Goal: Task Accomplishment & Management: Manage account settings

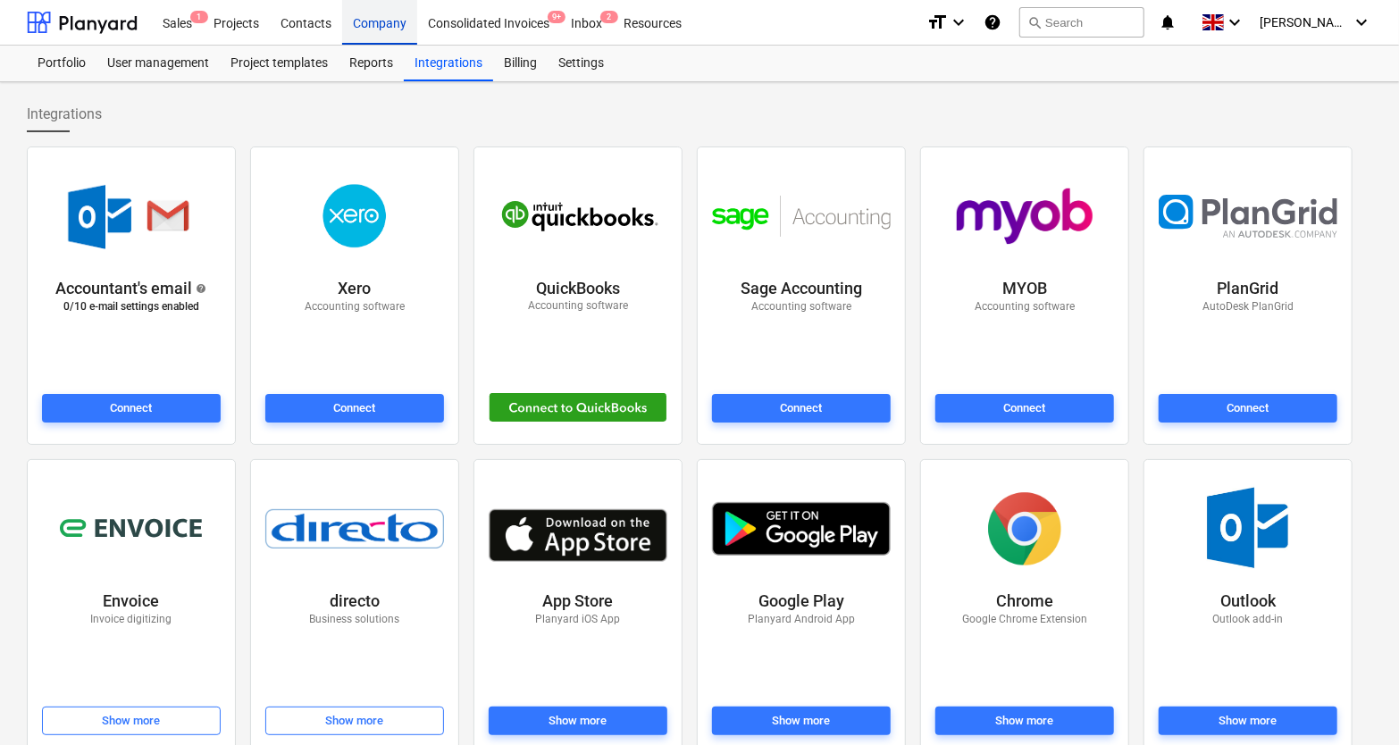
click at [364, 24] on div "Company" at bounding box center [379, 22] width 75 height 46
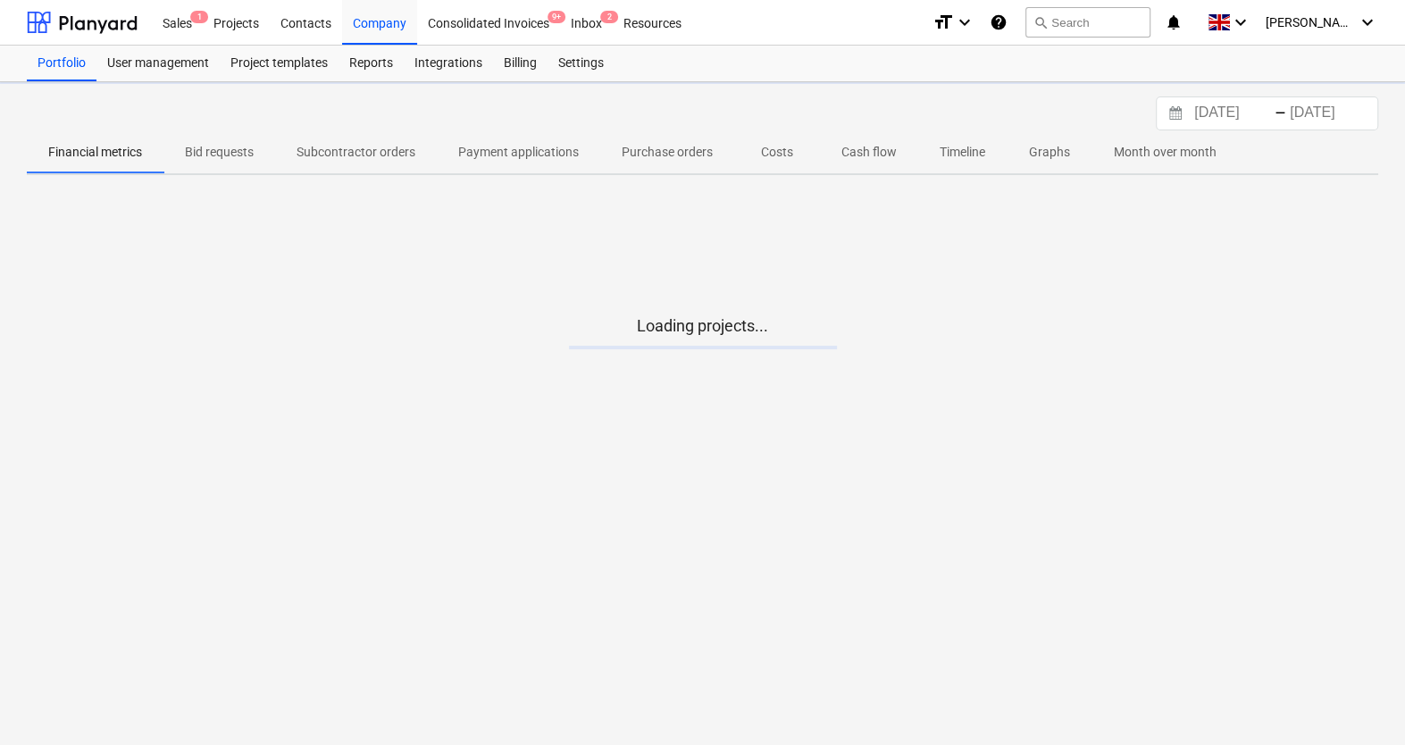
click at [799, 156] on span "Costs" at bounding box center [777, 152] width 86 height 29
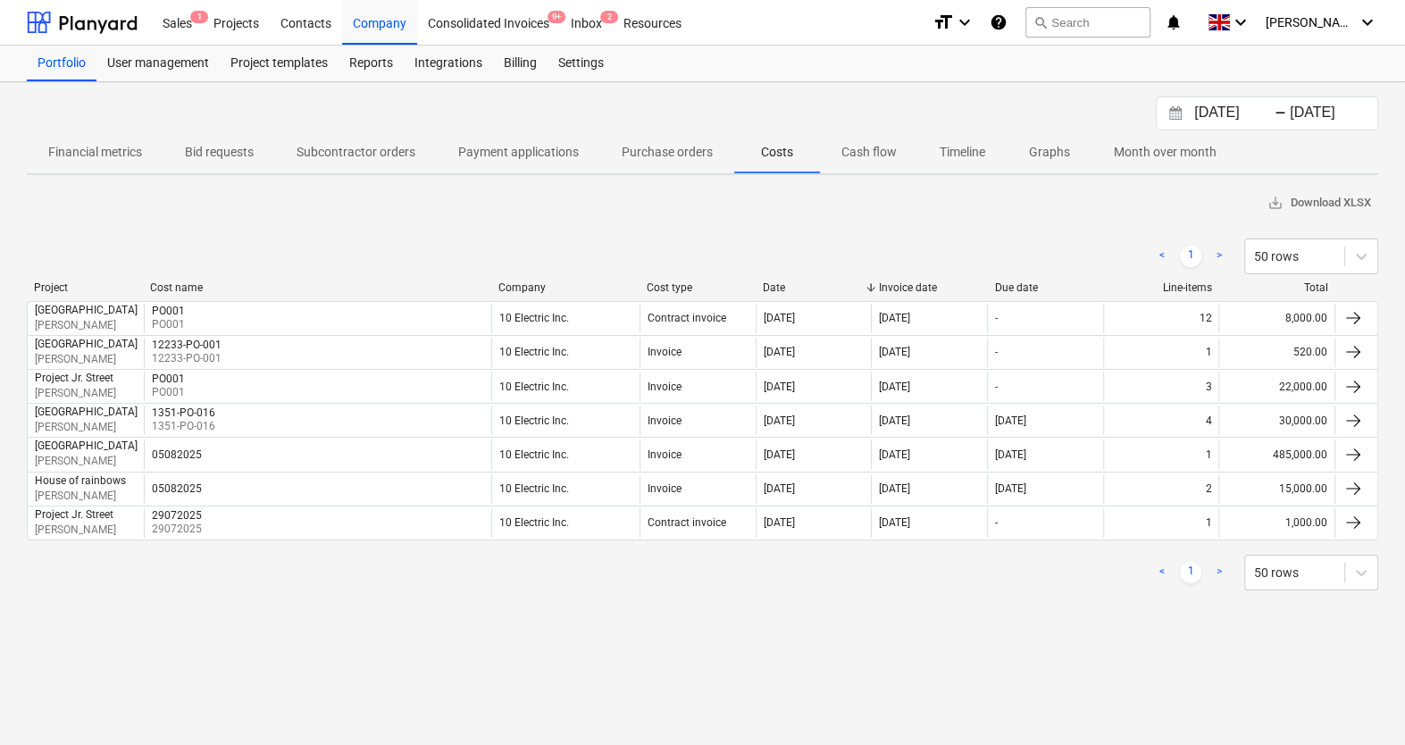
click at [523, 286] on div "Company" at bounding box center [565, 287] width 134 height 13
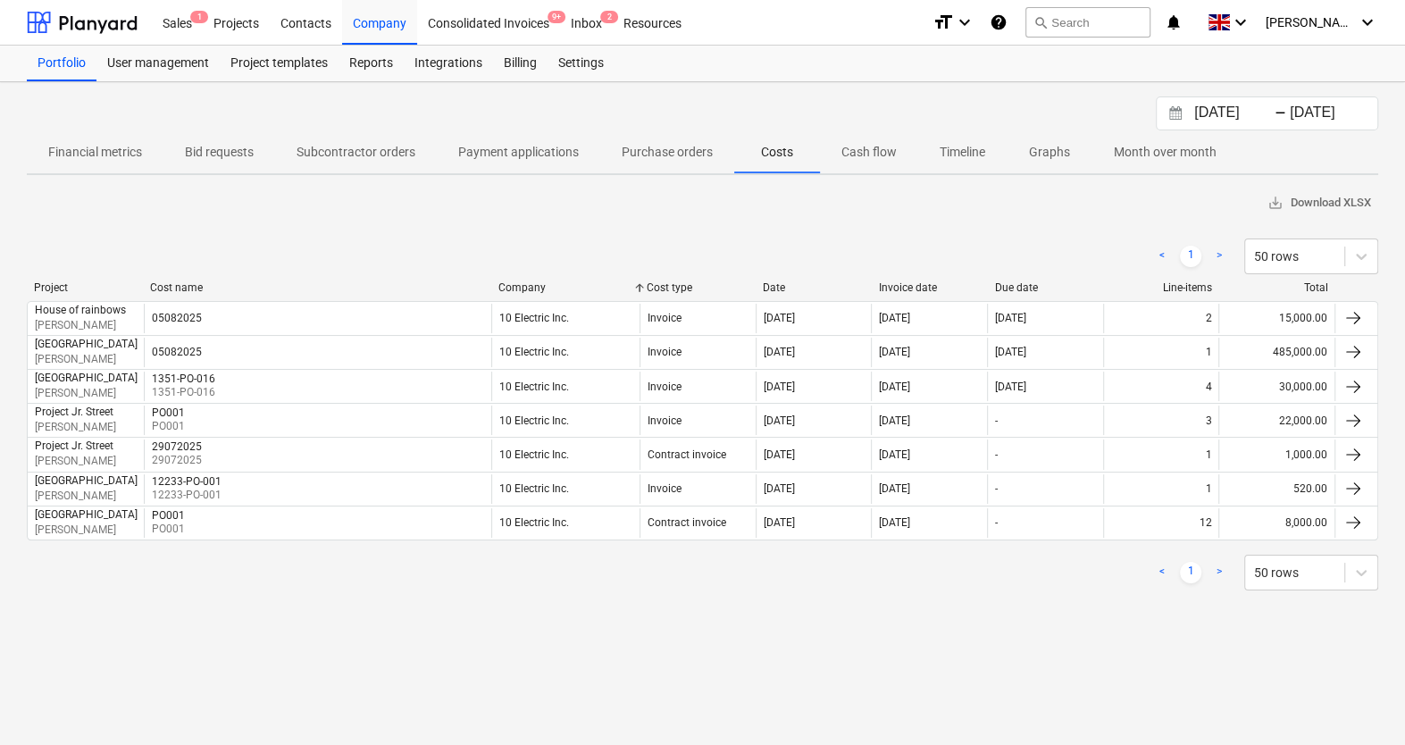
click at [665, 295] on div "Project Cost name Company Cost type Date Invoice date Due date Line-items Total" at bounding box center [702, 291] width 1351 height 20
click at [678, 290] on div "Cost type" at bounding box center [698, 287] width 102 height 13
click at [651, 284] on div at bounding box center [639, 287] width 32 height 13
click at [559, 282] on div "Company" at bounding box center [565, 287] width 134 height 13
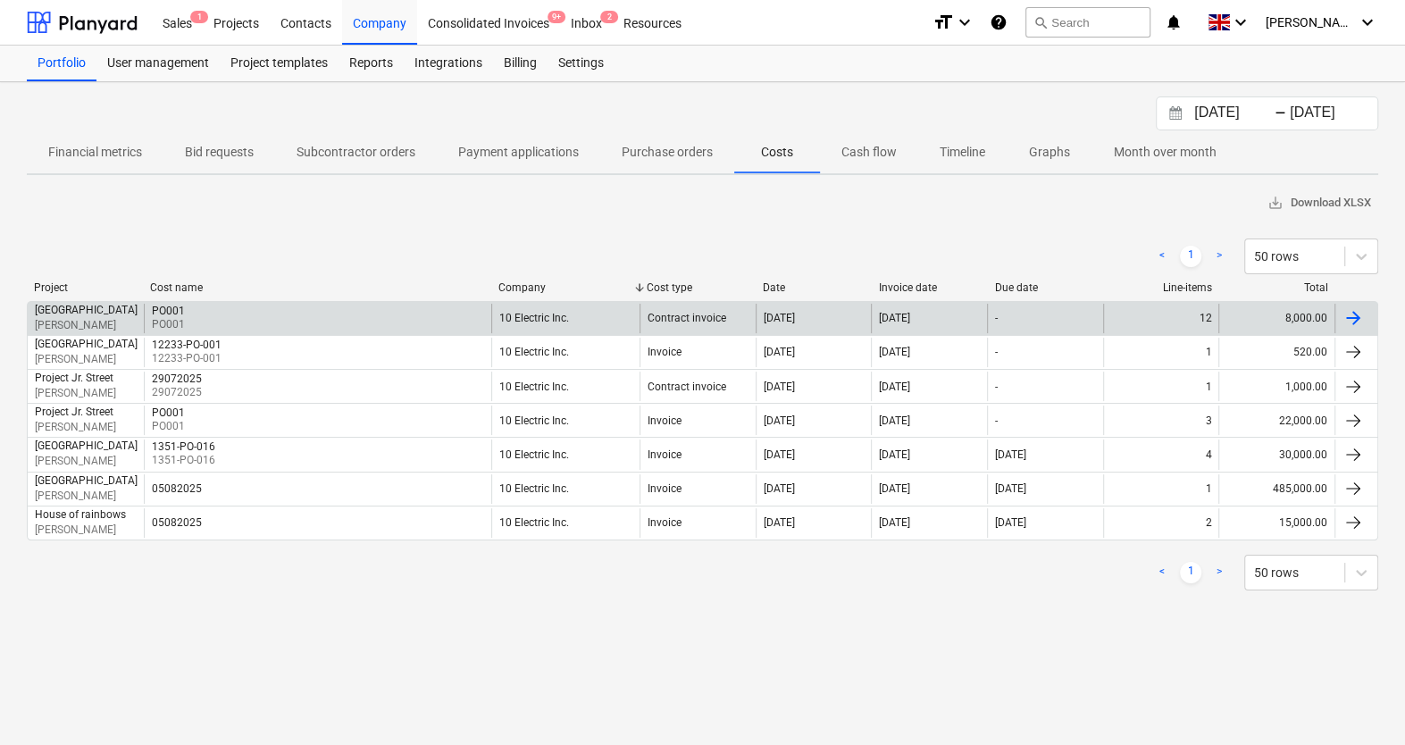
click at [418, 311] on div "PO001 PO001" at bounding box center [317, 318] width 347 height 29
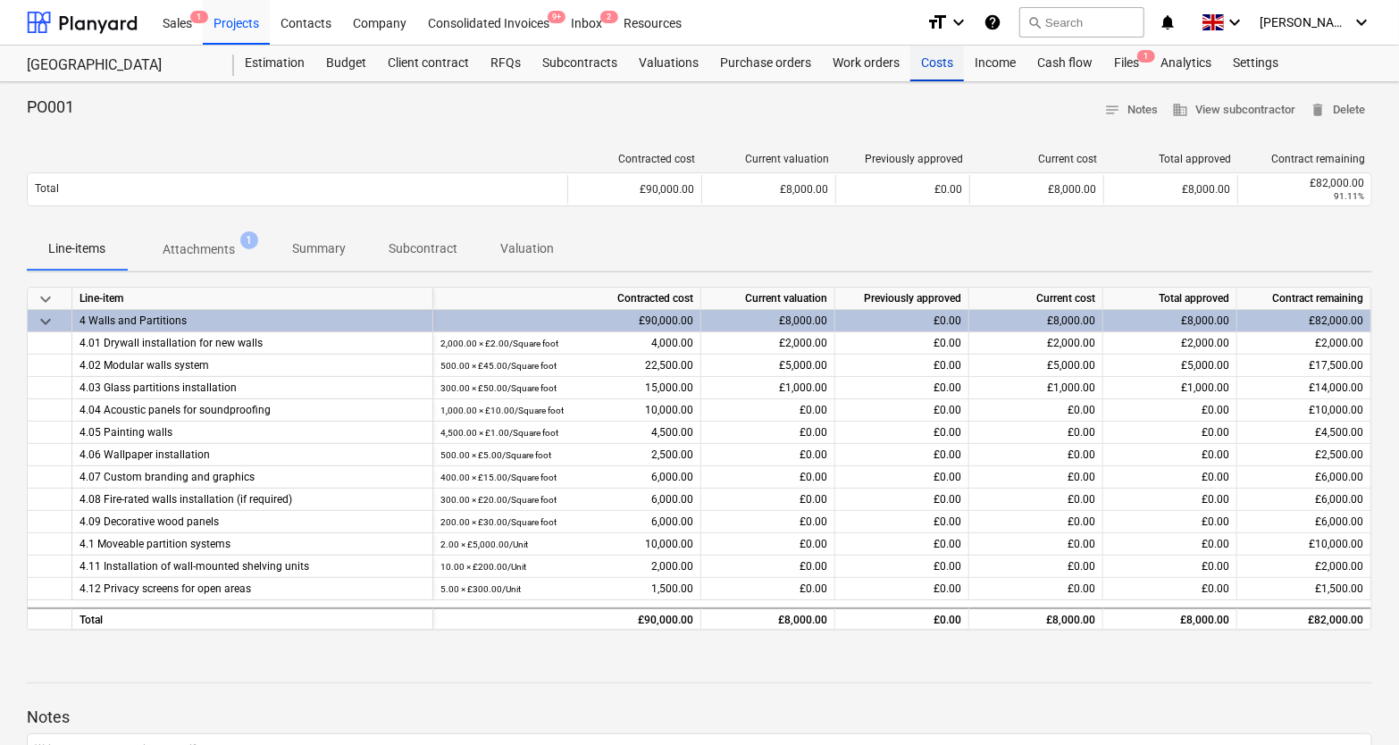
click at [953, 72] on div "Costs" at bounding box center [937, 64] width 54 height 36
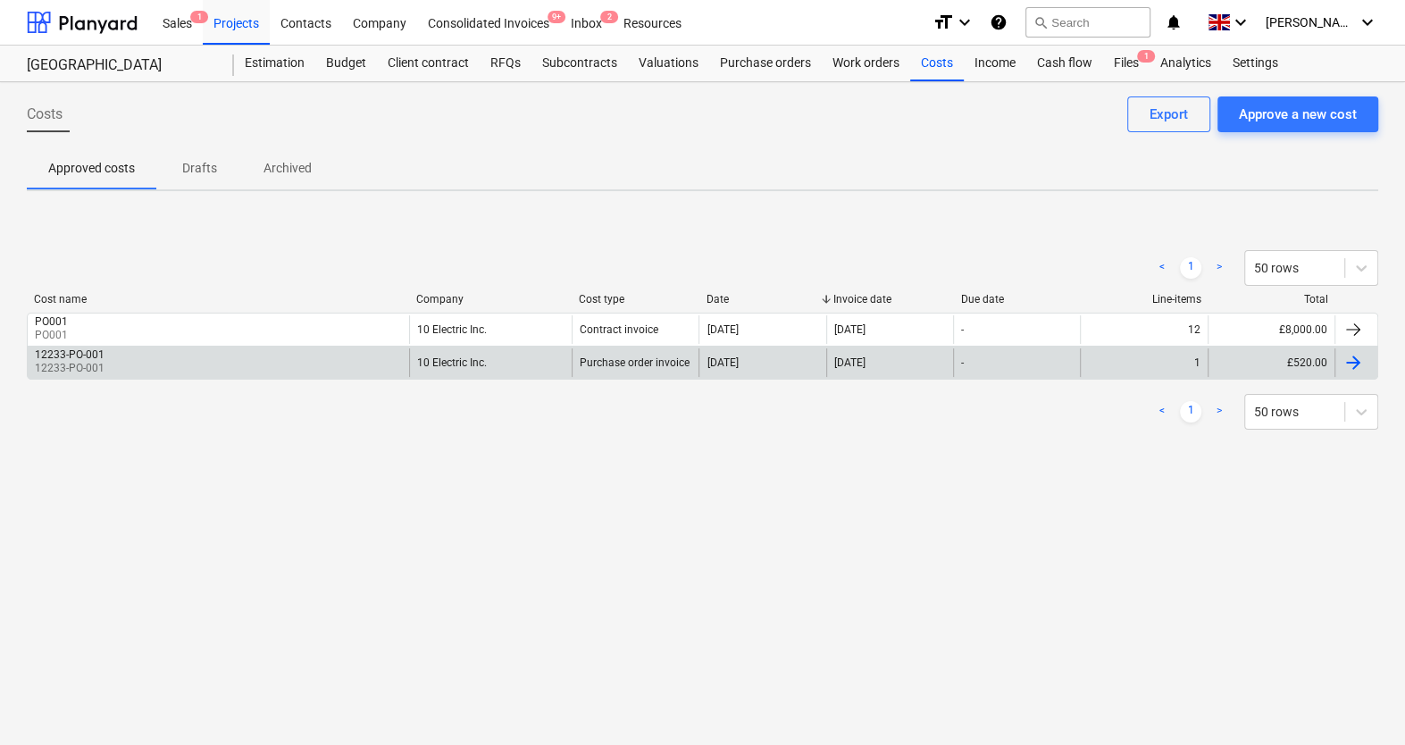
click at [391, 357] on div "12233-PO-001 12233-PO-001" at bounding box center [218, 362] width 381 height 29
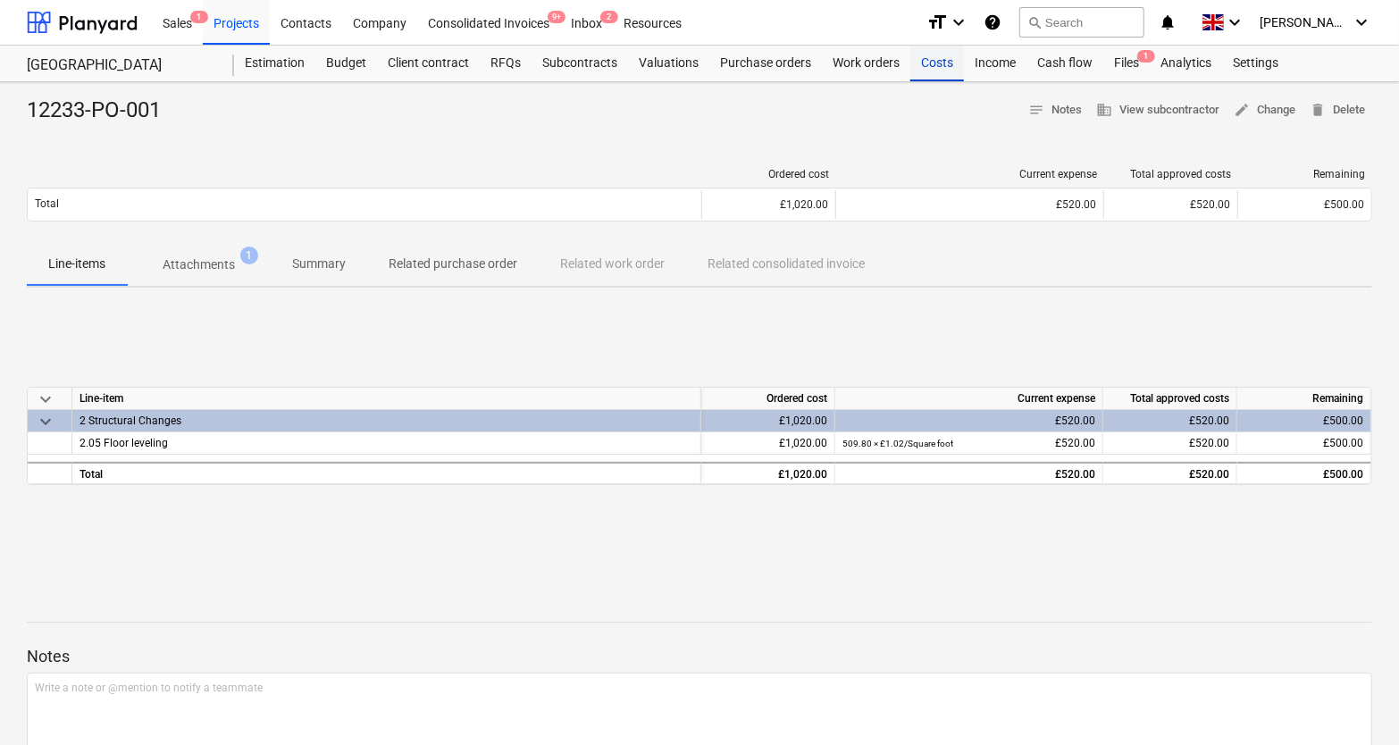
click at [949, 65] on div "Costs" at bounding box center [937, 64] width 54 height 36
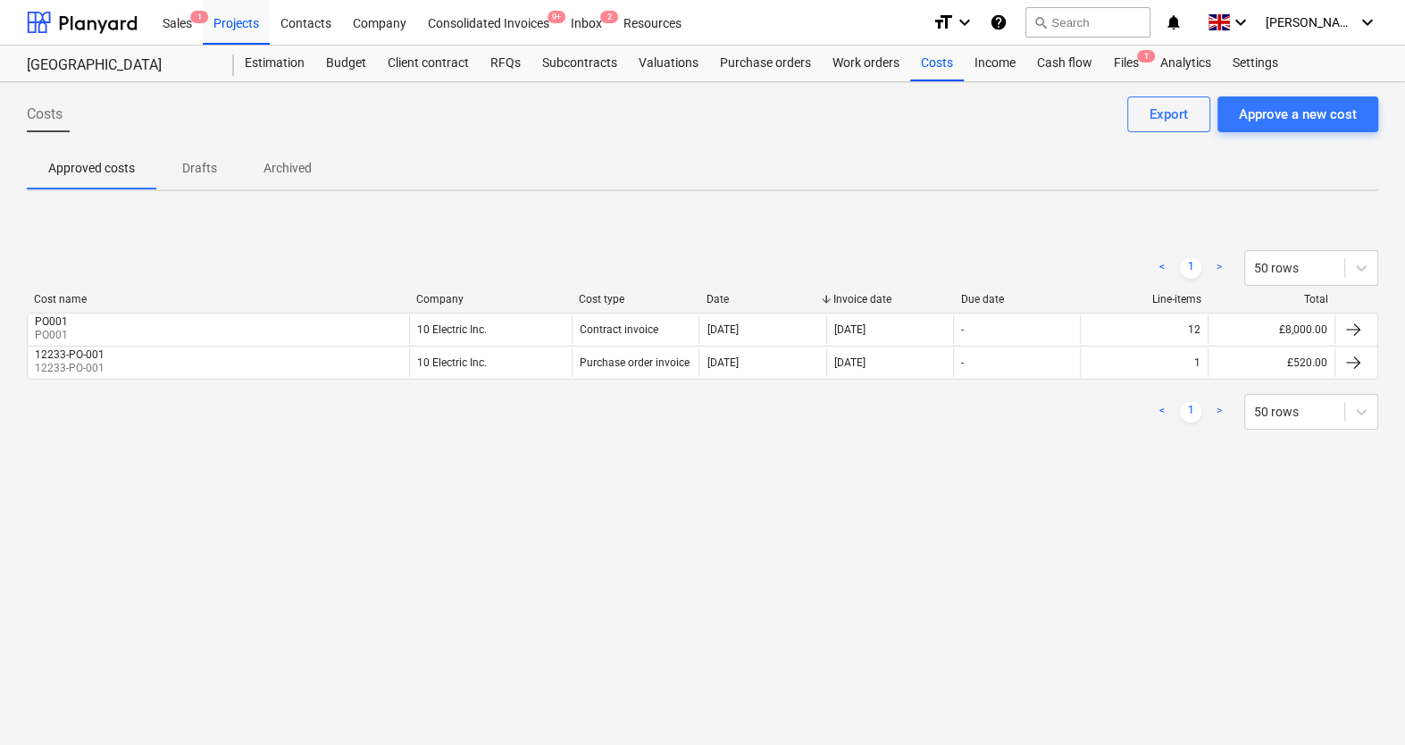
click at [904, 90] on div "Costs Approve a new cost Export Approved costs Drafts Archived < 1 > 50 rows Co…" at bounding box center [702, 413] width 1405 height 663
click at [933, 73] on div "Costs" at bounding box center [937, 64] width 54 height 36
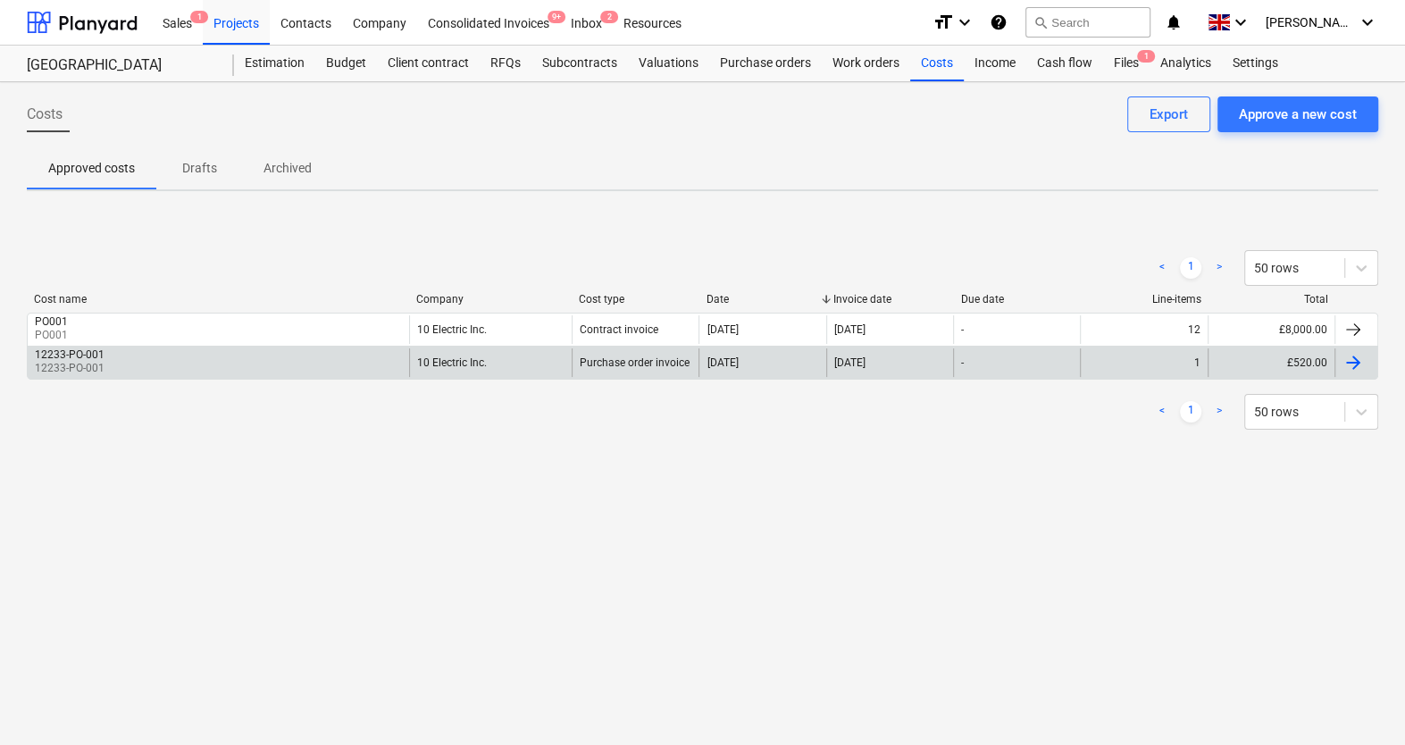
click at [204, 356] on div "12233-PO-001 12233-PO-001" at bounding box center [218, 362] width 381 height 29
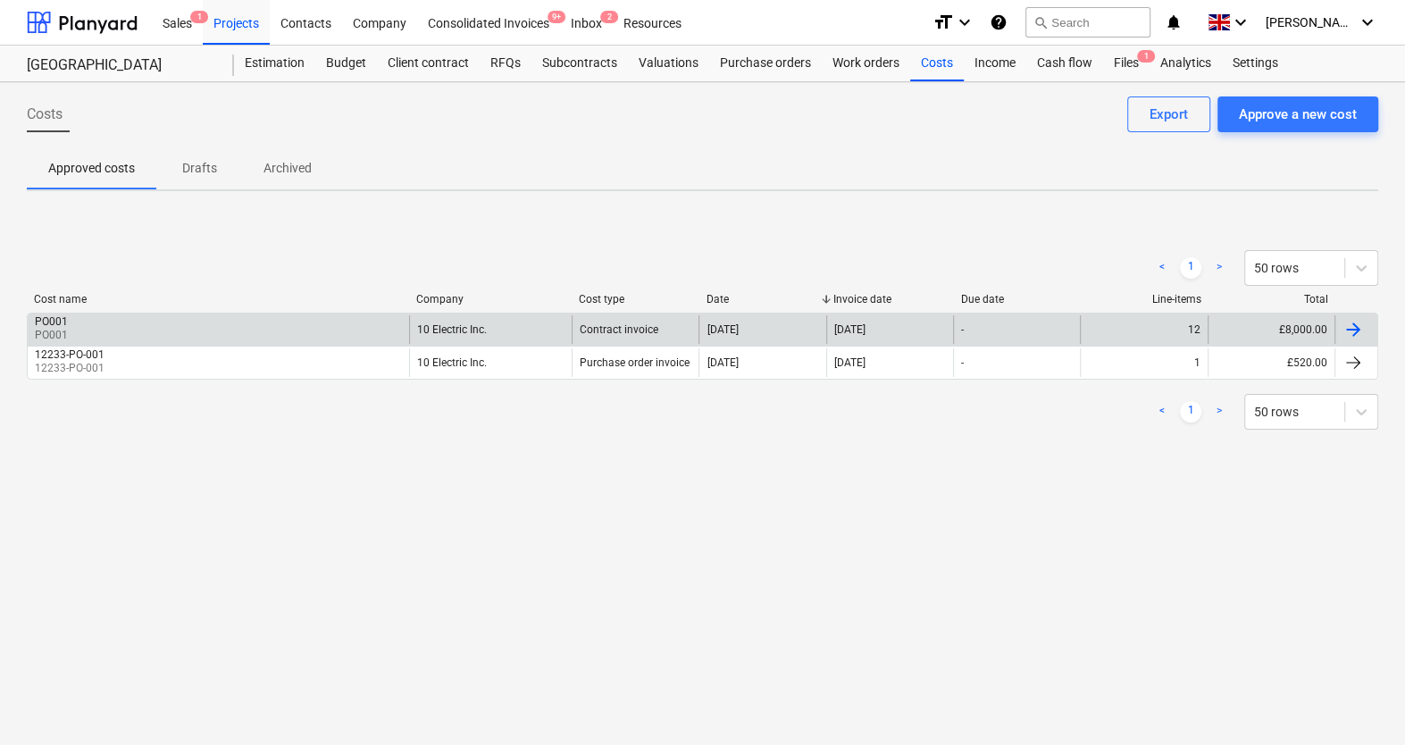
click at [372, 330] on div "PO001 PO001" at bounding box center [218, 329] width 381 height 29
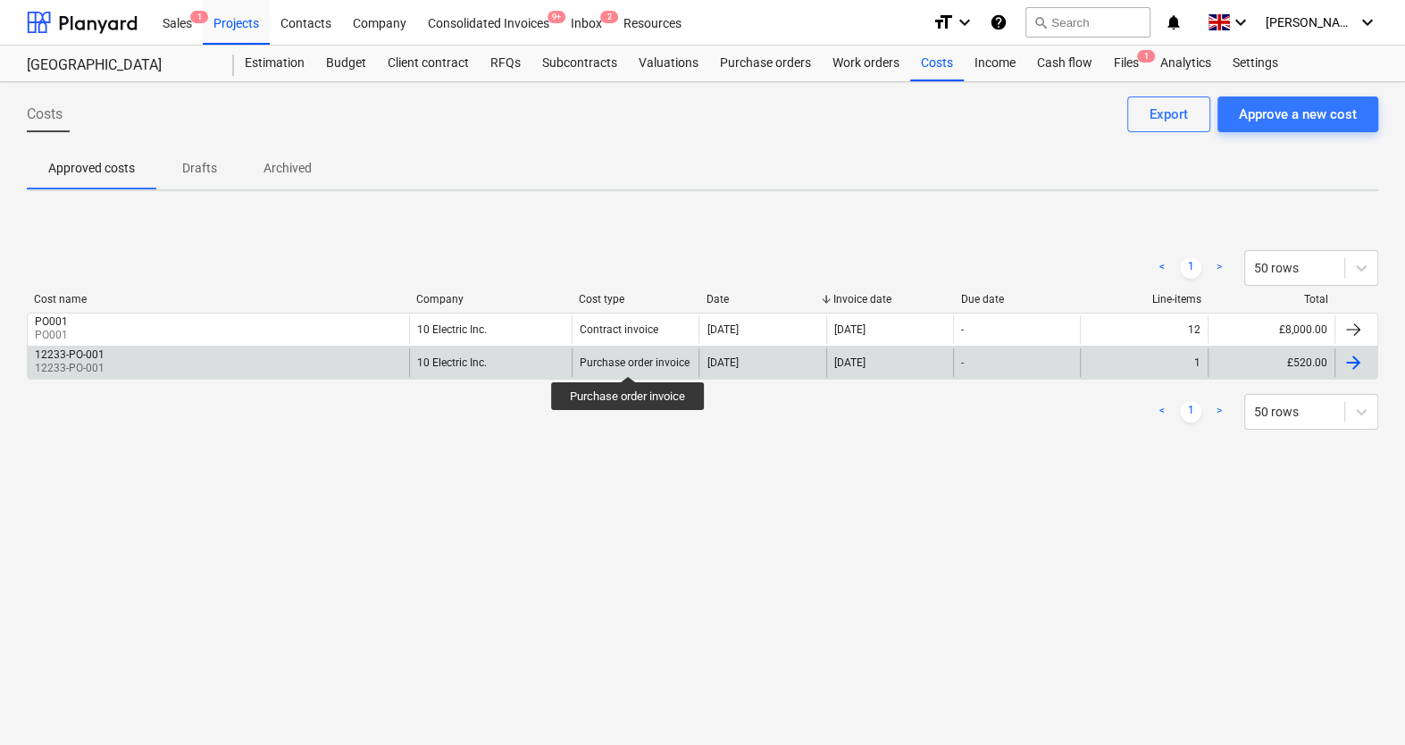
click at [629, 360] on div "Purchase order invoice" at bounding box center [635, 362] width 110 height 13
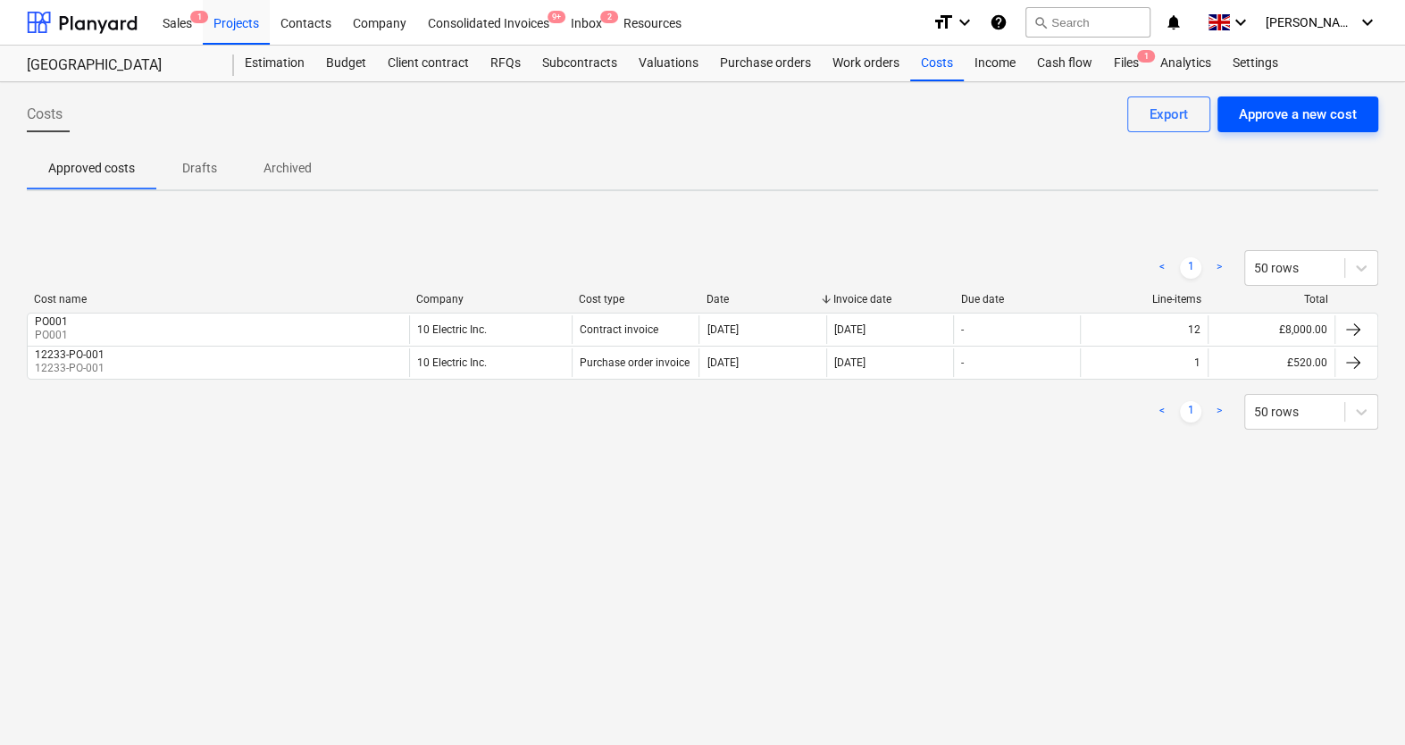
click at [1275, 105] on div "Approve a new cost" at bounding box center [1298, 114] width 118 height 23
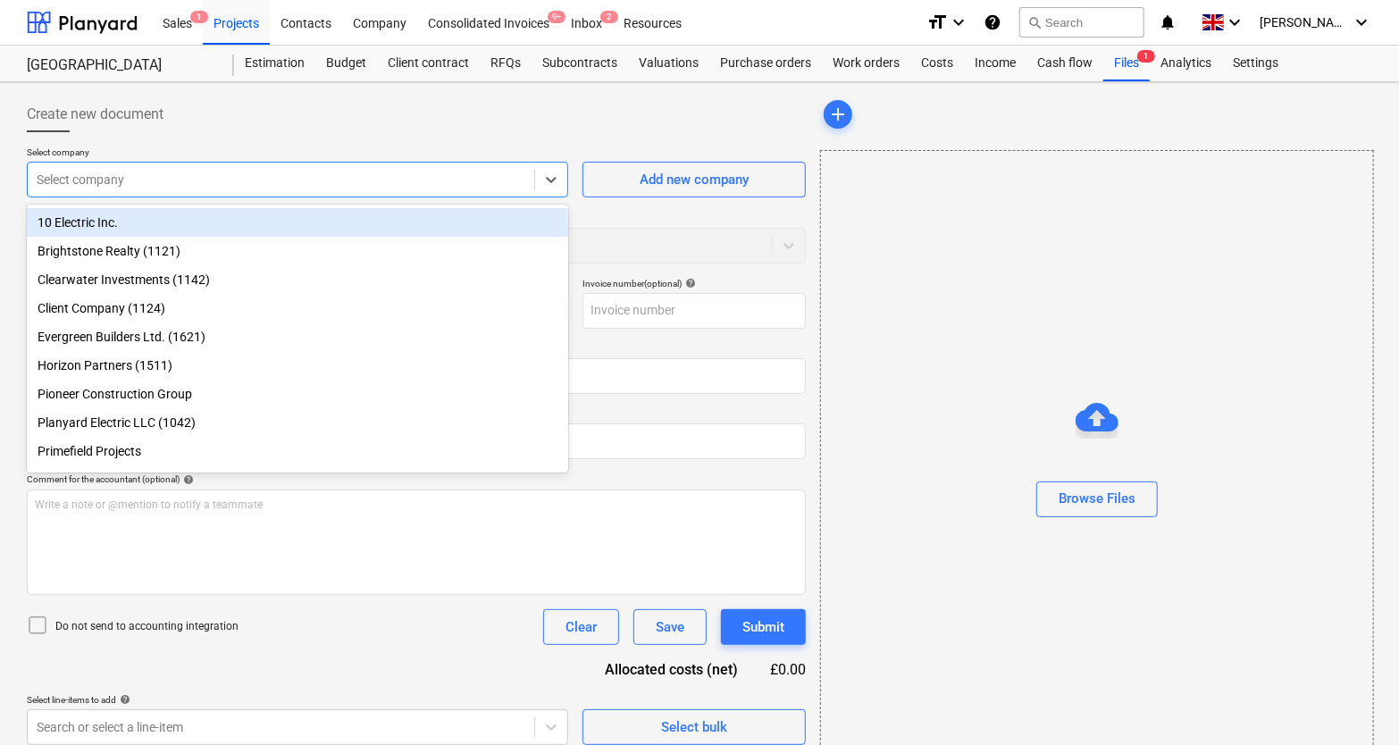
click at [458, 168] on div "Select company" at bounding box center [281, 179] width 506 height 25
click at [400, 217] on div "10 Electric Inc." at bounding box center [297, 222] width 541 height 29
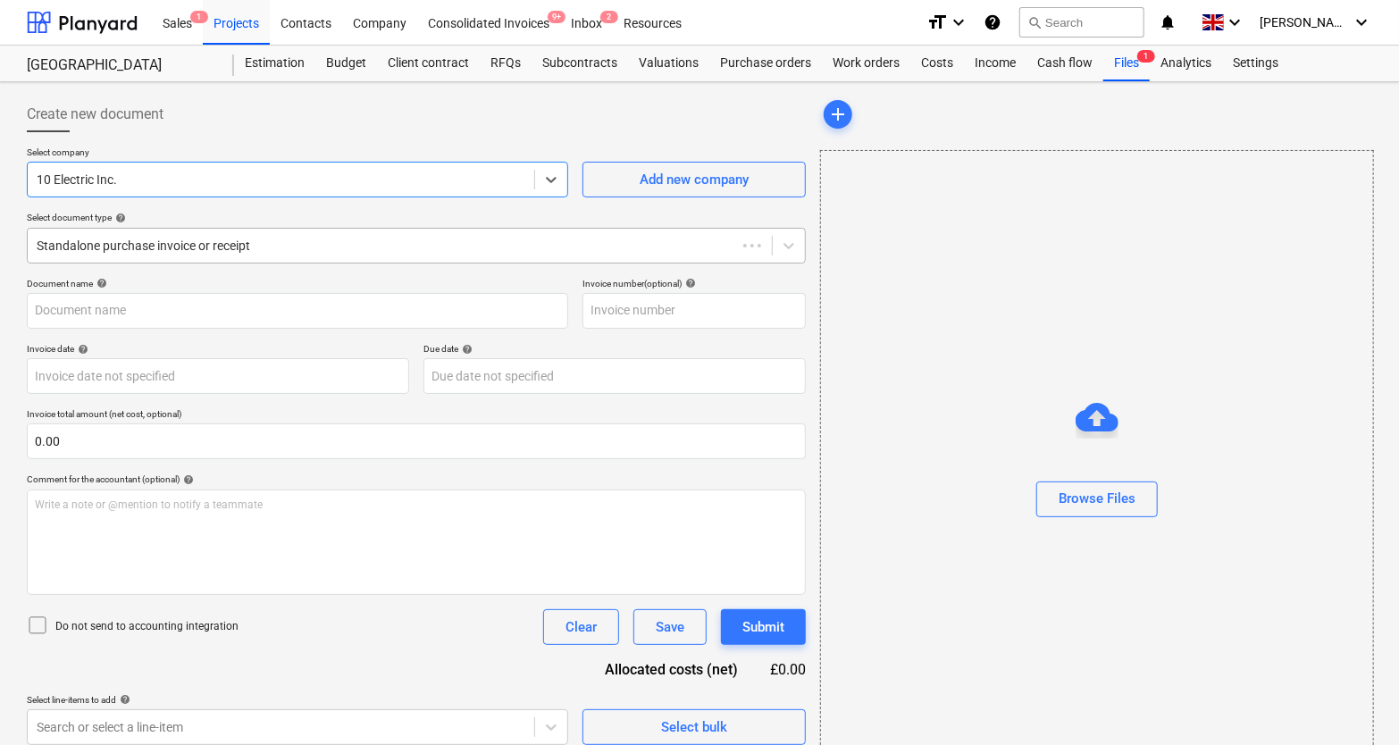
click at [374, 230] on div "Standalone purchase invoice or receipt" at bounding box center [416, 246] width 779 height 36
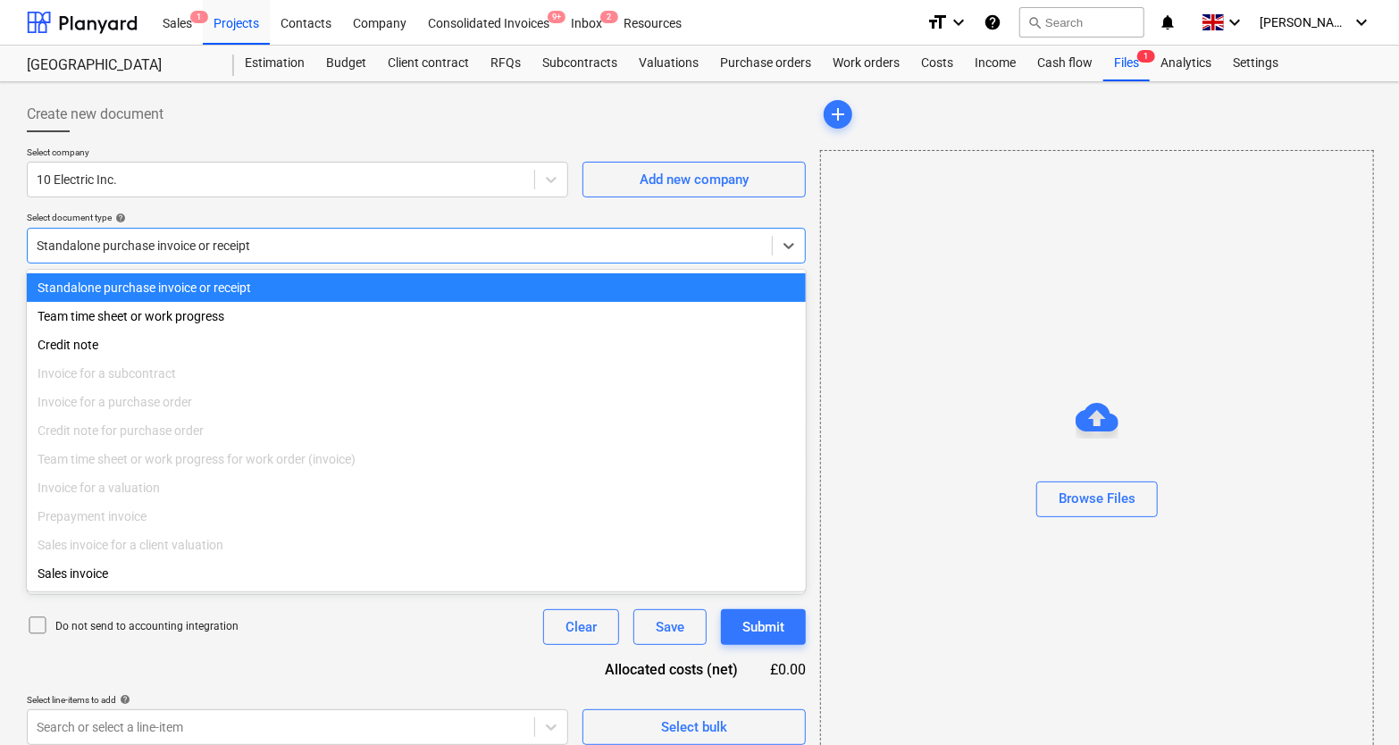
click at [335, 287] on div "Standalone purchase invoice or receipt" at bounding box center [416, 287] width 779 height 29
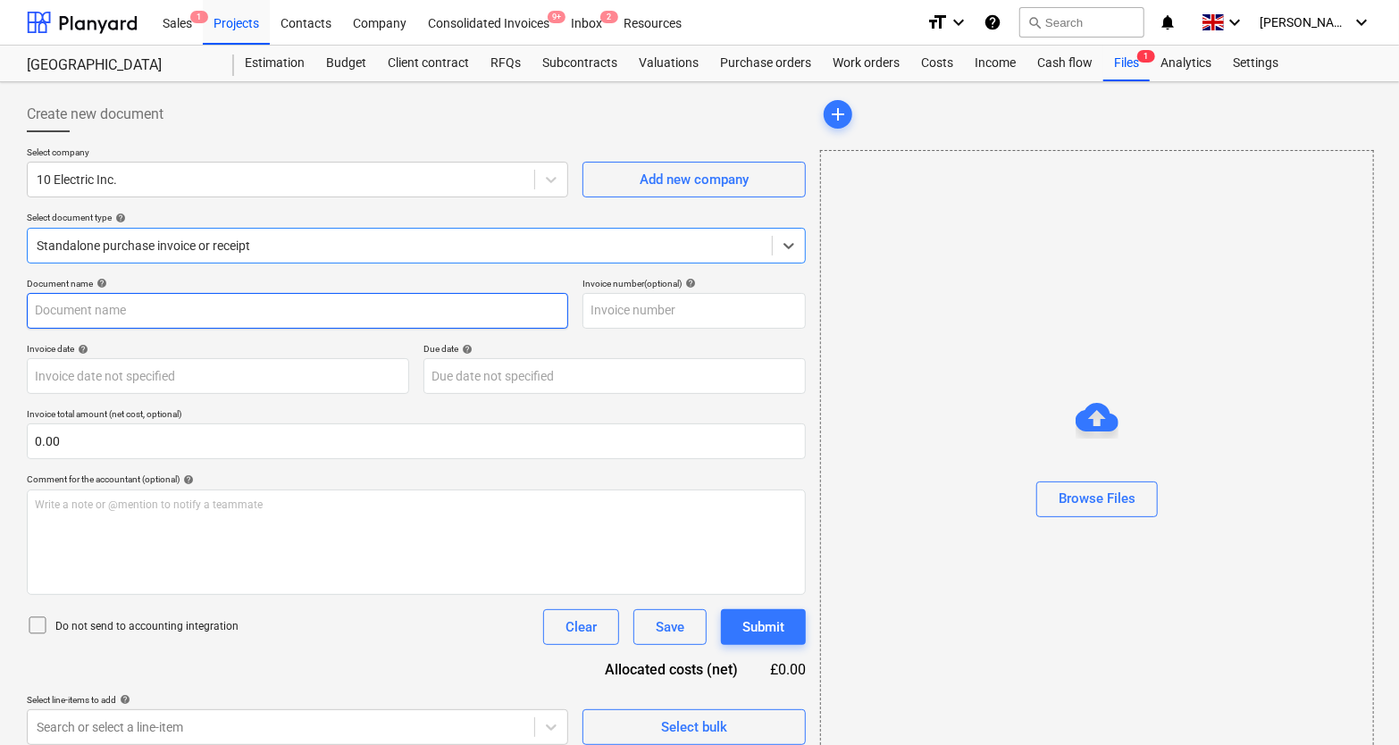
click at [308, 307] on input "text" at bounding box center [297, 311] width 541 height 36
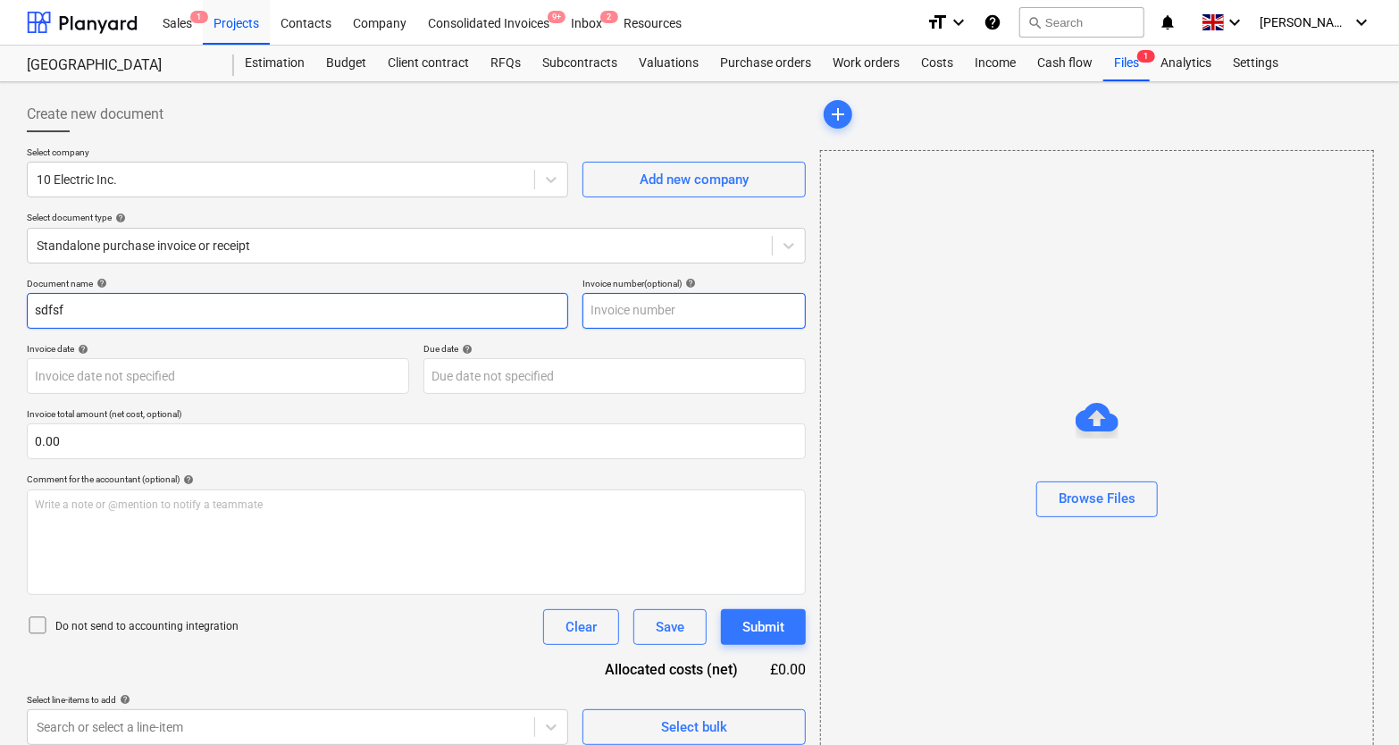
type input "sdfsf"
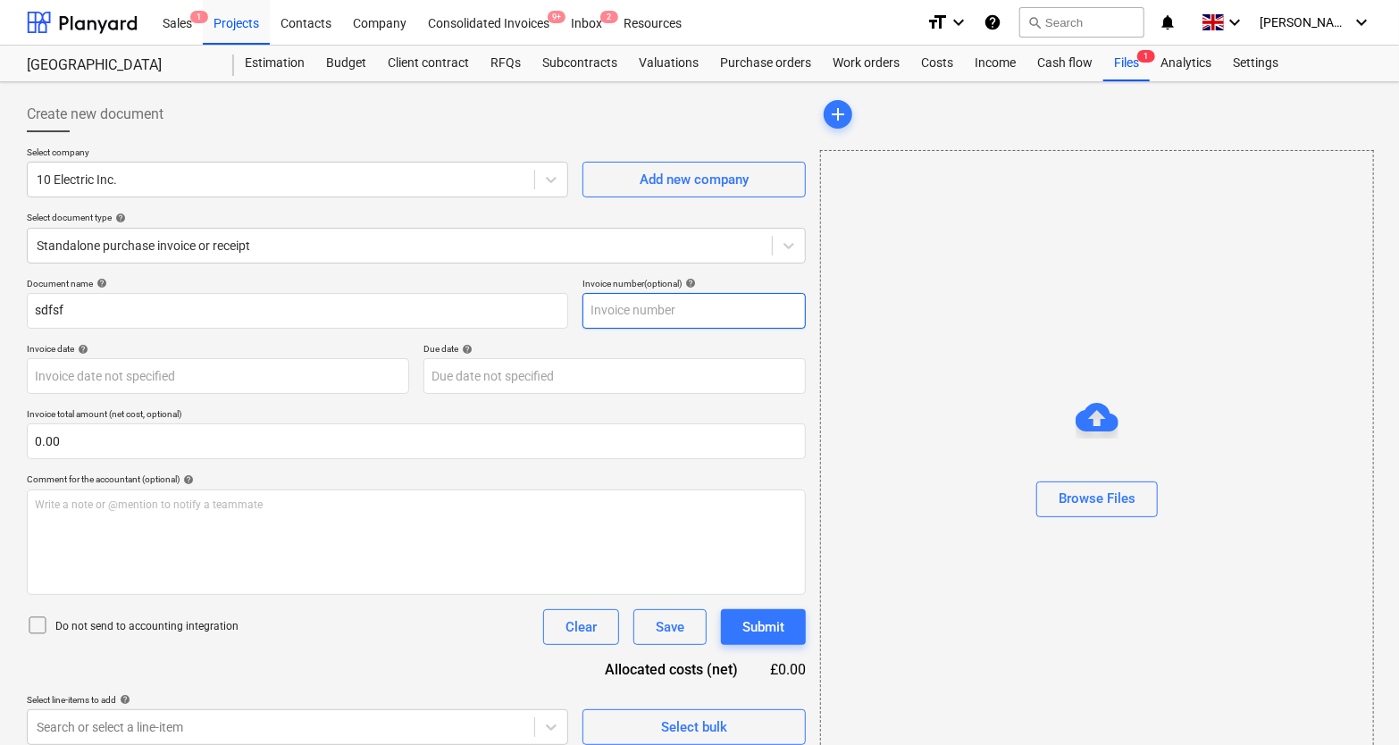
click at [648, 318] on input "text" at bounding box center [693, 311] width 223 height 36
type input "sdf"
click at [435, 354] on div "Due date help" at bounding box center [614, 349] width 382 height 12
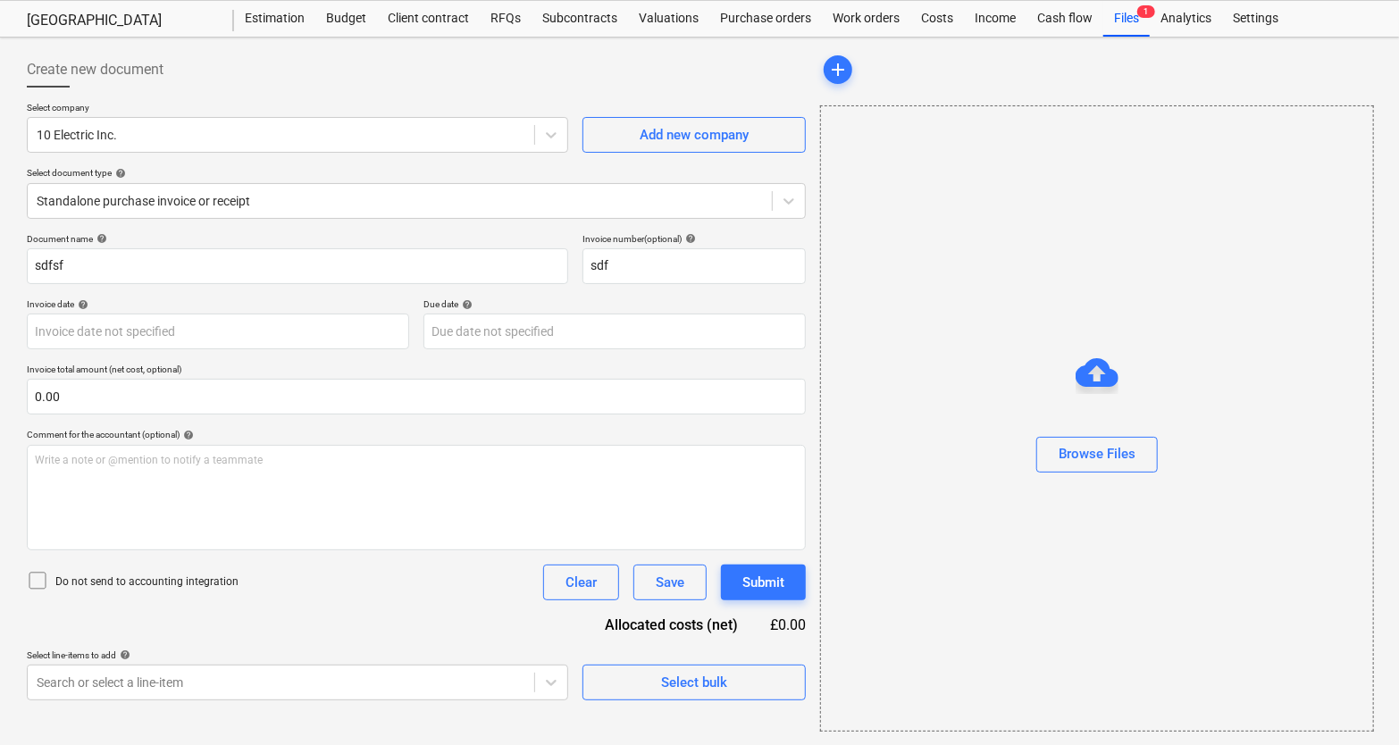
click at [743, 708] on div "Create new document Select company 10 Electric Inc. Add new company Select docu…" at bounding box center [416, 392] width 793 height 694
click at [728, 689] on span "Select bulk" at bounding box center [694, 682] width 179 height 23
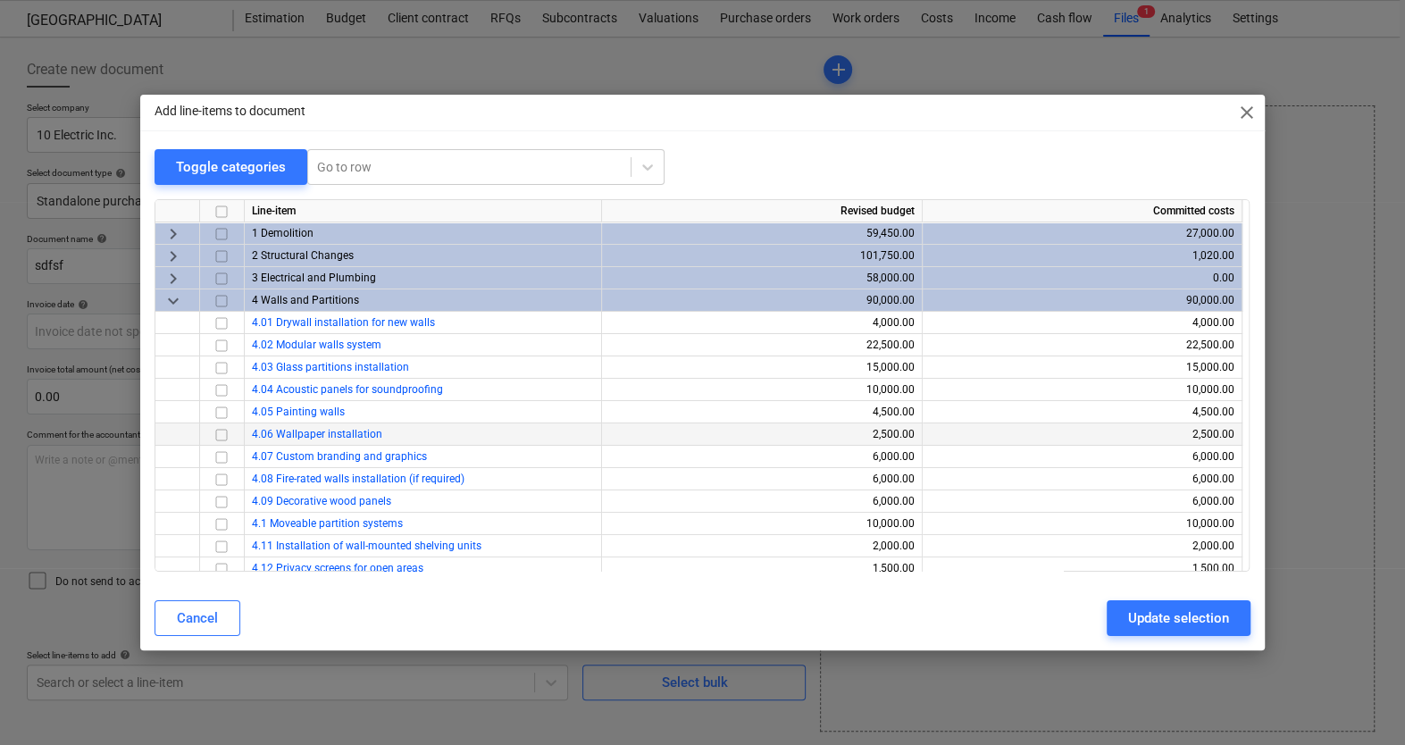
click at [238, 434] on div at bounding box center [222, 434] width 45 height 22
click at [253, 433] on span "4.06 Wallpaper installation" at bounding box center [317, 434] width 130 height 13
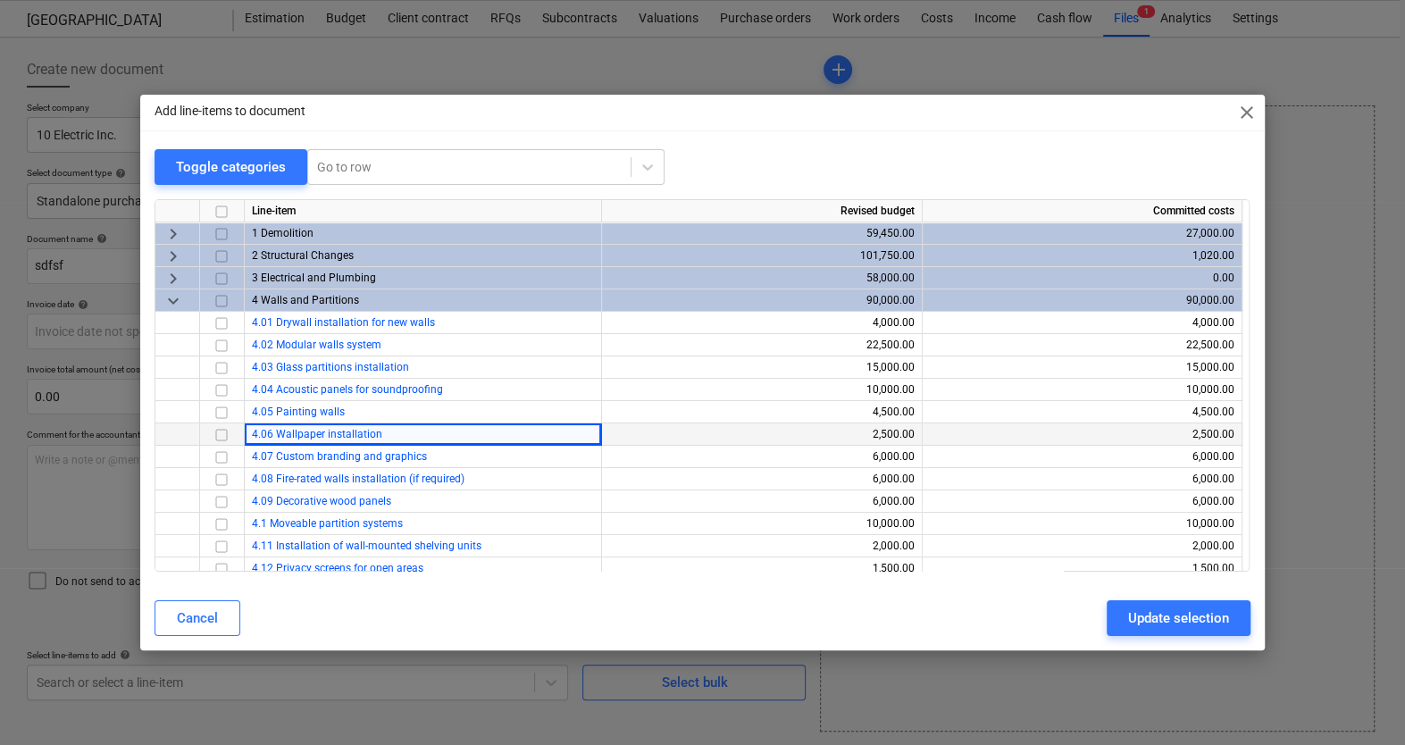
click at [222, 431] on input "checkbox" at bounding box center [221, 434] width 21 height 21
click at [1192, 615] on div "Update selection" at bounding box center [1178, 617] width 101 height 23
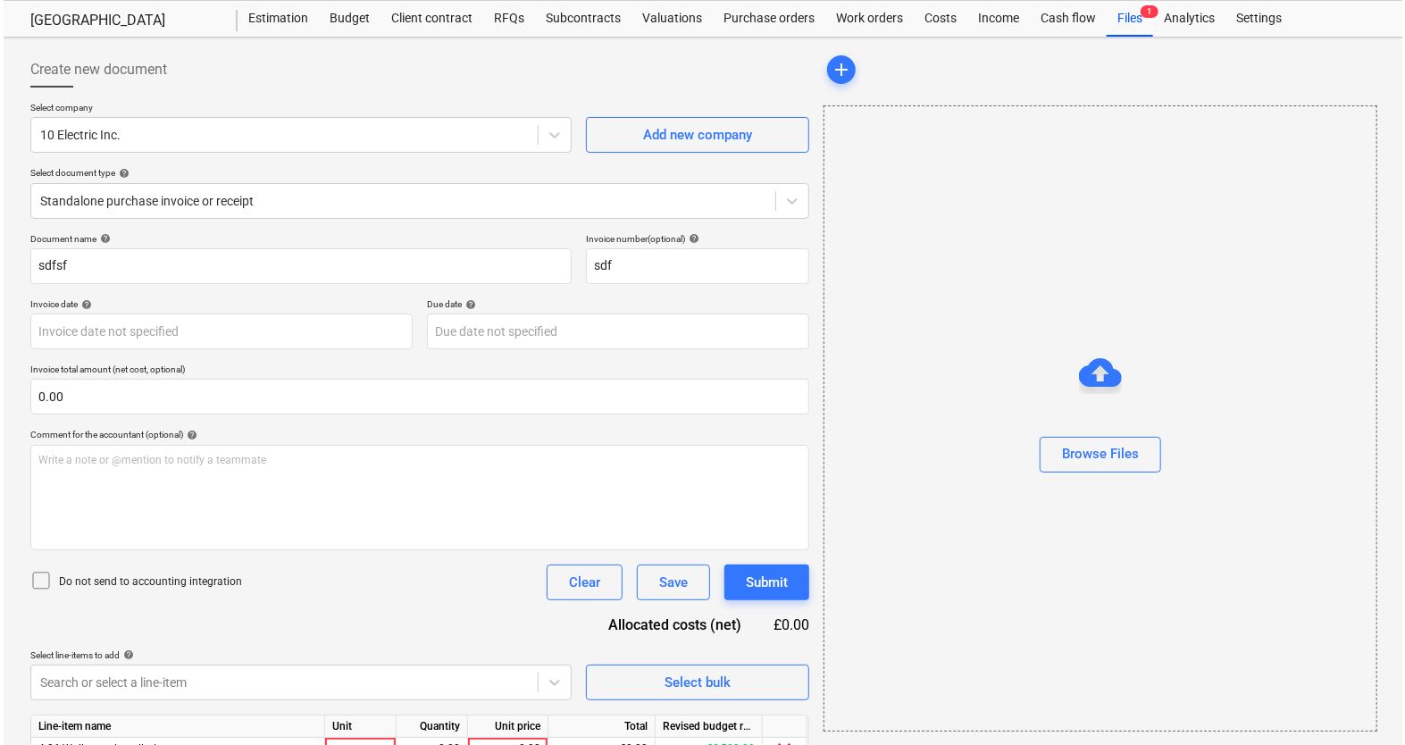
scroll to position [131, 0]
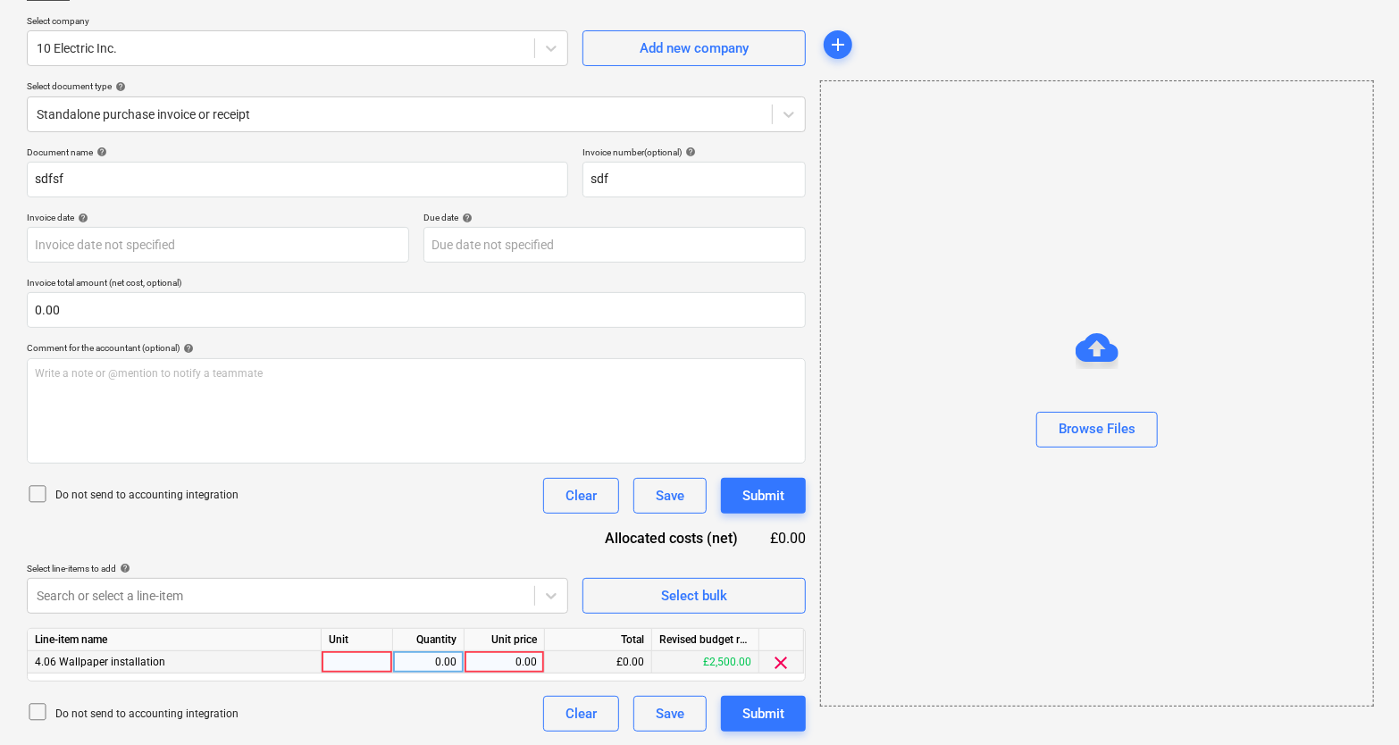
click at [497, 651] on div "0.00" at bounding box center [504, 662] width 65 height 22
type input "100"
click at [479, 612] on div "Document name help sdfsf Invoice number (optional) help sdf Invoice date help P…" at bounding box center [416, 438] width 779 height 585
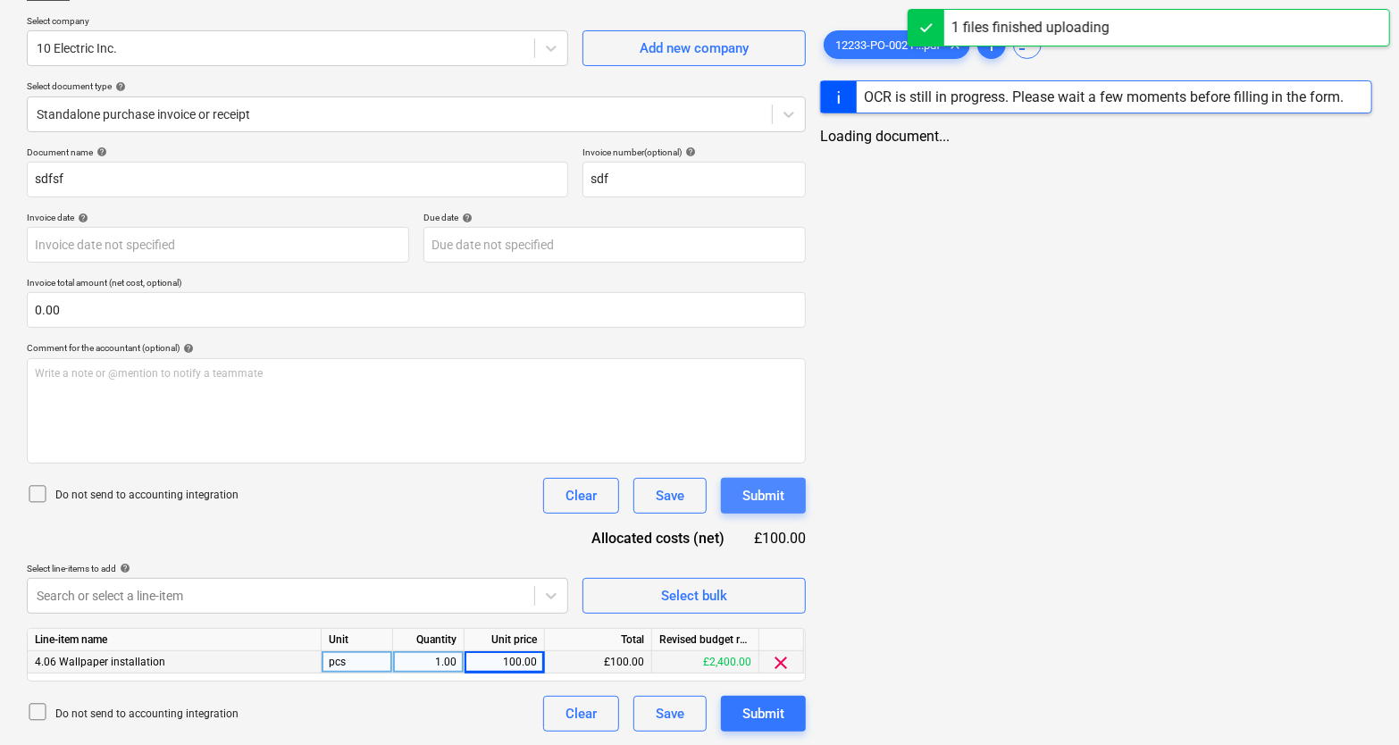
click at [760, 502] on div "Submit" at bounding box center [763, 495] width 42 height 23
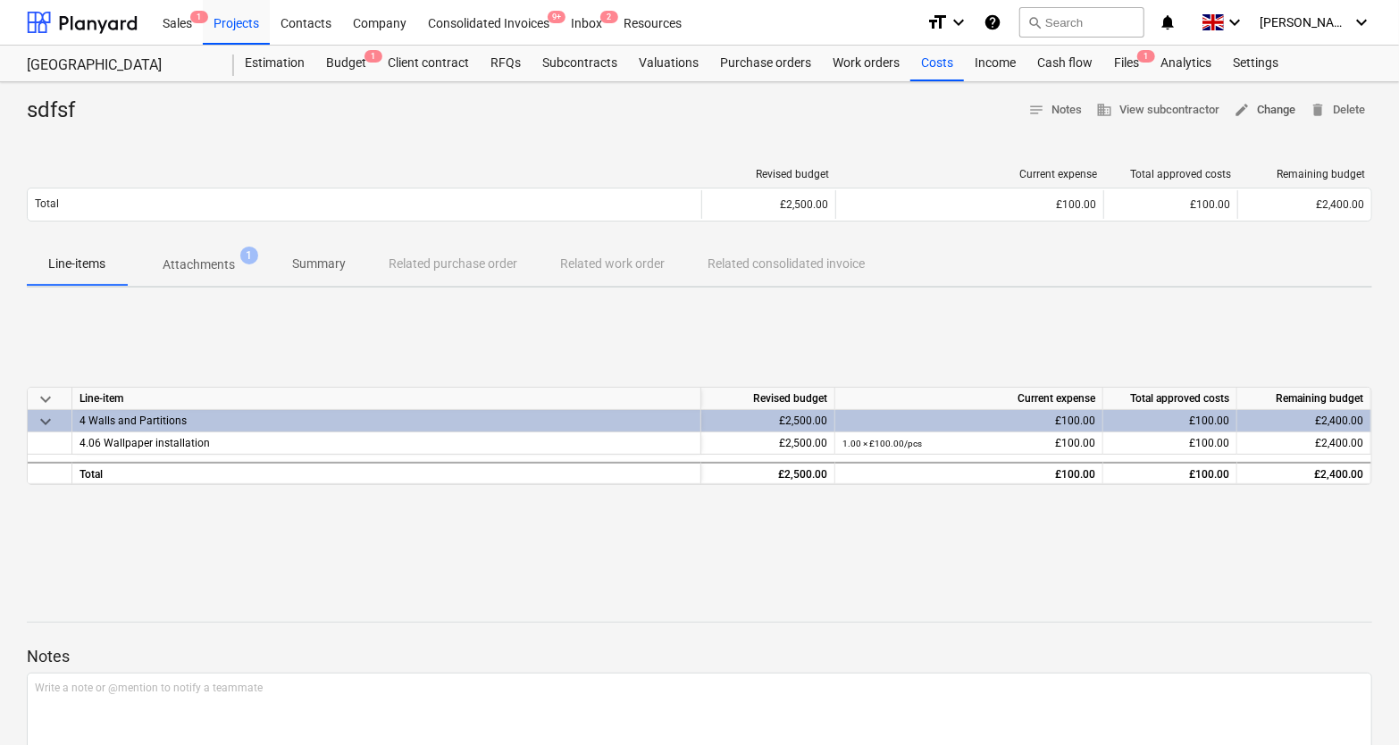
click at [1259, 108] on span "edit Change" at bounding box center [1265, 110] width 62 height 21
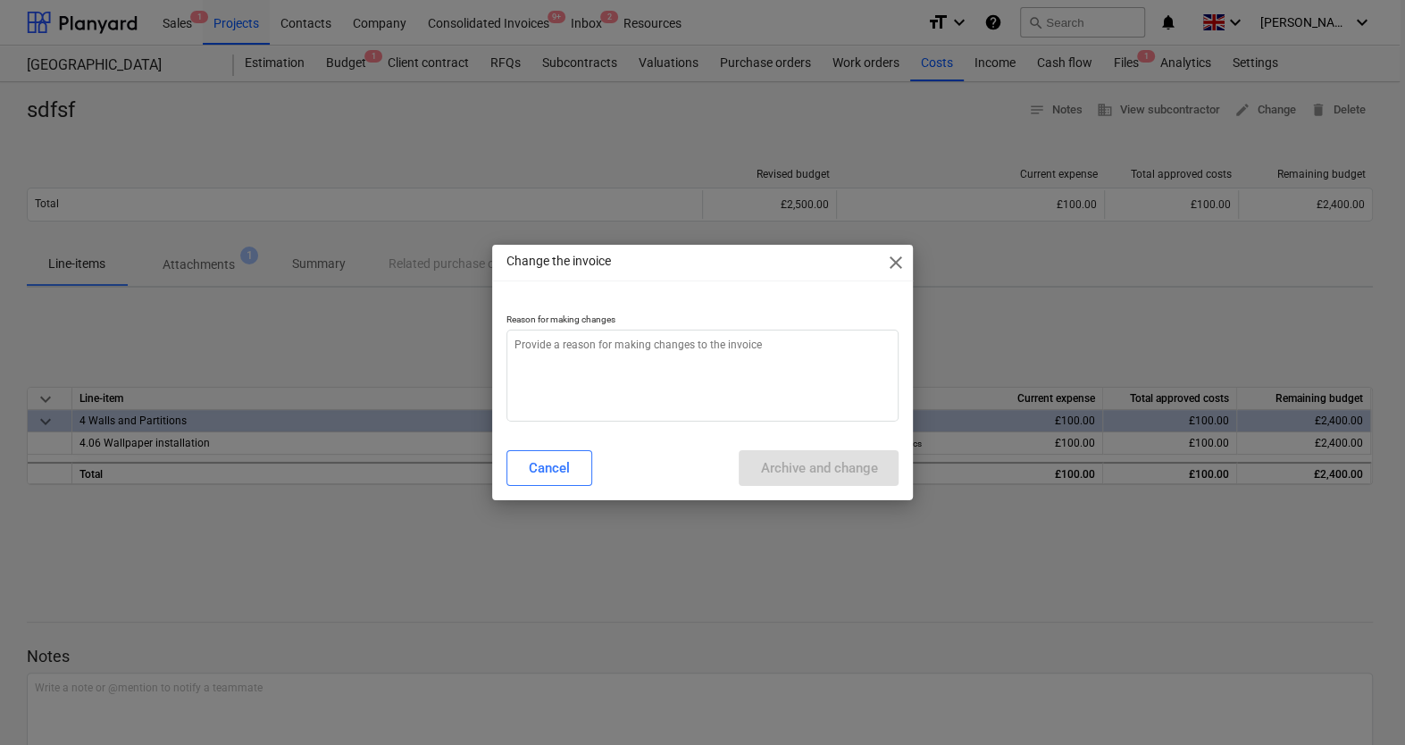
type textarea "x"
click at [579, 331] on textarea at bounding box center [702, 376] width 393 height 92
drag, startPoint x: 579, startPoint y: 331, endPoint x: 648, endPoint y: 381, distance: 84.5
click at [579, 350] on textarea "To enrich screen reader interactions, please activate Accessibility in Grammarl…" at bounding box center [702, 376] width 393 height 92
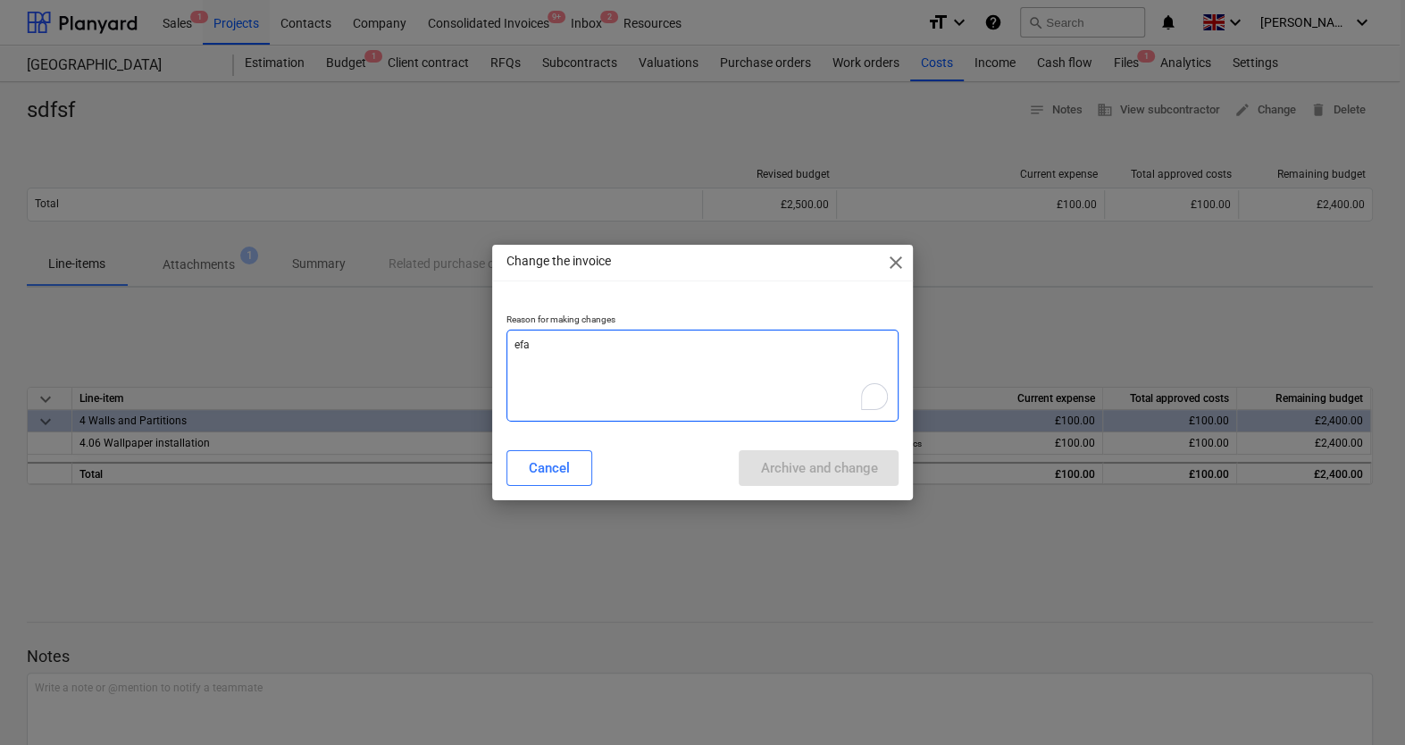
type textarea "efad"
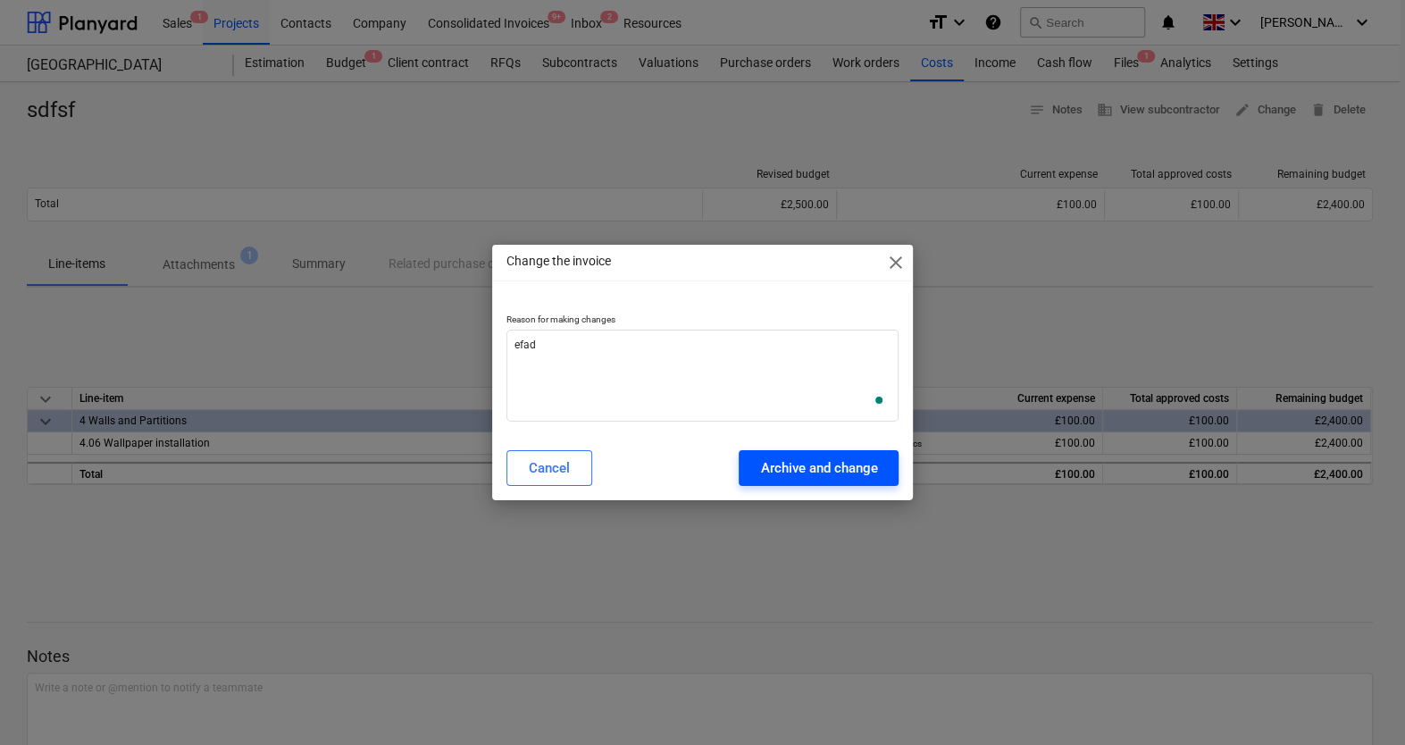
click at [826, 474] on div "Archive and change" at bounding box center [818, 467] width 117 height 23
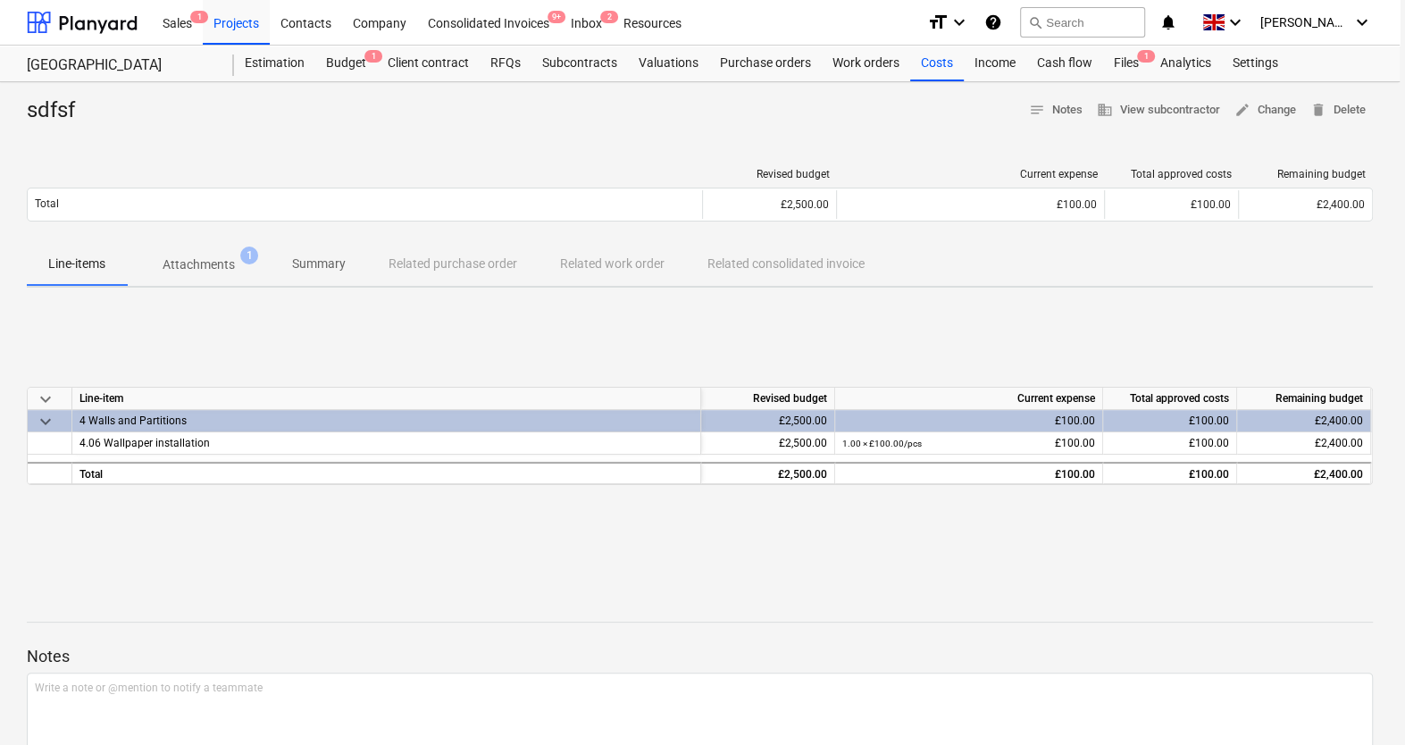
type textarea "x"
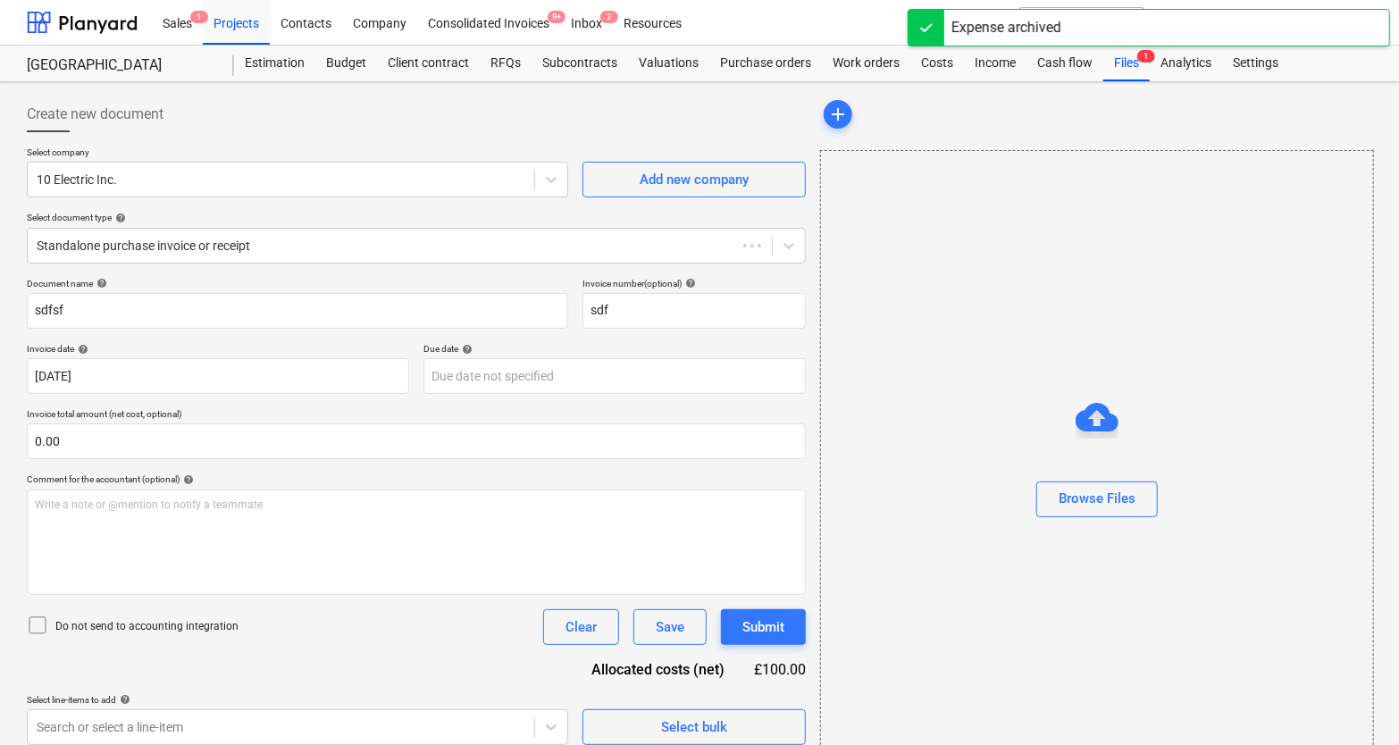
type input "sdfsf"
type input "sdf"
type input "[DATE]"
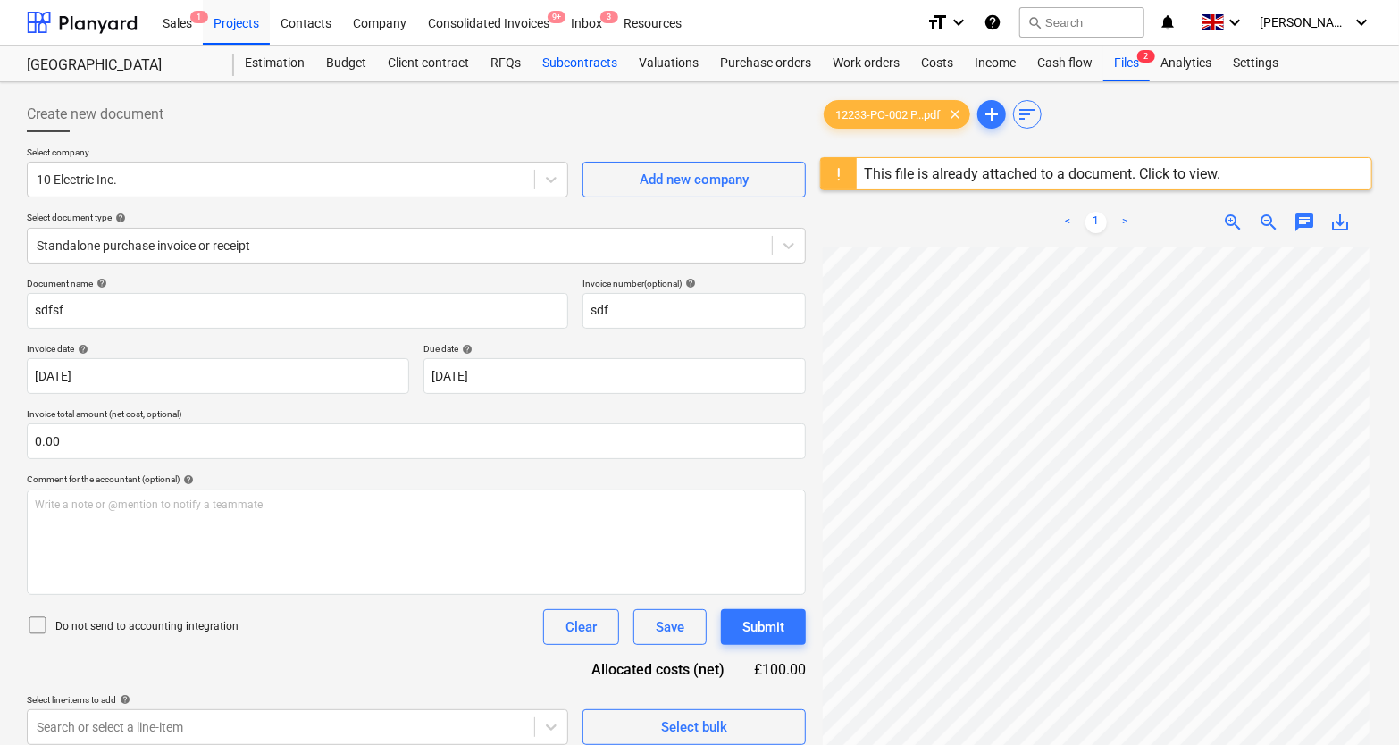
click at [587, 64] on div "Subcontracts" at bounding box center [579, 64] width 96 height 36
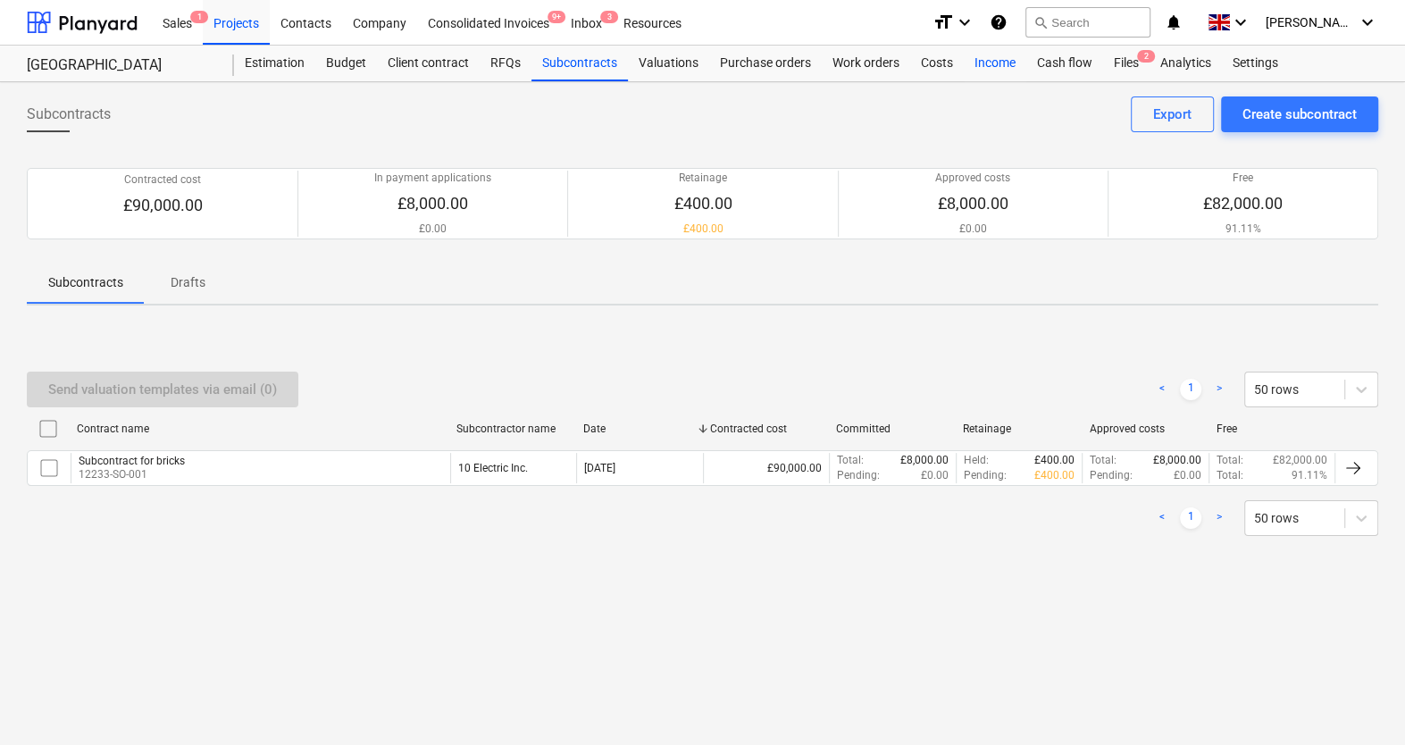
click at [964, 64] on div "Income" at bounding box center [995, 64] width 63 height 36
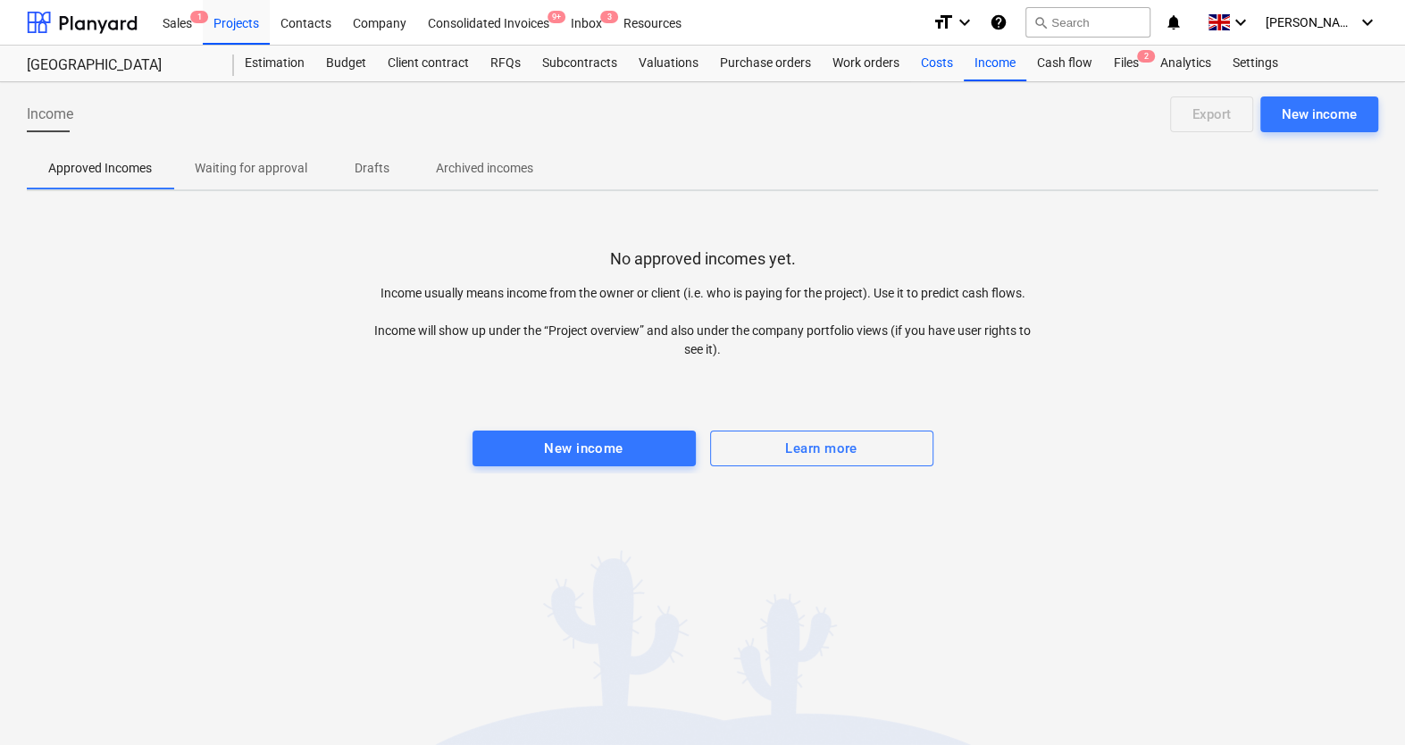
click at [923, 68] on div "Costs" at bounding box center [937, 64] width 54 height 36
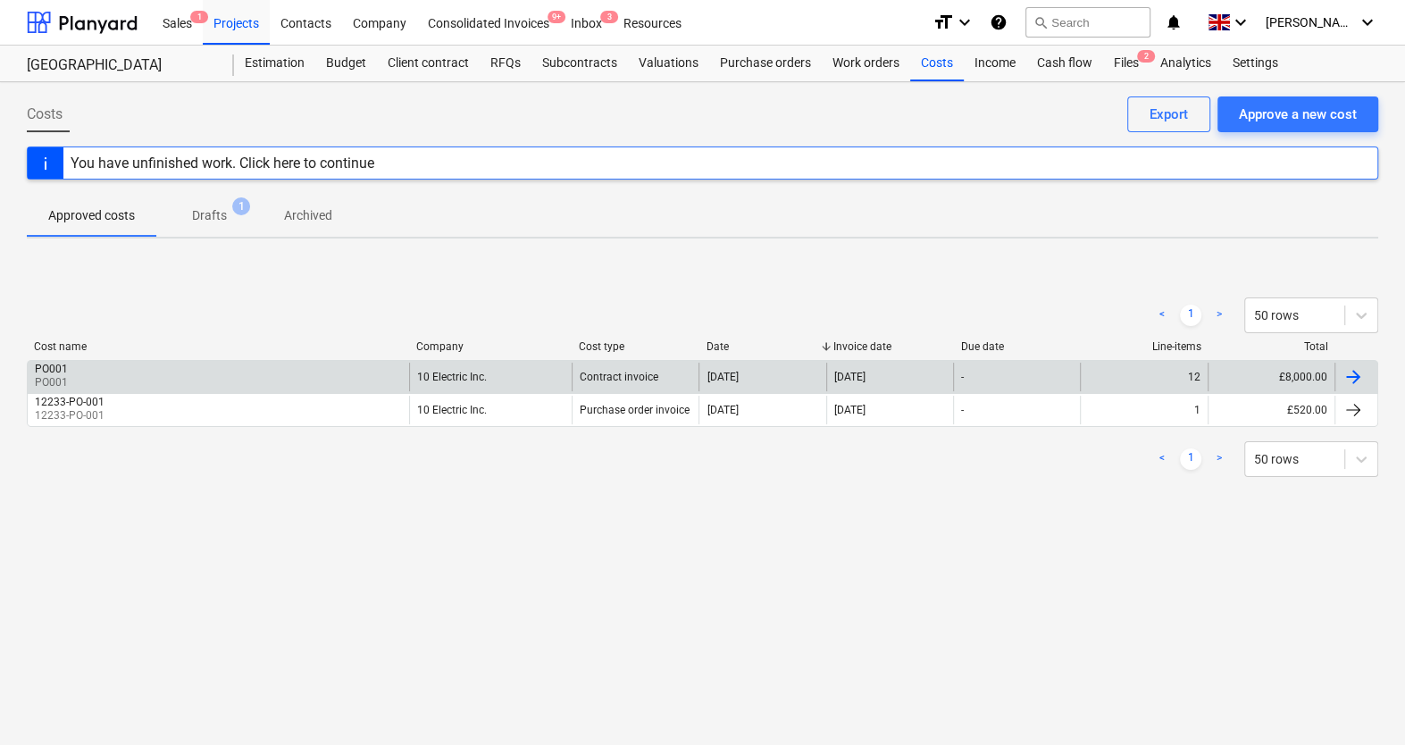
click at [337, 379] on div "PO001 PO001" at bounding box center [218, 377] width 381 height 29
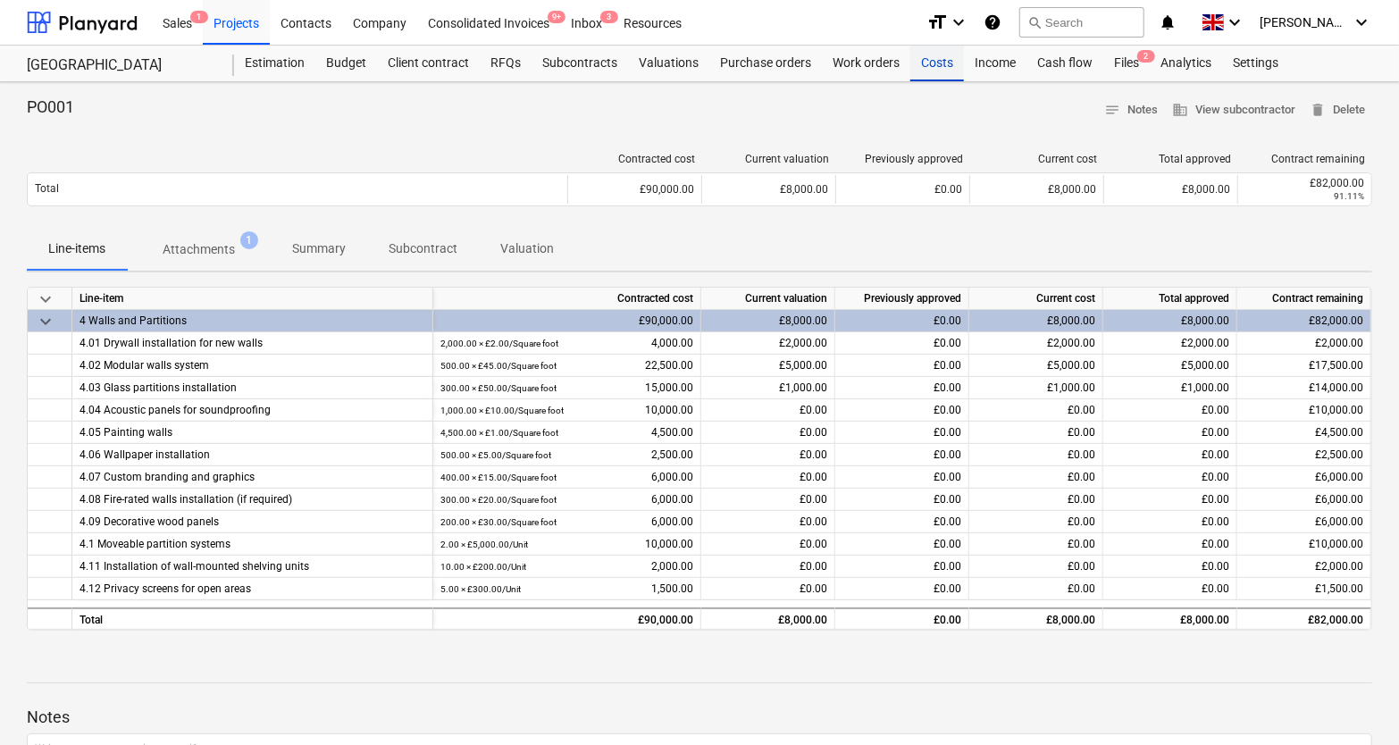
click at [932, 60] on div "Costs" at bounding box center [937, 64] width 54 height 36
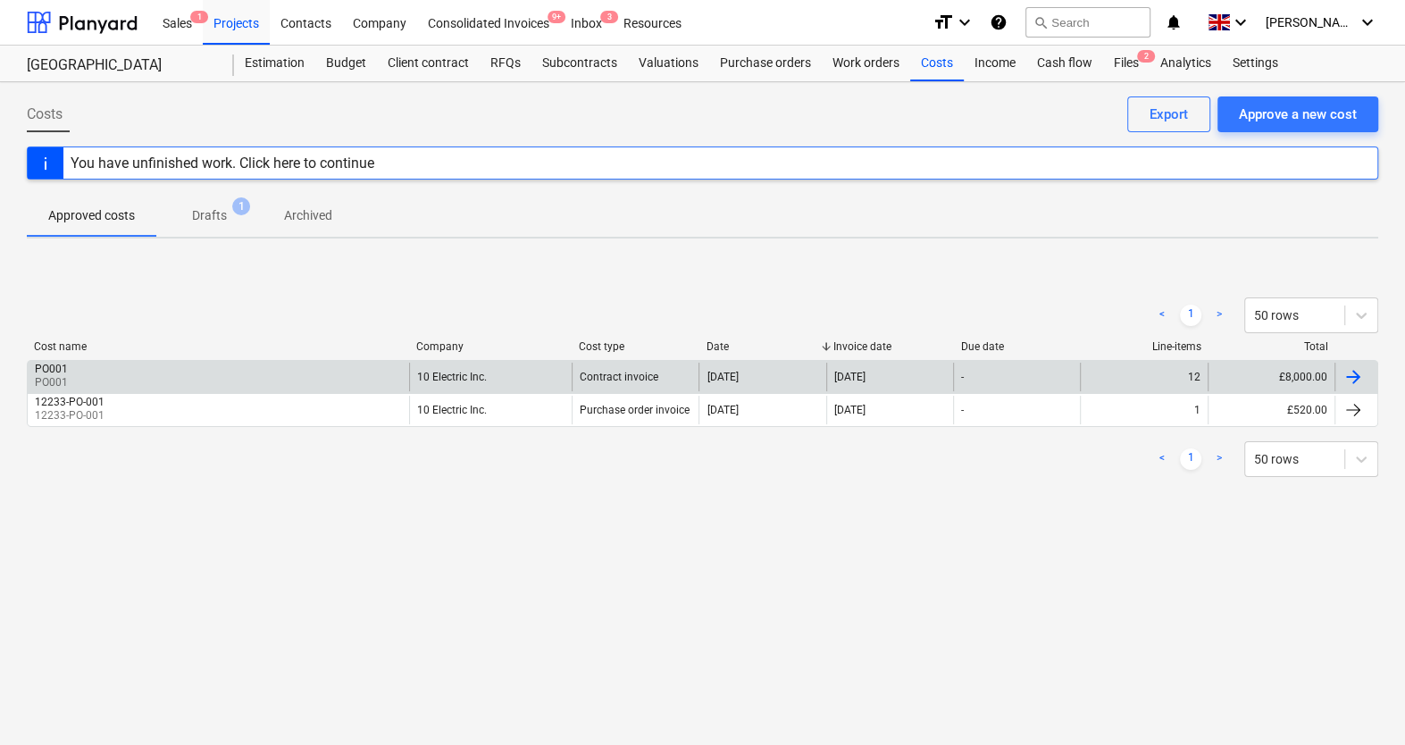
click at [305, 379] on div "PO001 PO001" at bounding box center [218, 377] width 381 height 29
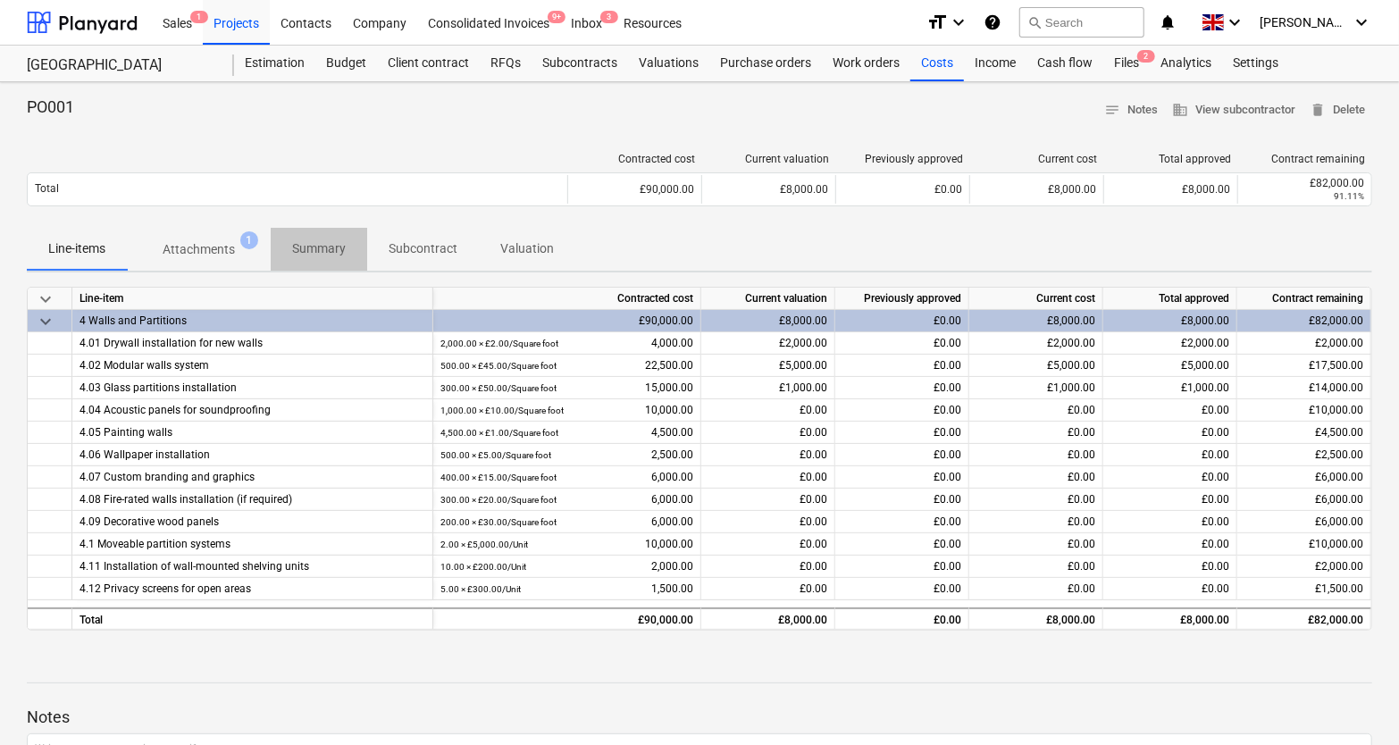
click at [290, 244] on span "Summary" at bounding box center [319, 248] width 96 height 29
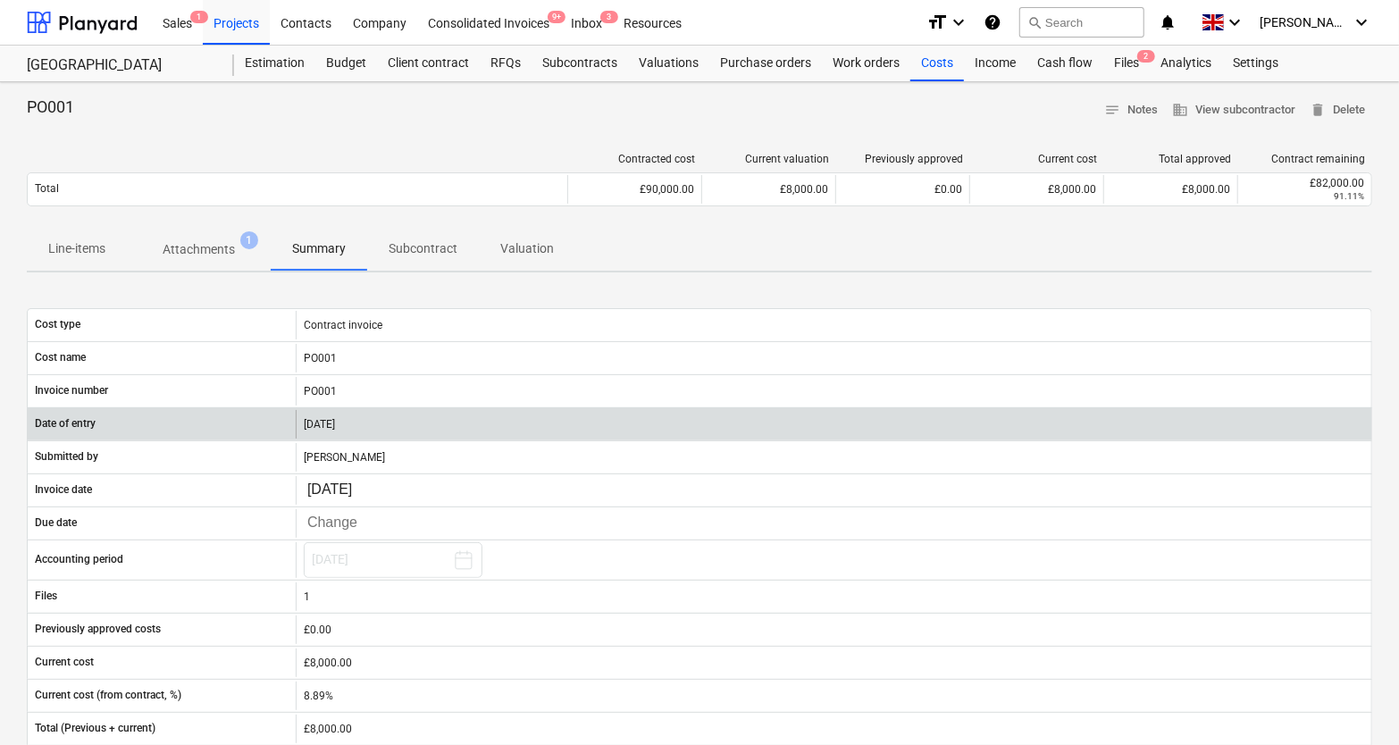
scroll to position [9, 0]
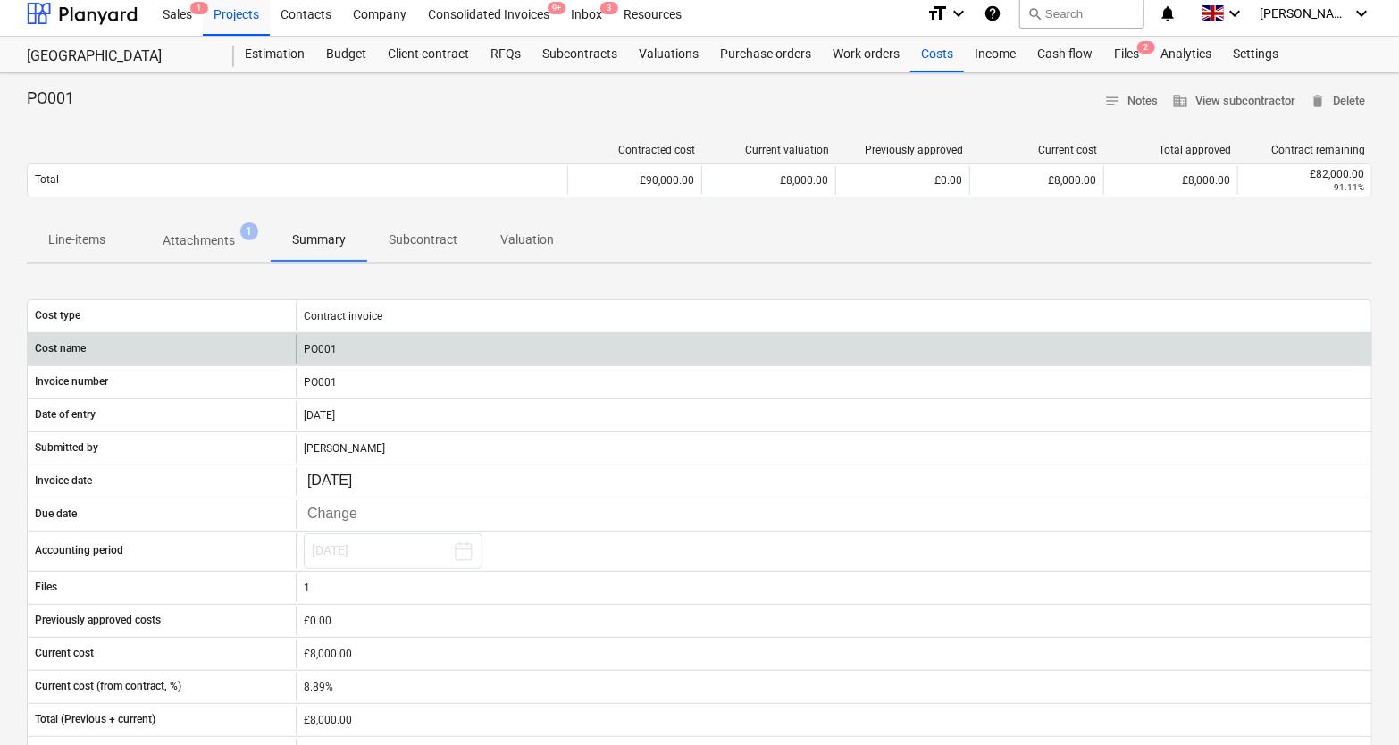
click at [313, 353] on div "PO001" at bounding box center [833, 349] width 1075 height 29
click at [319, 349] on div "PO001" at bounding box center [833, 349] width 1075 height 29
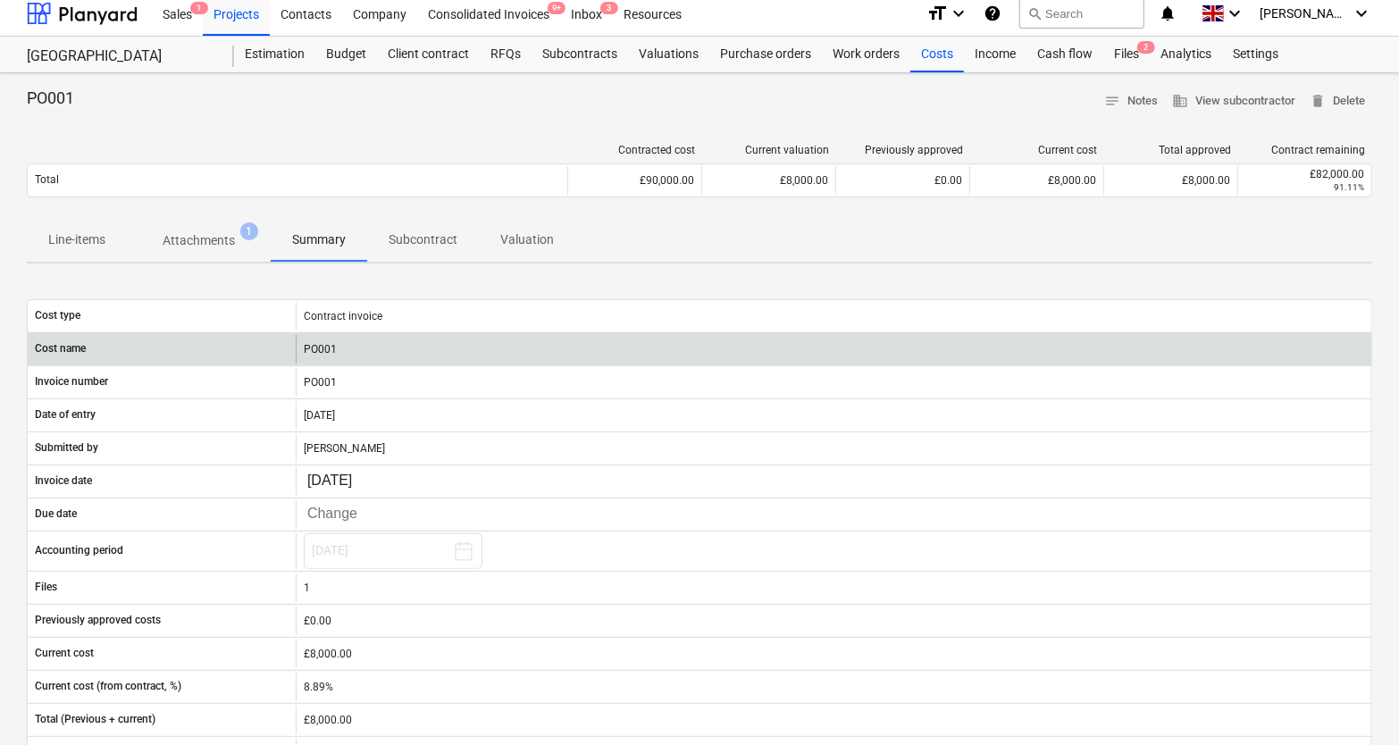
click at [319, 349] on div "PO001" at bounding box center [833, 349] width 1075 height 29
click at [352, 353] on div "PO001" at bounding box center [833, 349] width 1075 height 29
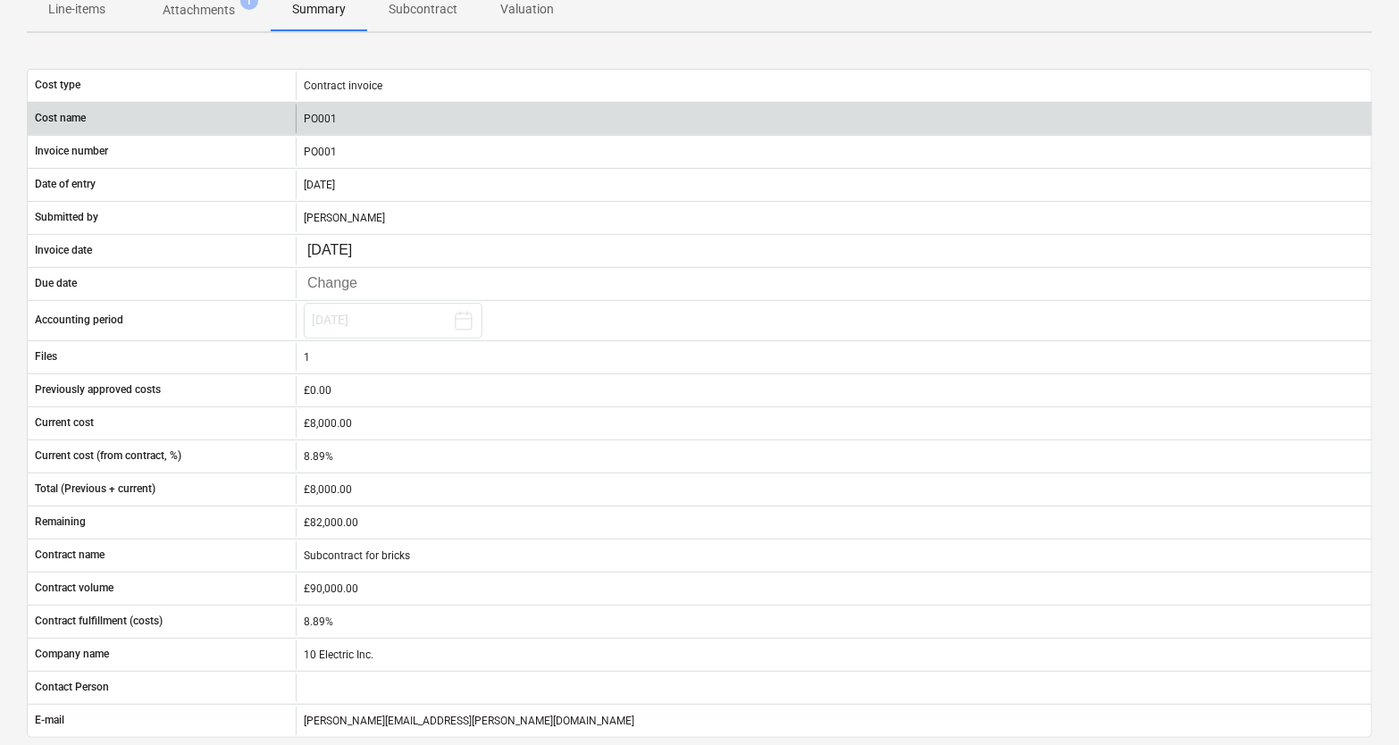
scroll to position [295, 0]
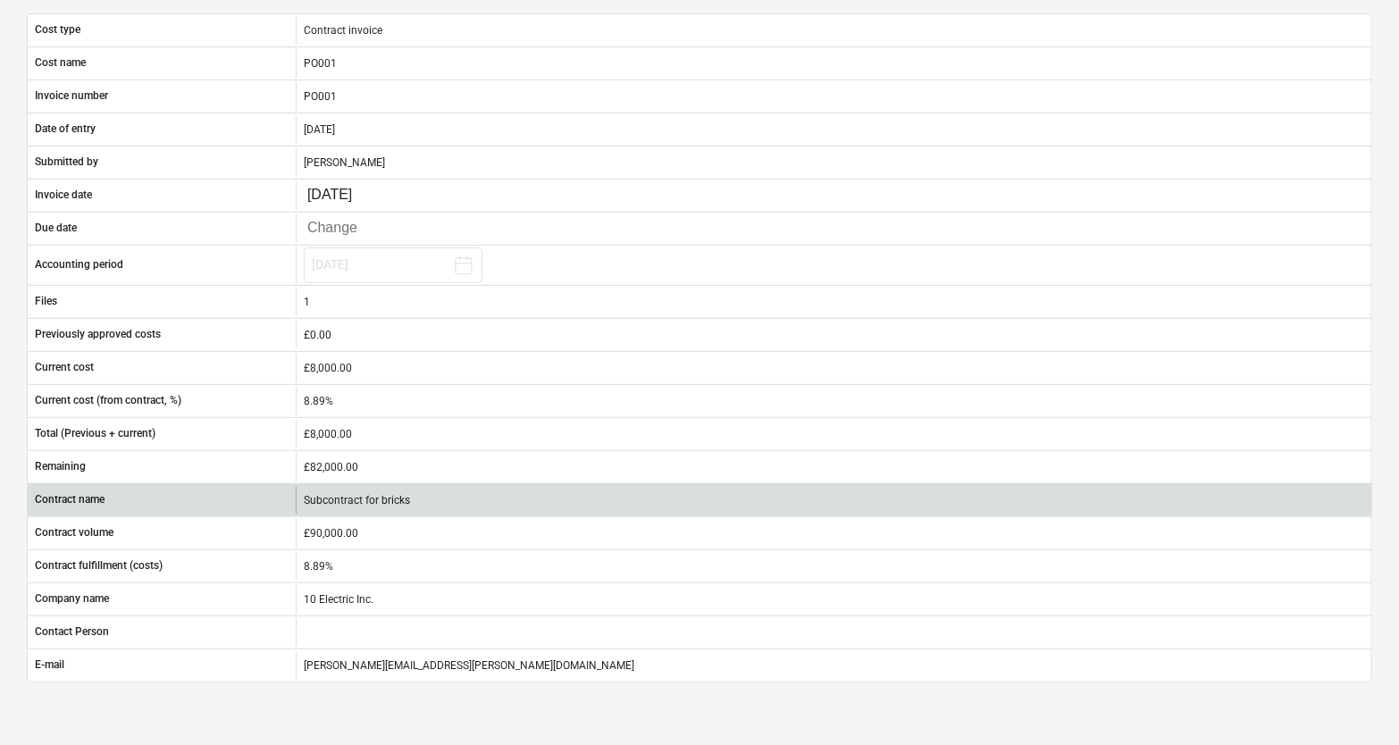
click at [344, 483] on div "Contract name Subcontract for bricks" at bounding box center [699, 499] width 1345 height 33
click at [364, 495] on div "Subcontract for bricks" at bounding box center [833, 500] width 1075 height 29
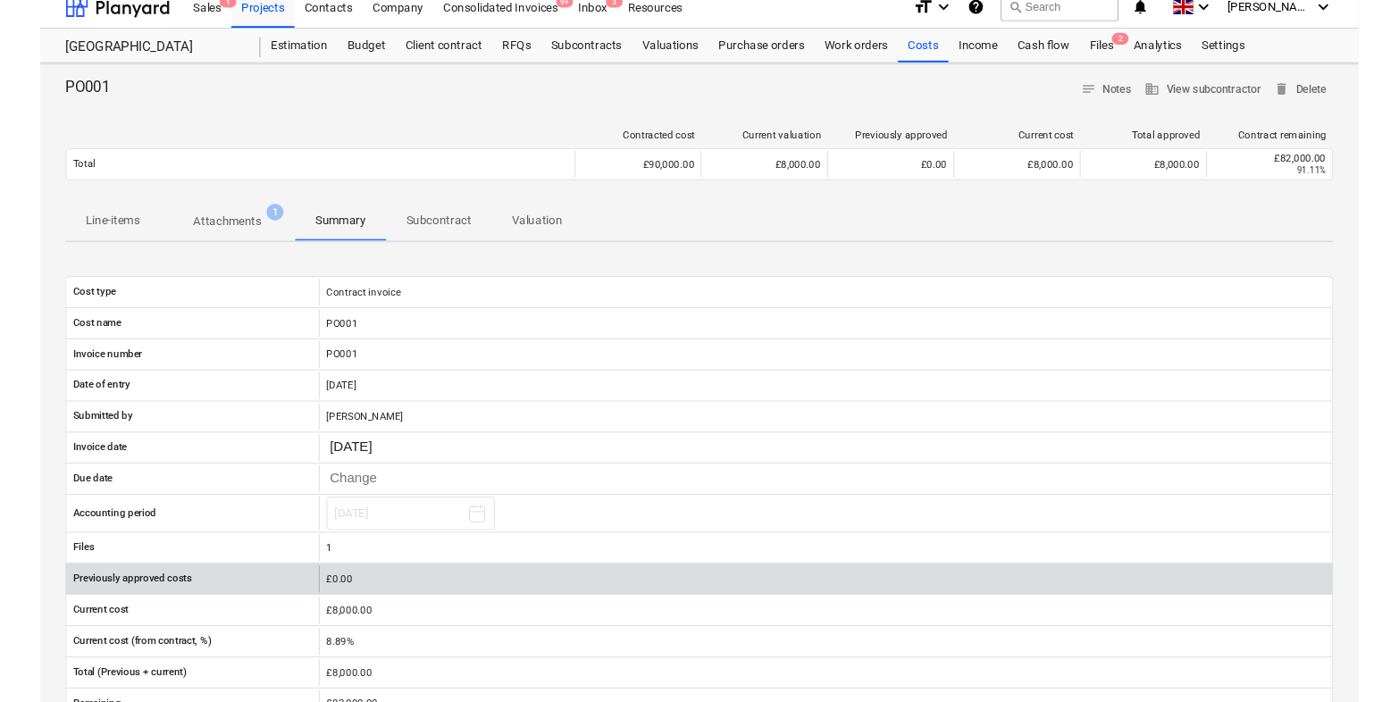
scroll to position [0, 0]
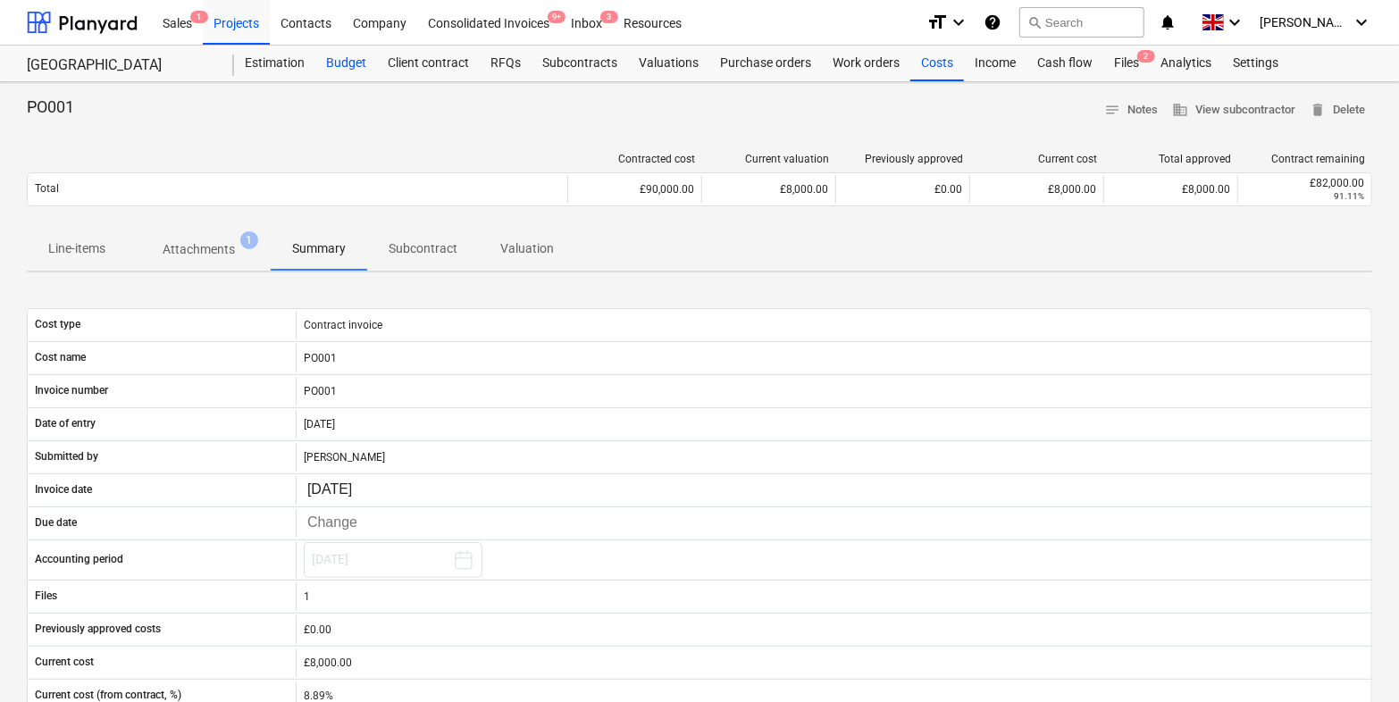
click at [330, 66] on div "Budget" at bounding box center [346, 64] width 62 height 36
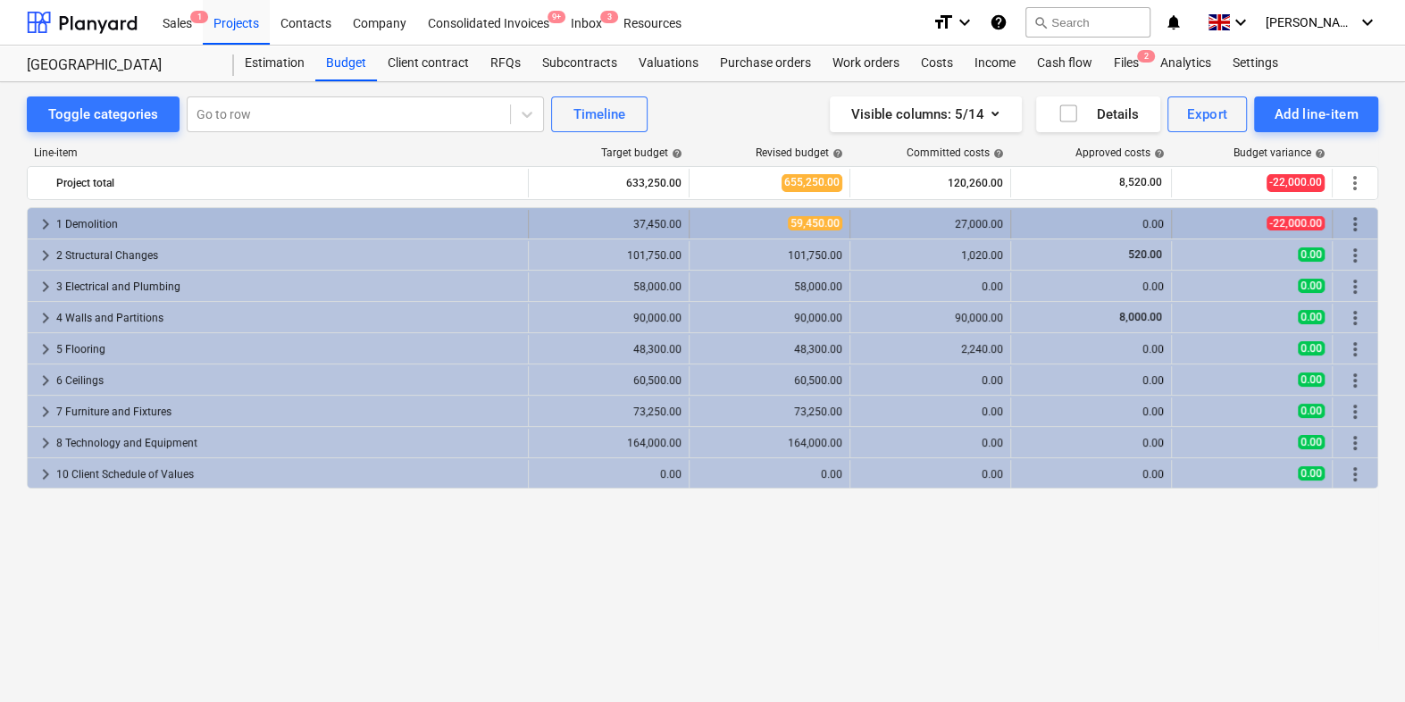
click at [36, 216] on span "keyboard_arrow_right" at bounding box center [45, 223] width 21 height 21
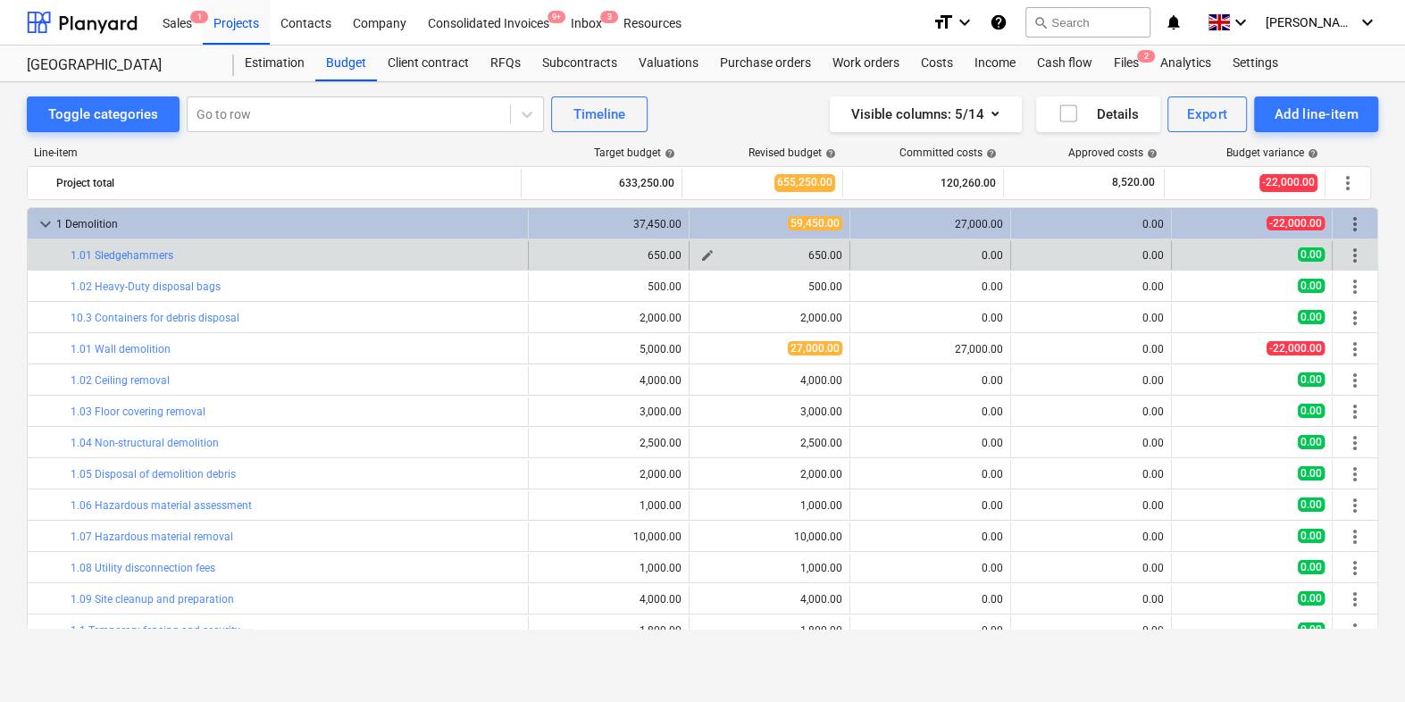
click at [709, 255] on button "edit" at bounding box center [707, 255] width 21 height 21
type textarea "x"
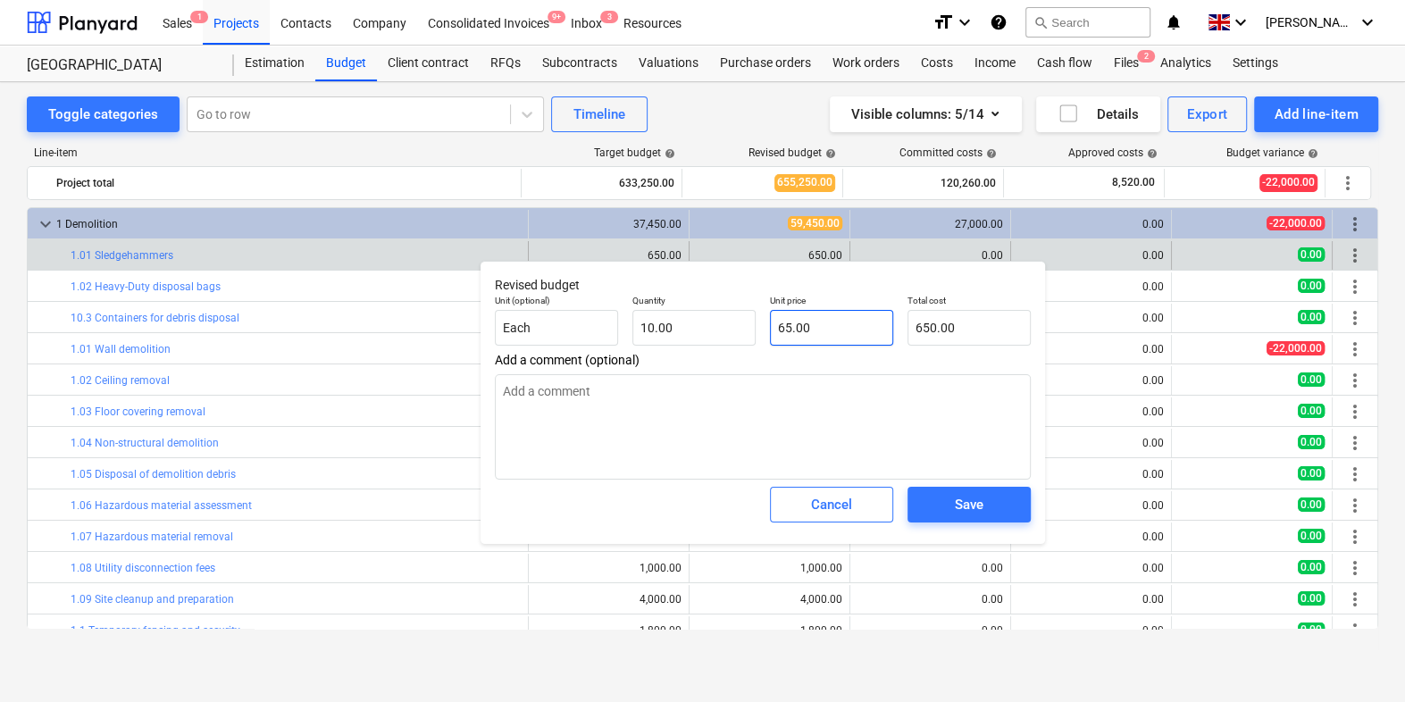
type input "65"
click at [827, 329] on input "65" at bounding box center [831, 328] width 123 height 36
type textarea "x"
type input "7"
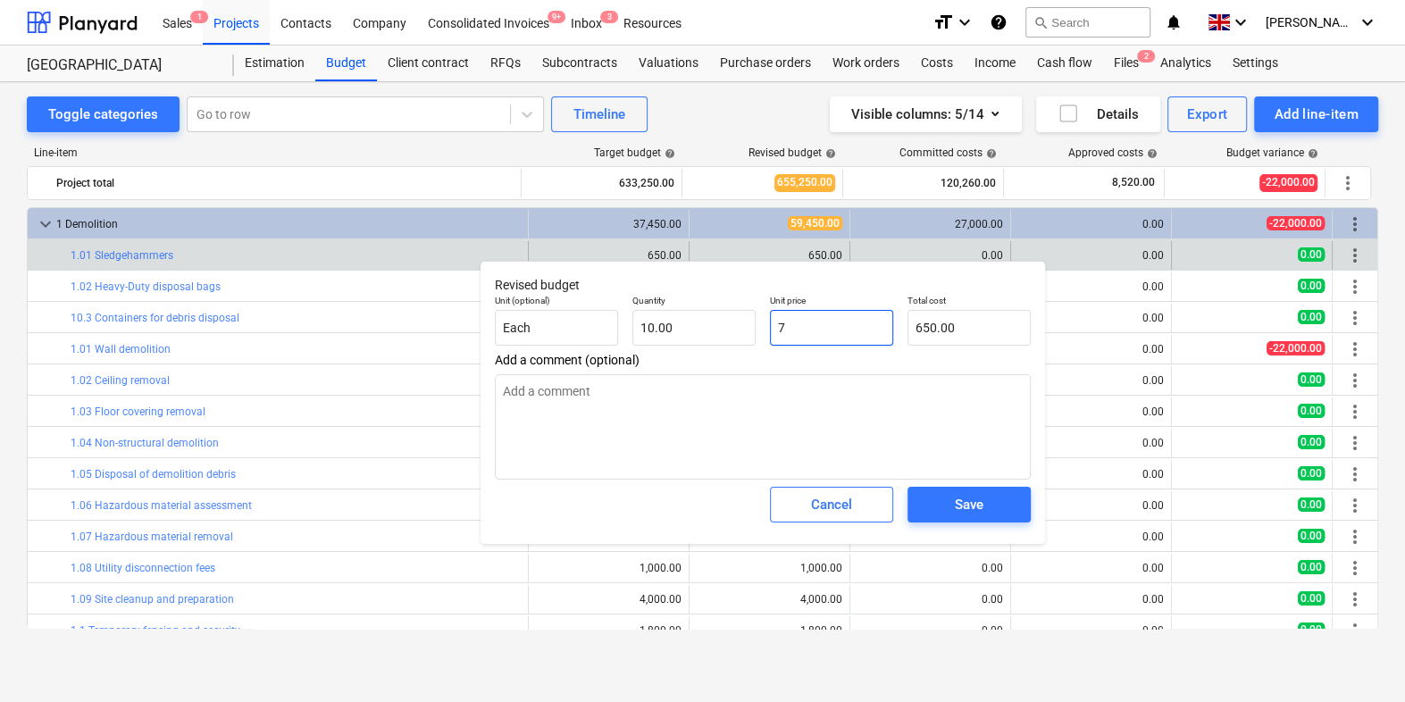
type input "70.00"
type textarea "x"
type input "75"
type input "750.00"
type input "75"
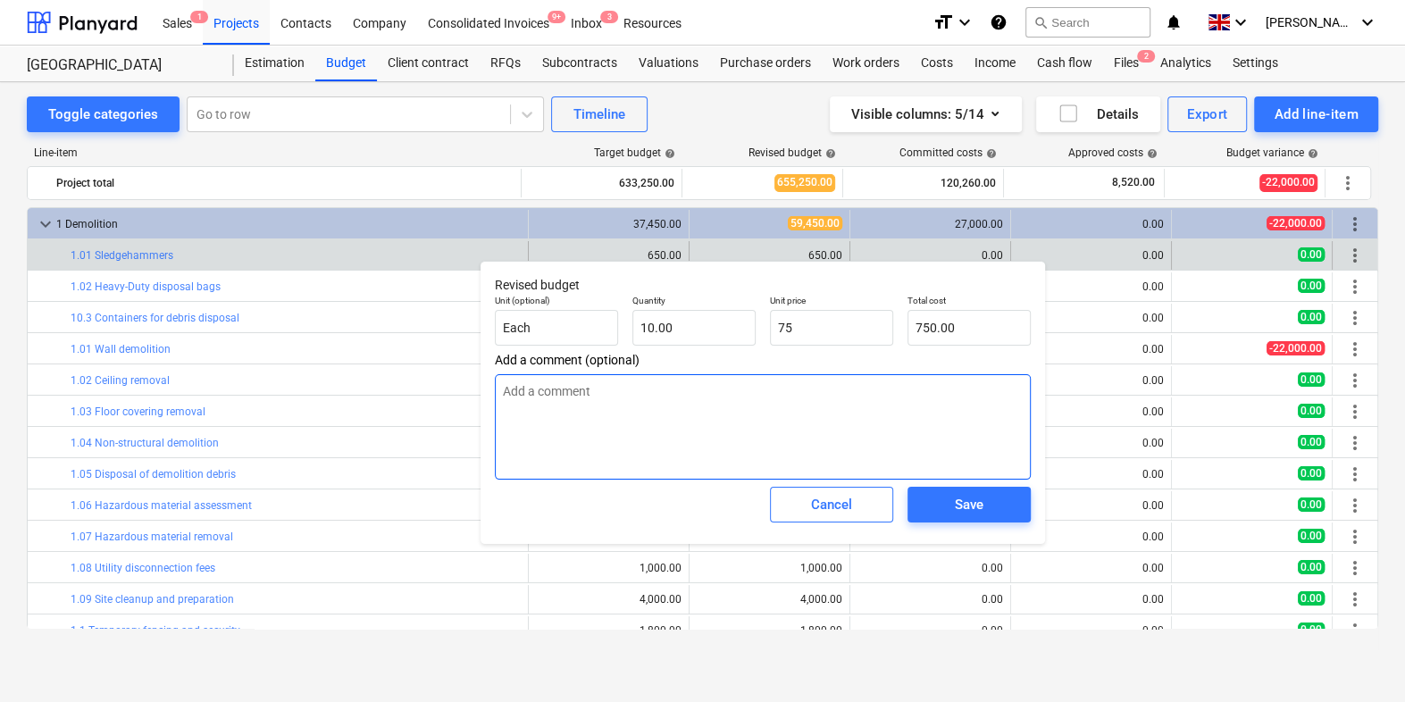
click at [810, 419] on textarea at bounding box center [763, 426] width 536 height 105
type textarea "x"
type input "75.00"
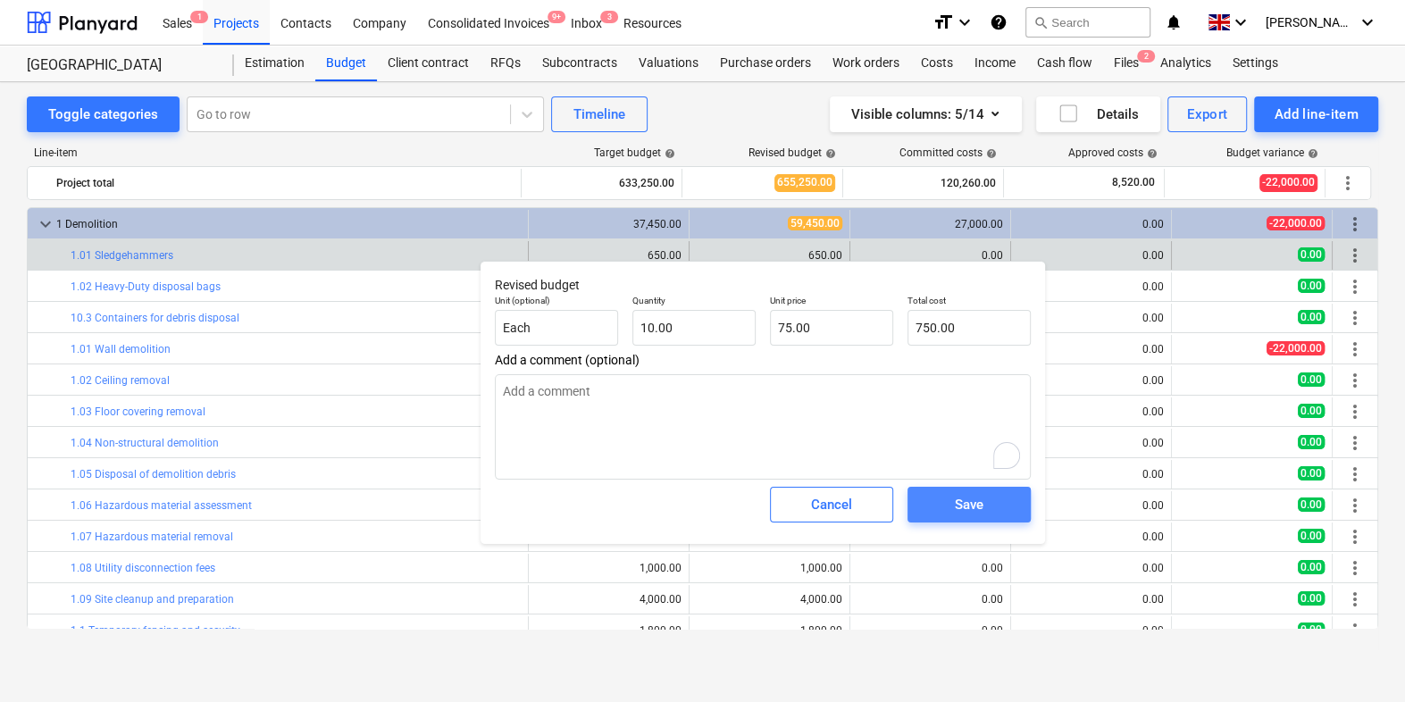
click at [947, 516] on span "Save" at bounding box center [969, 504] width 80 height 23
type textarea "x"
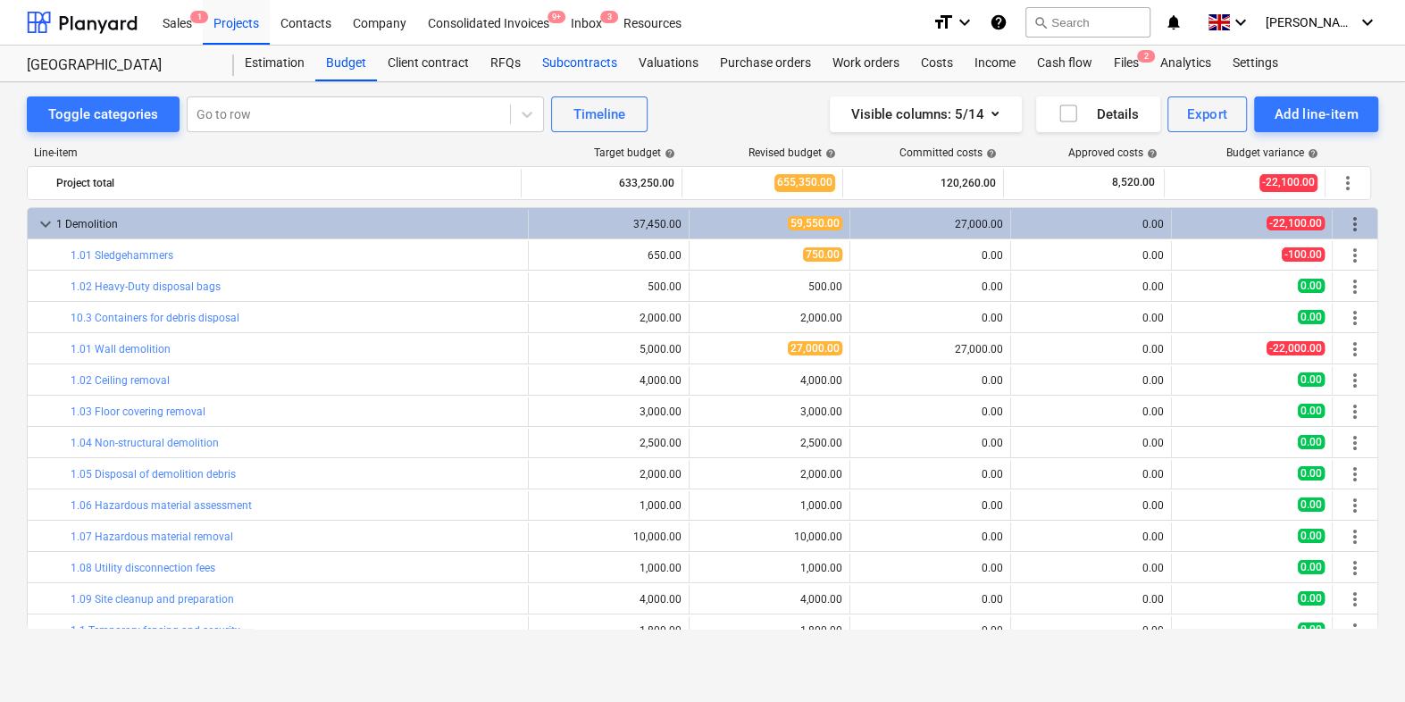
click at [573, 59] on div "Subcontracts" at bounding box center [579, 64] width 96 height 36
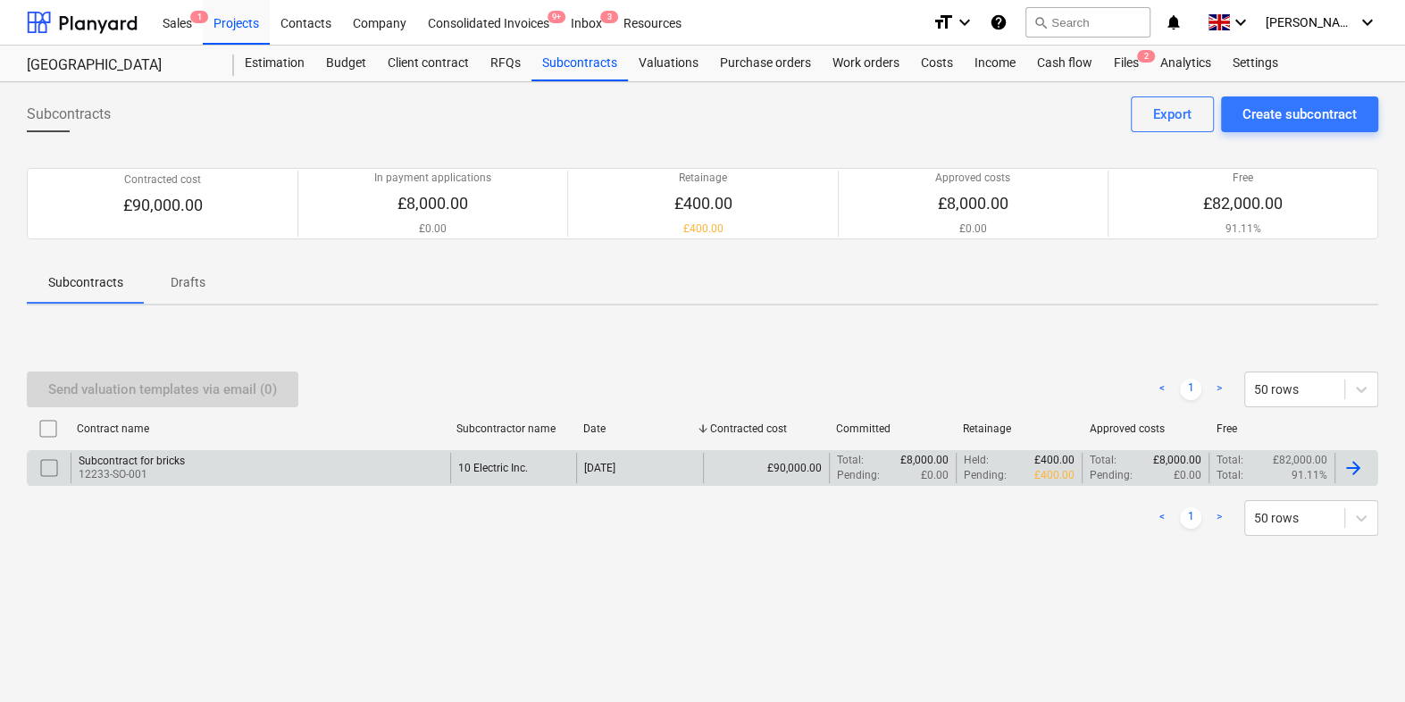
click at [326, 461] on div "Subcontract for bricks 12233-SO-001" at bounding box center [261, 468] width 380 height 30
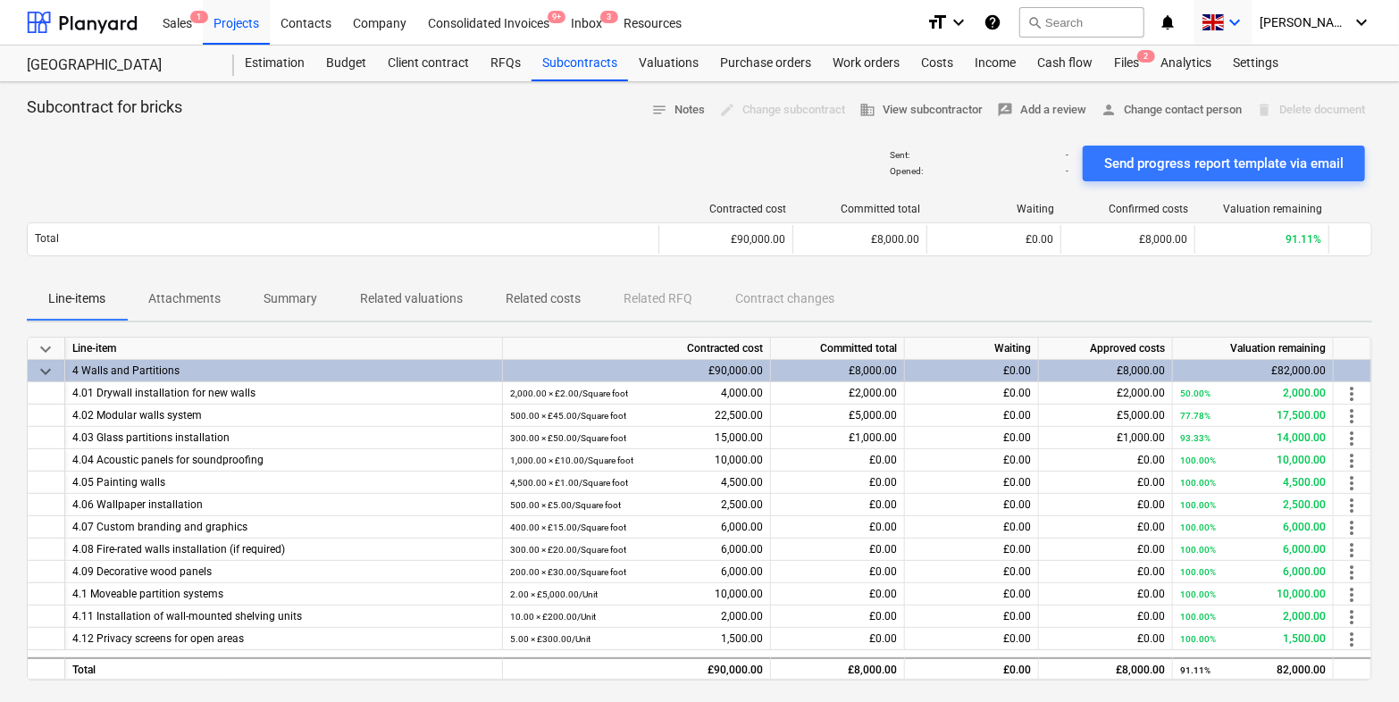
click at [1245, 14] on icon "keyboard_arrow_down" at bounding box center [1234, 22] width 21 height 21
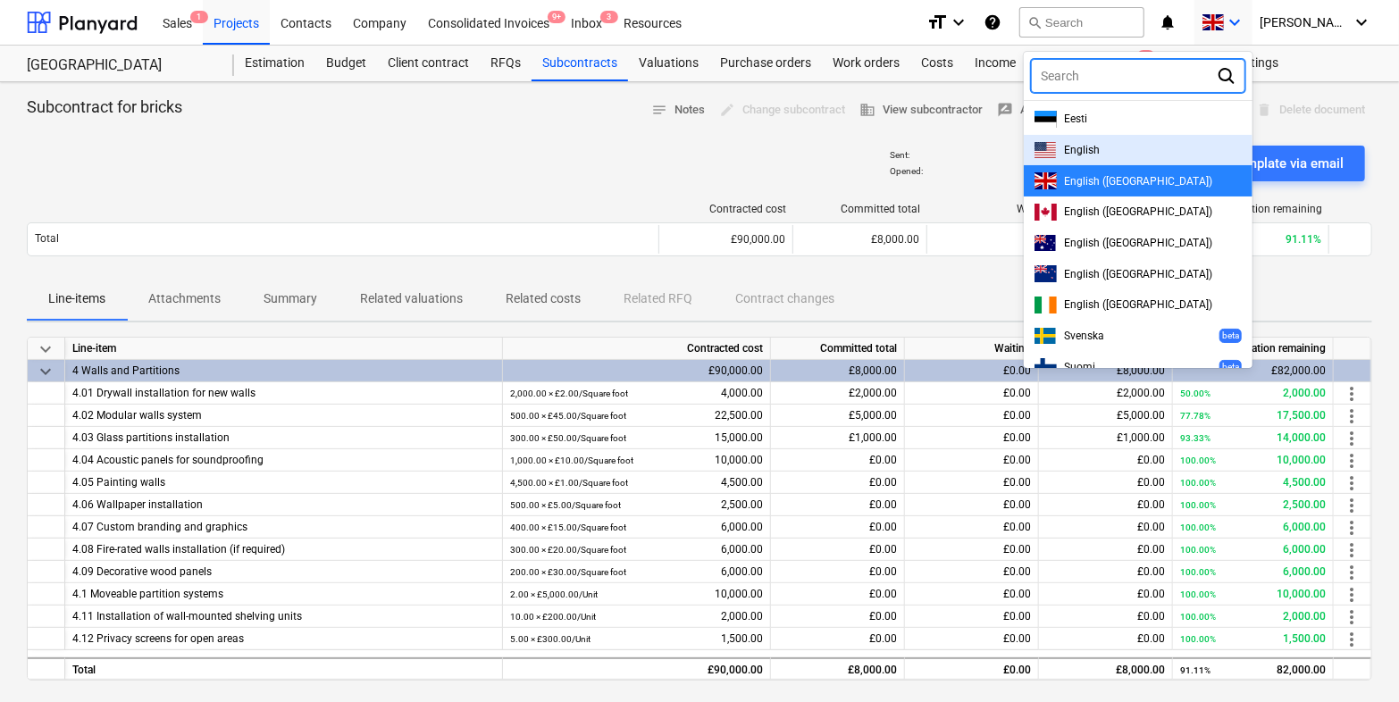
click at [1100, 145] on span "English" at bounding box center [1082, 150] width 36 height 13
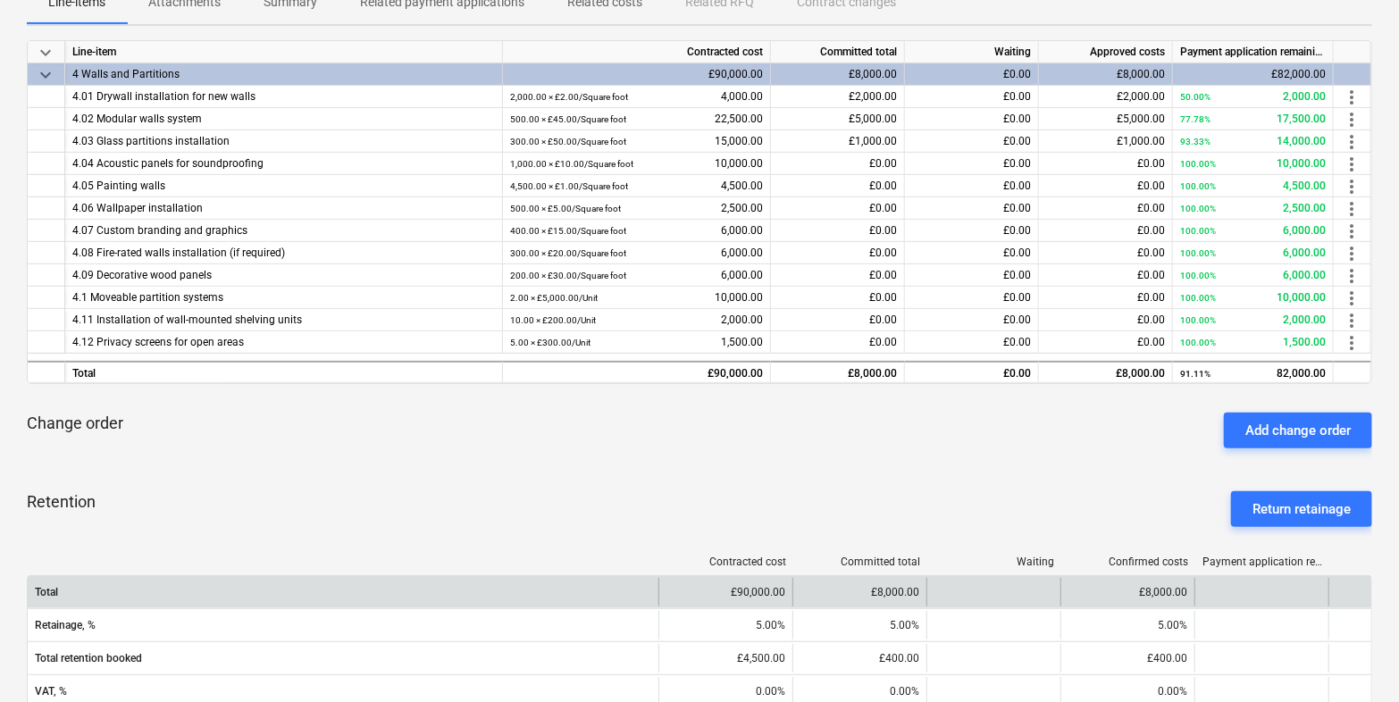
scroll to position [277, 0]
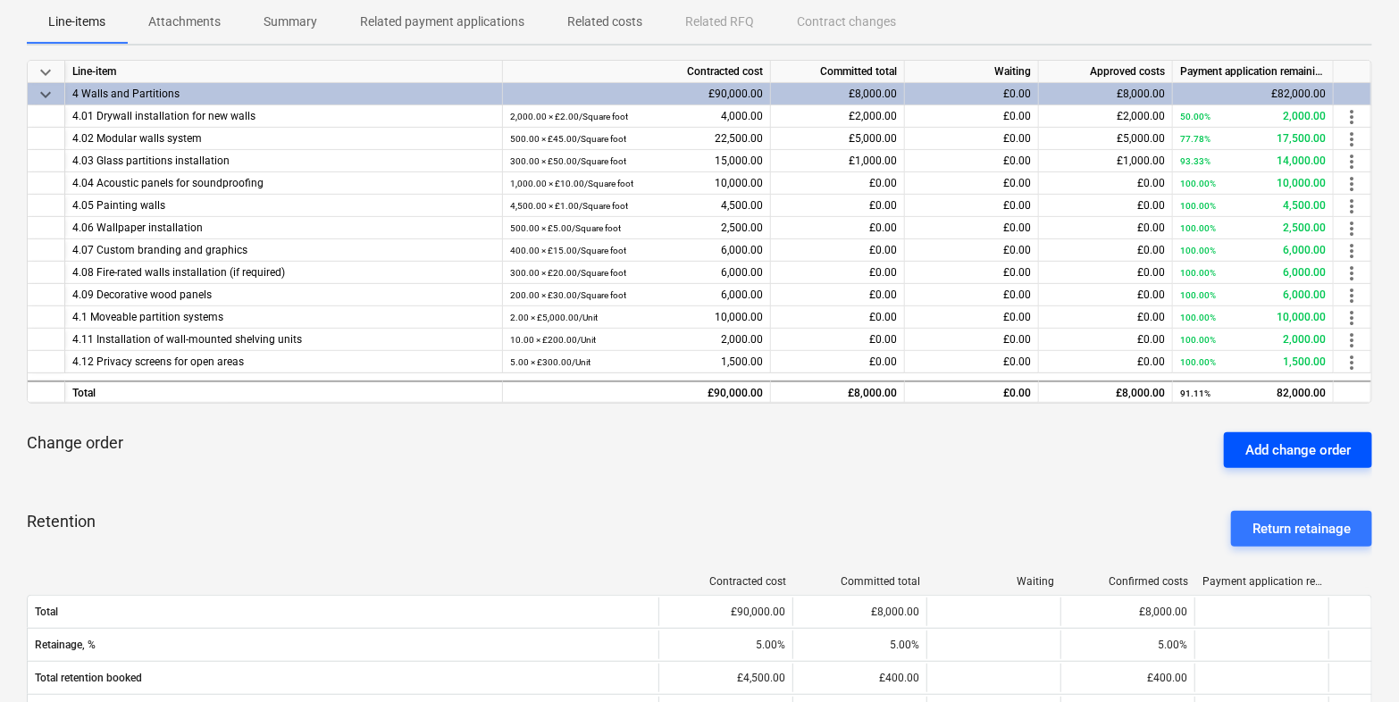
click at [1256, 450] on div "Add change order" at bounding box center [1297, 450] width 105 height 23
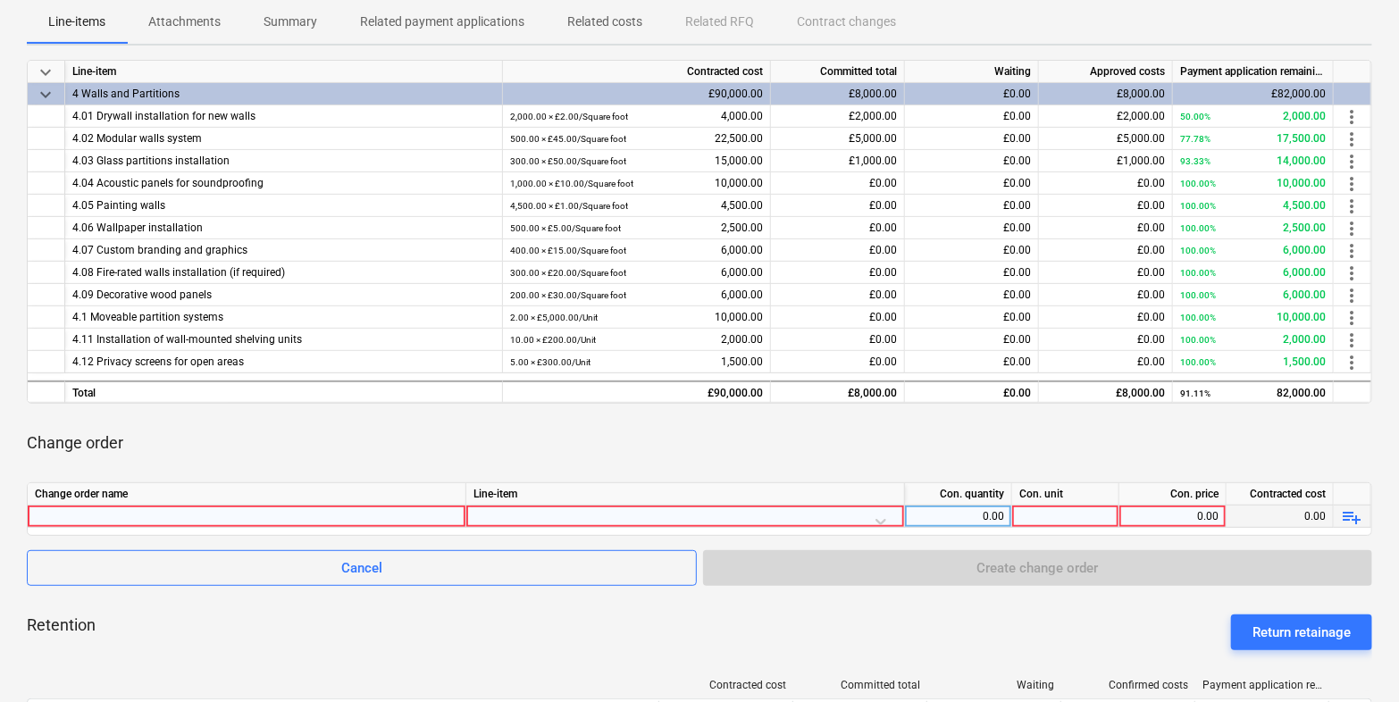
click at [372, 521] on div at bounding box center [246, 516] width 423 height 21
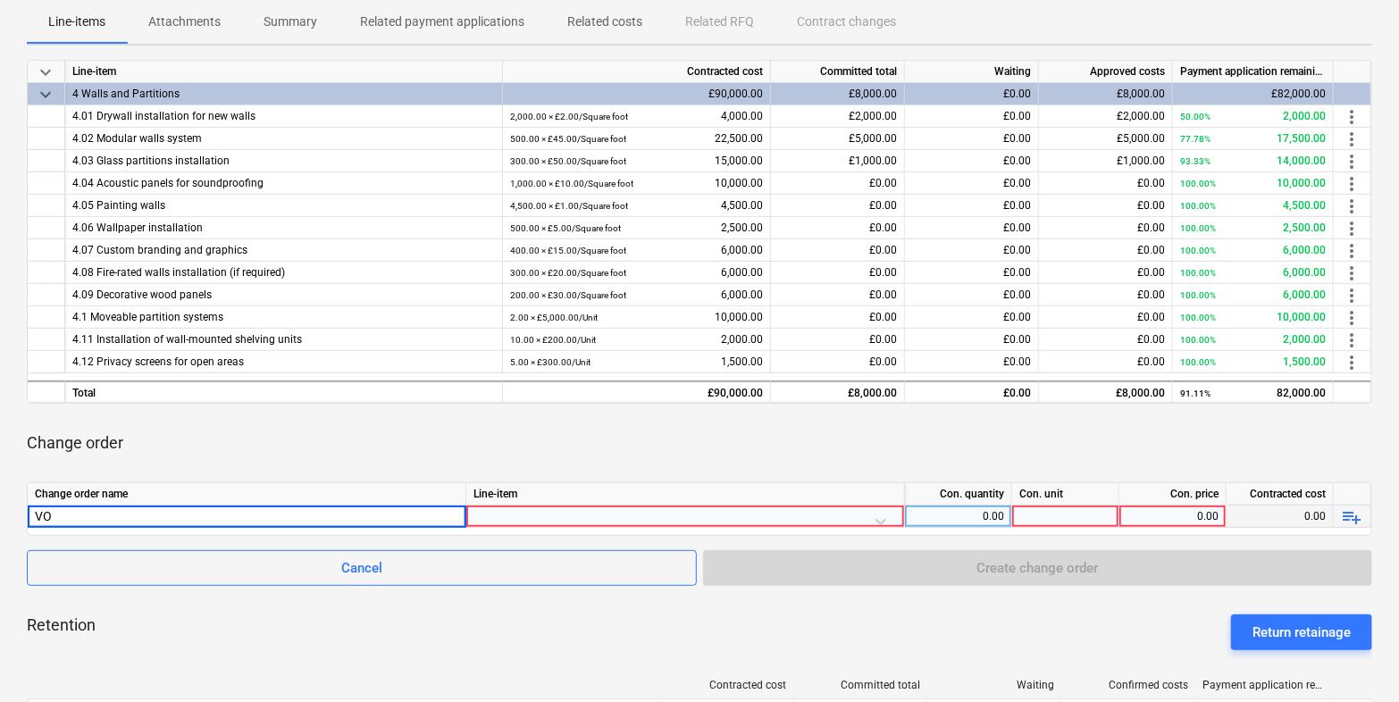
type input "VO1"
click at [866, 517] on div at bounding box center [684, 521] width 423 height 31
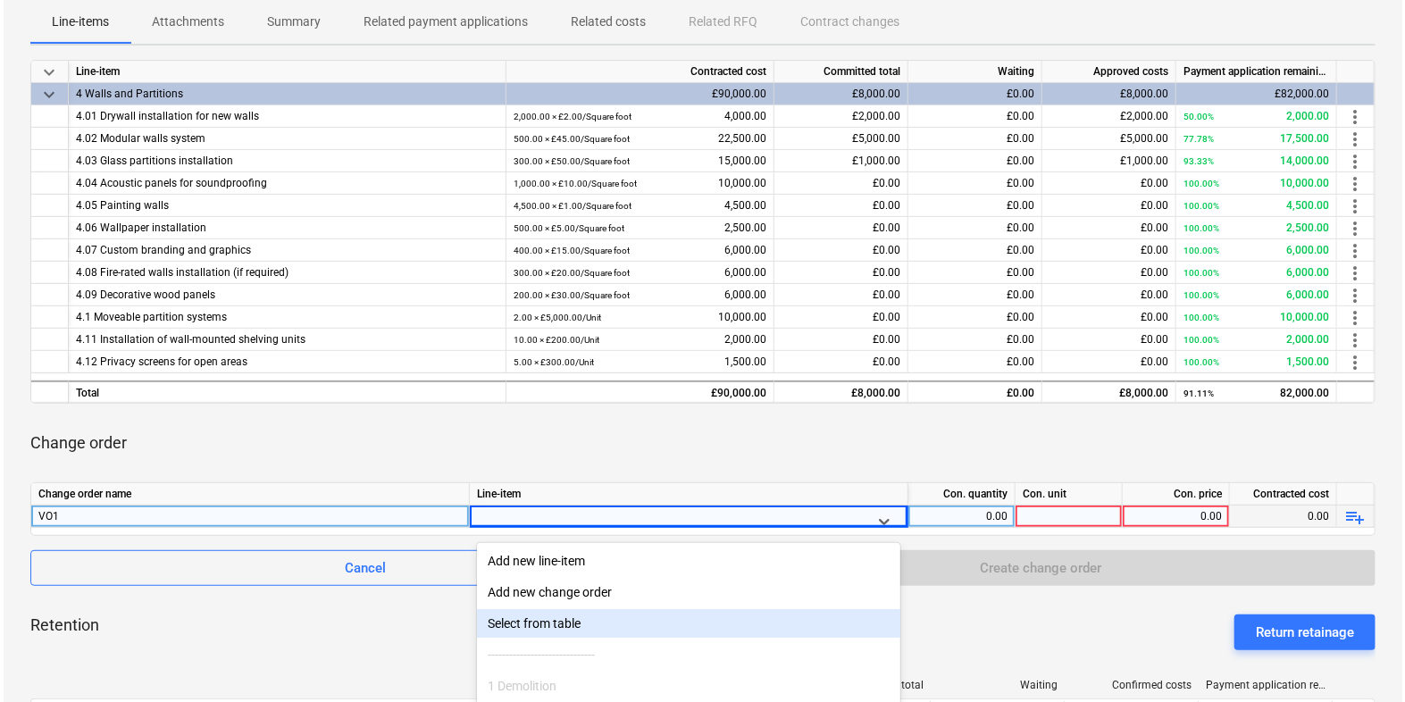
scroll to position [396, 0]
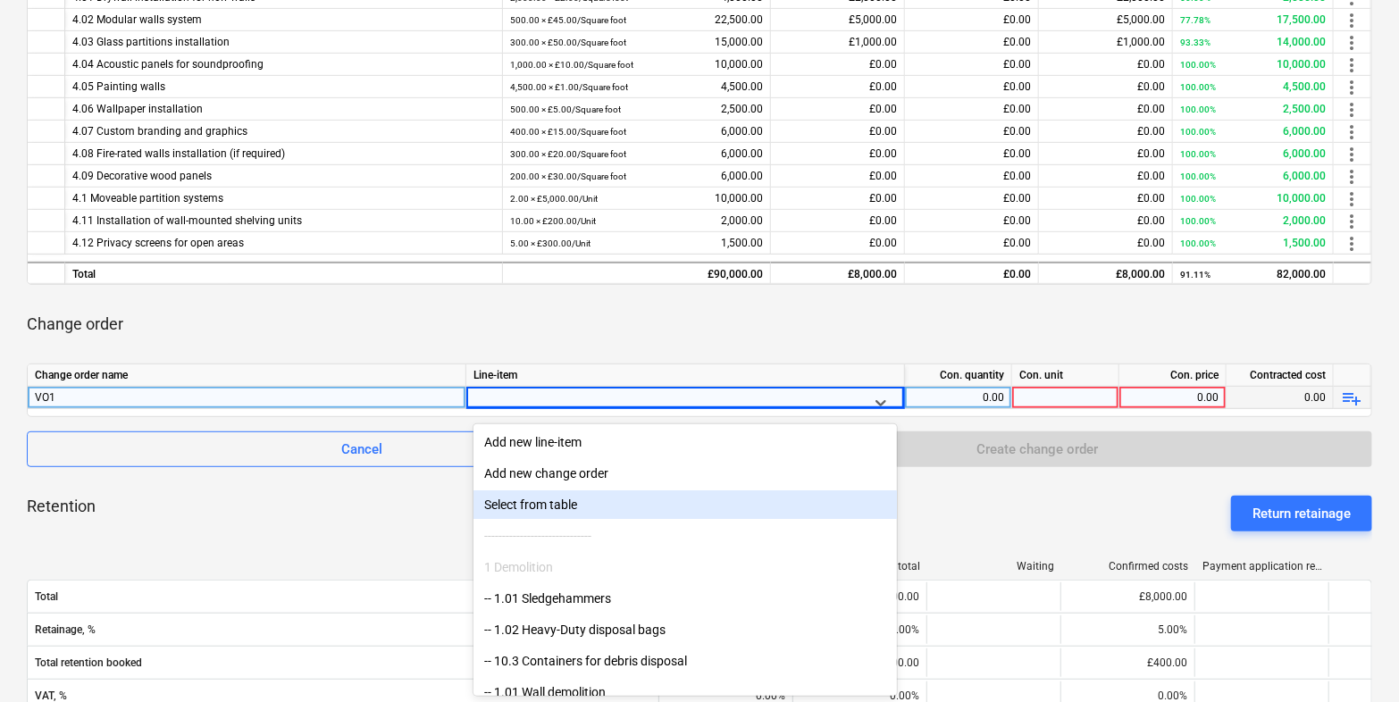
click at [877, 517] on div "Select from table" at bounding box center [684, 504] width 423 height 29
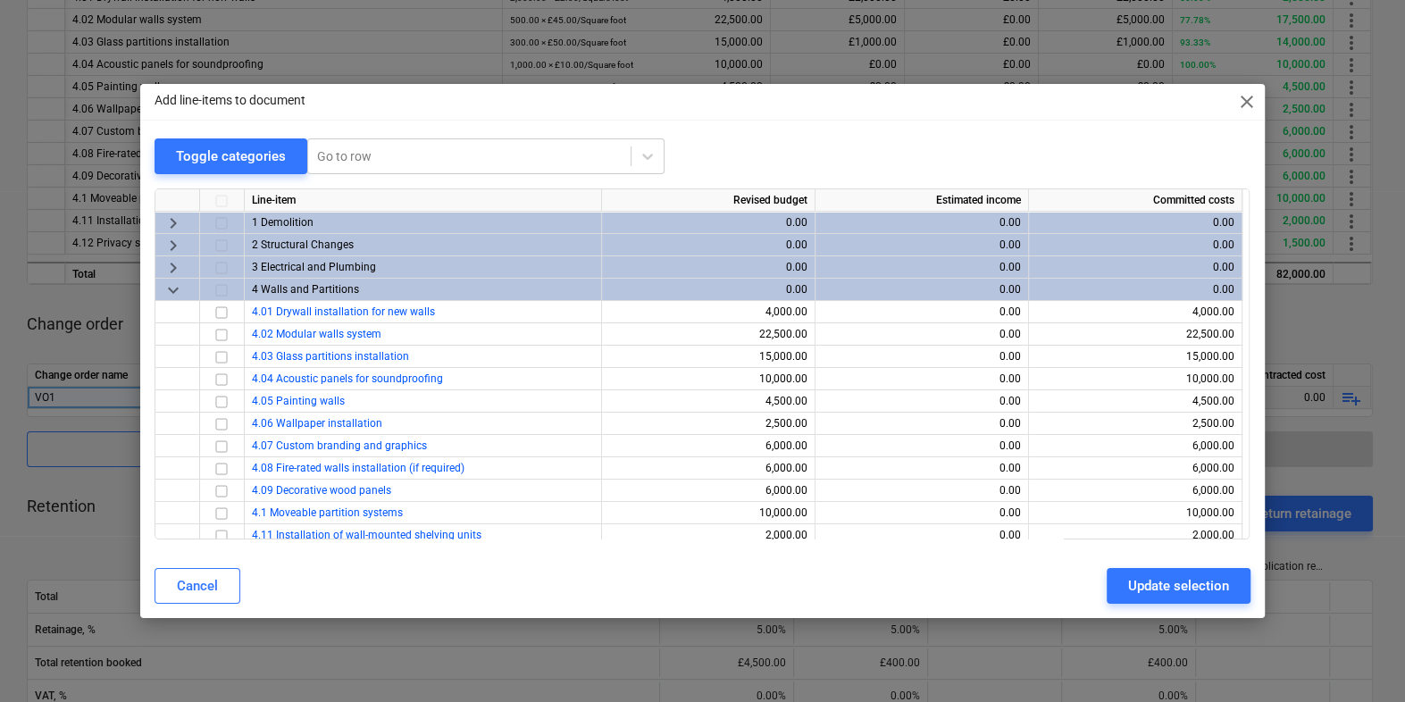
click at [1249, 96] on span "close" at bounding box center [1246, 101] width 21 height 21
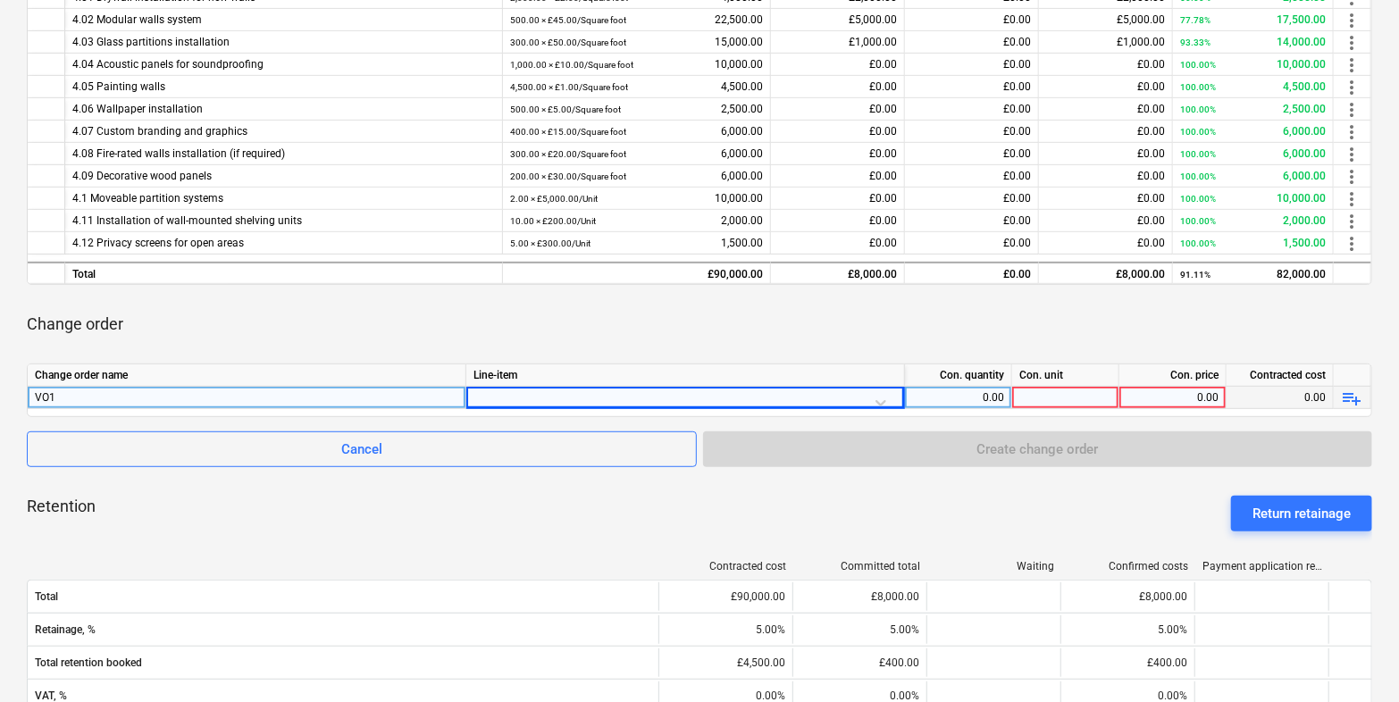
click at [873, 404] on div at bounding box center [684, 402] width 423 height 31
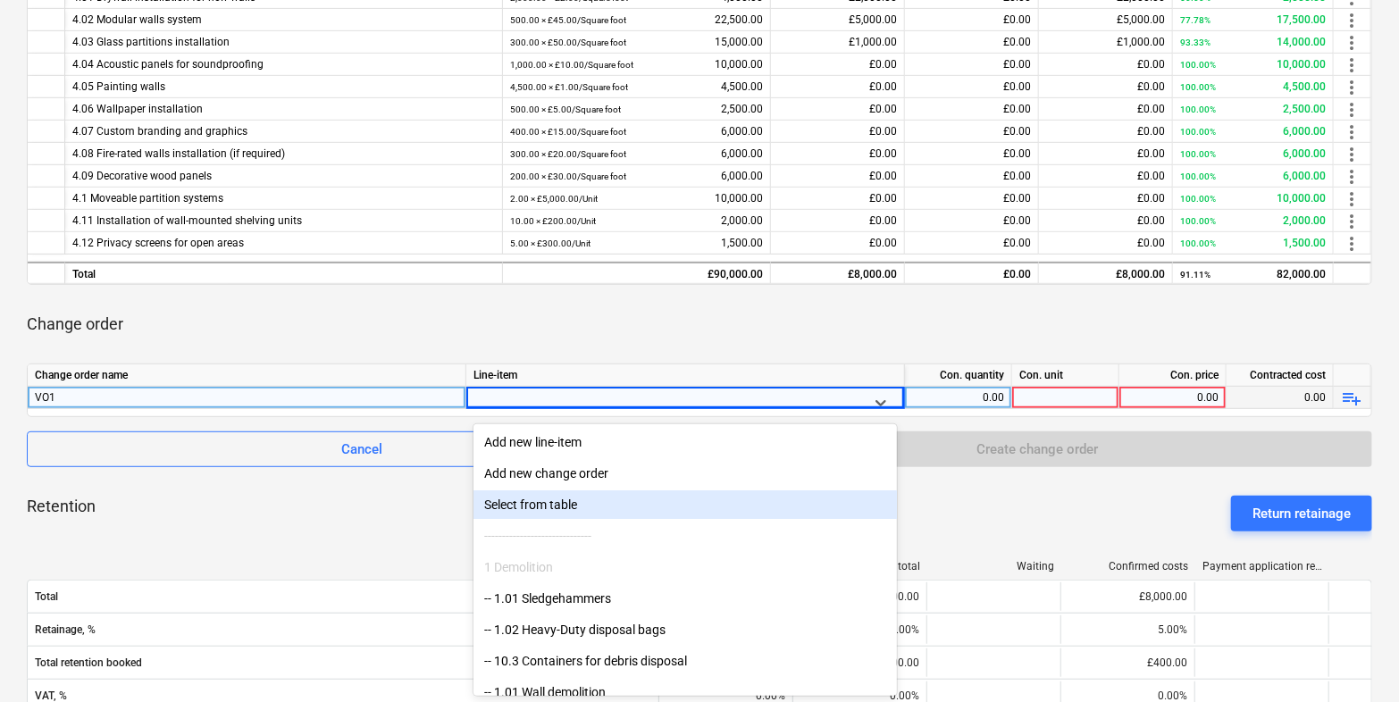
click at [715, 500] on div "Select from table" at bounding box center [684, 504] width 423 height 29
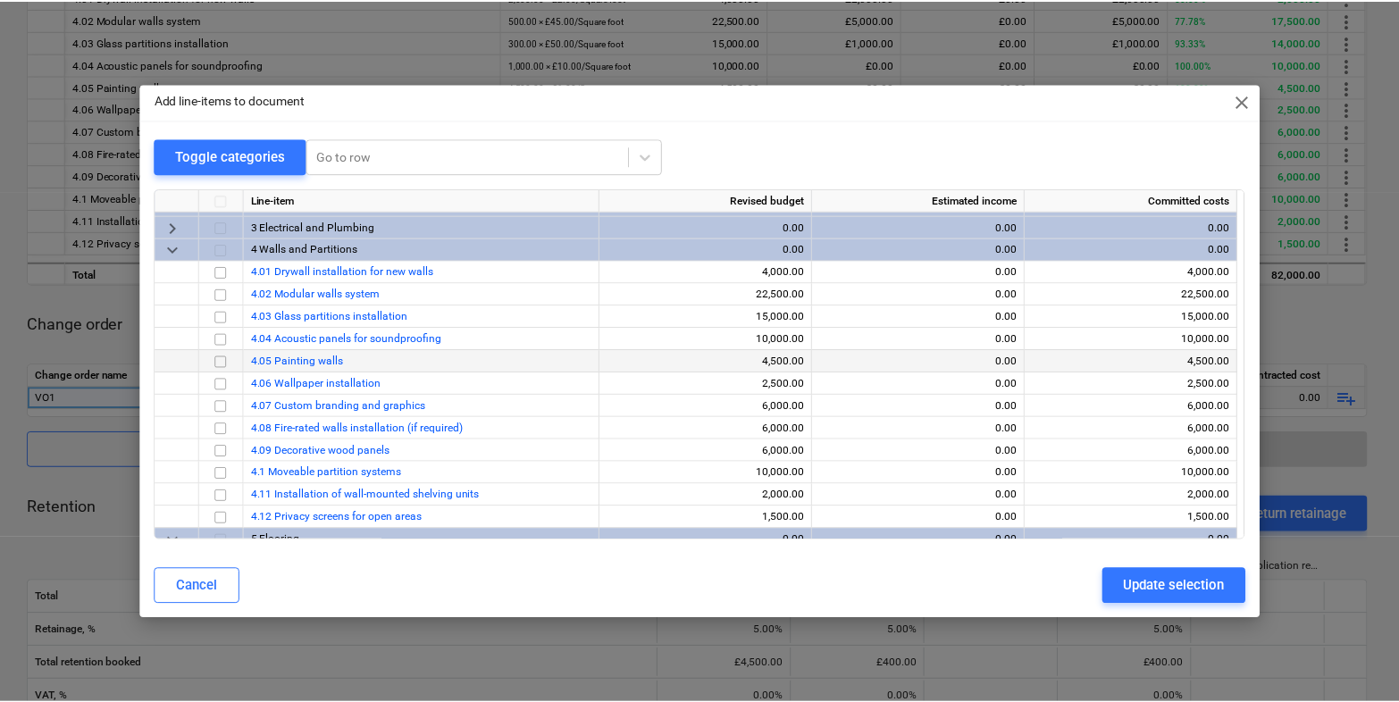
scroll to position [38, 0]
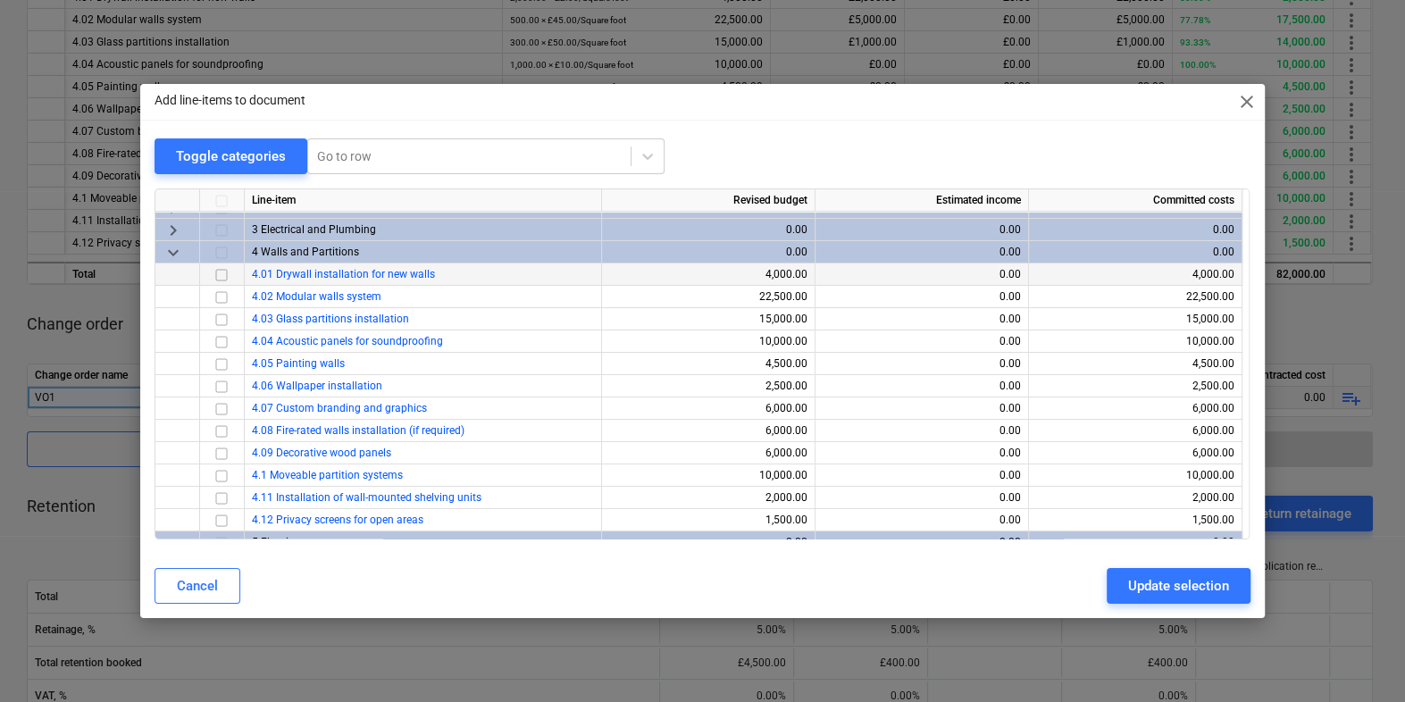
click at [224, 276] on input "checkbox" at bounding box center [221, 274] width 21 height 21
click at [1183, 581] on div "Update selection" at bounding box center [1178, 585] width 101 height 23
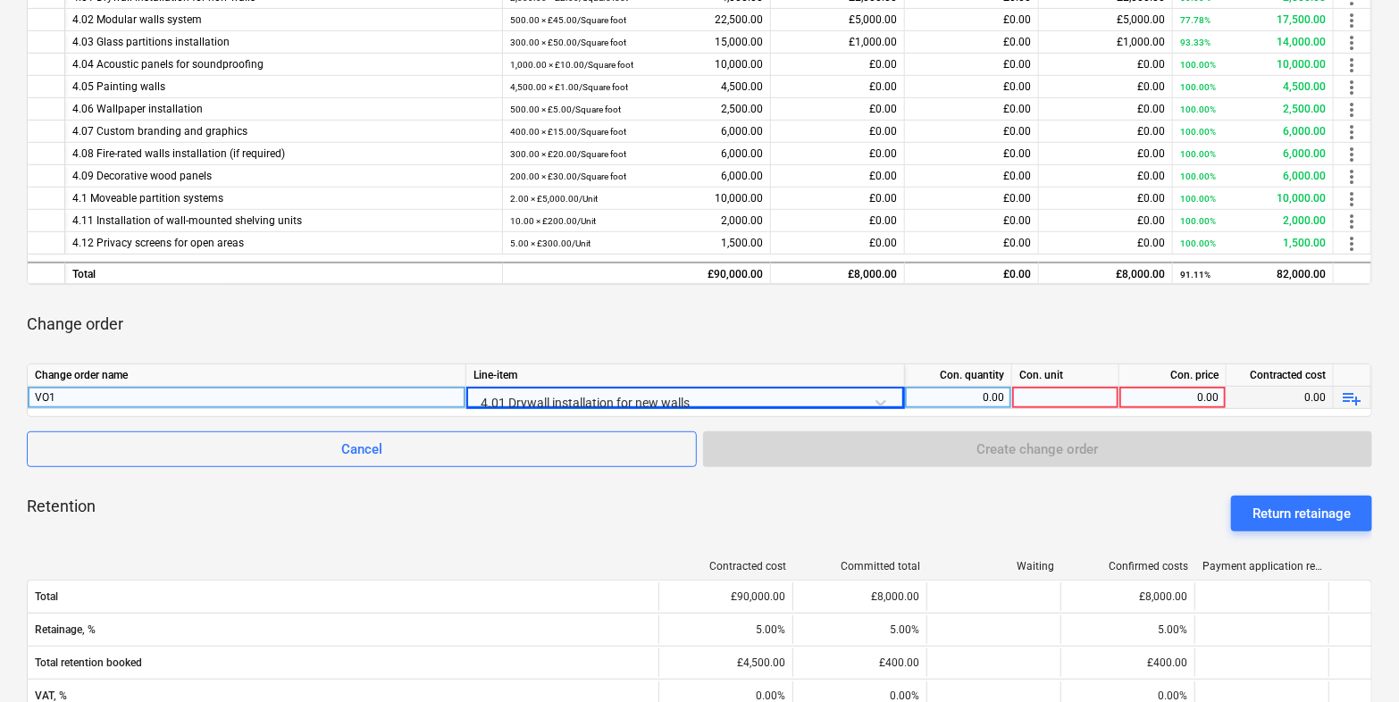
click at [1000, 389] on div "0.00" at bounding box center [958, 398] width 92 height 22
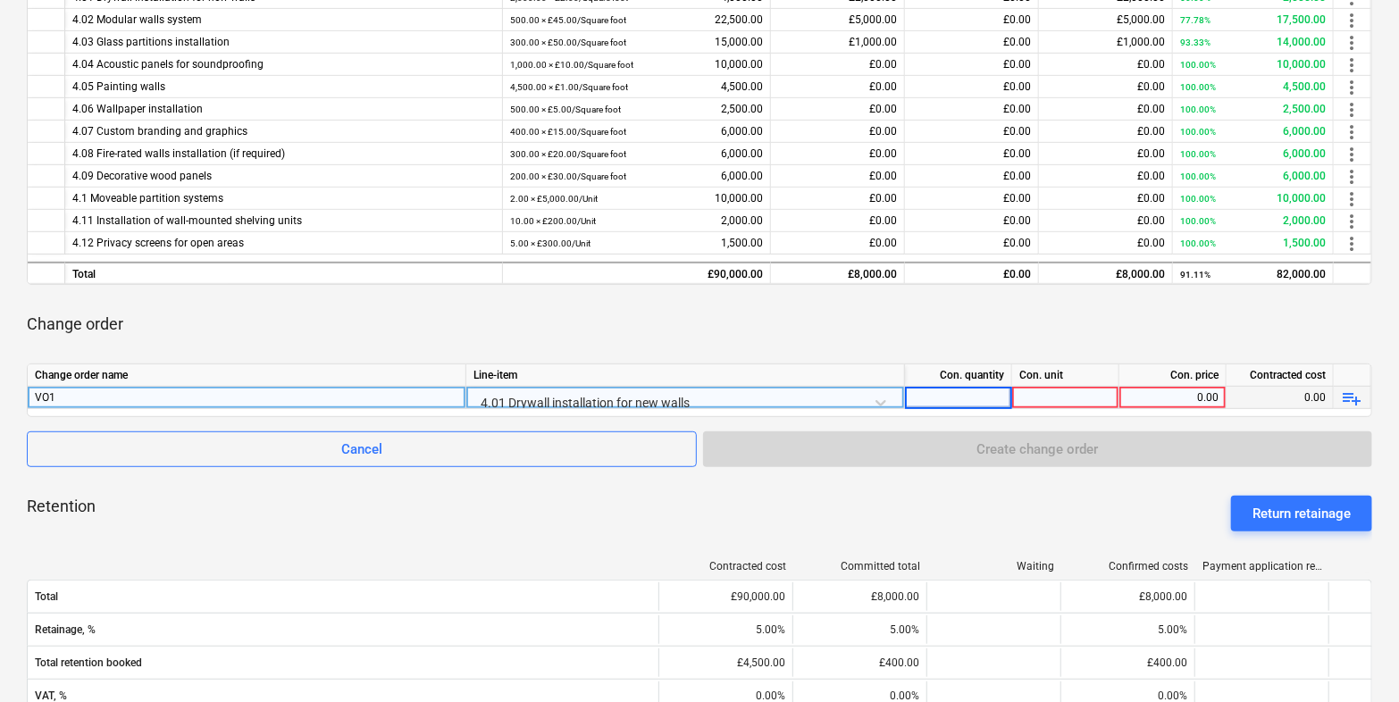
type input "1"
click at [1050, 390] on div at bounding box center [1065, 398] width 107 height 22
click at [1145, 391] on div "0.00" at bounding box center [1172, 398] width 92 height 22
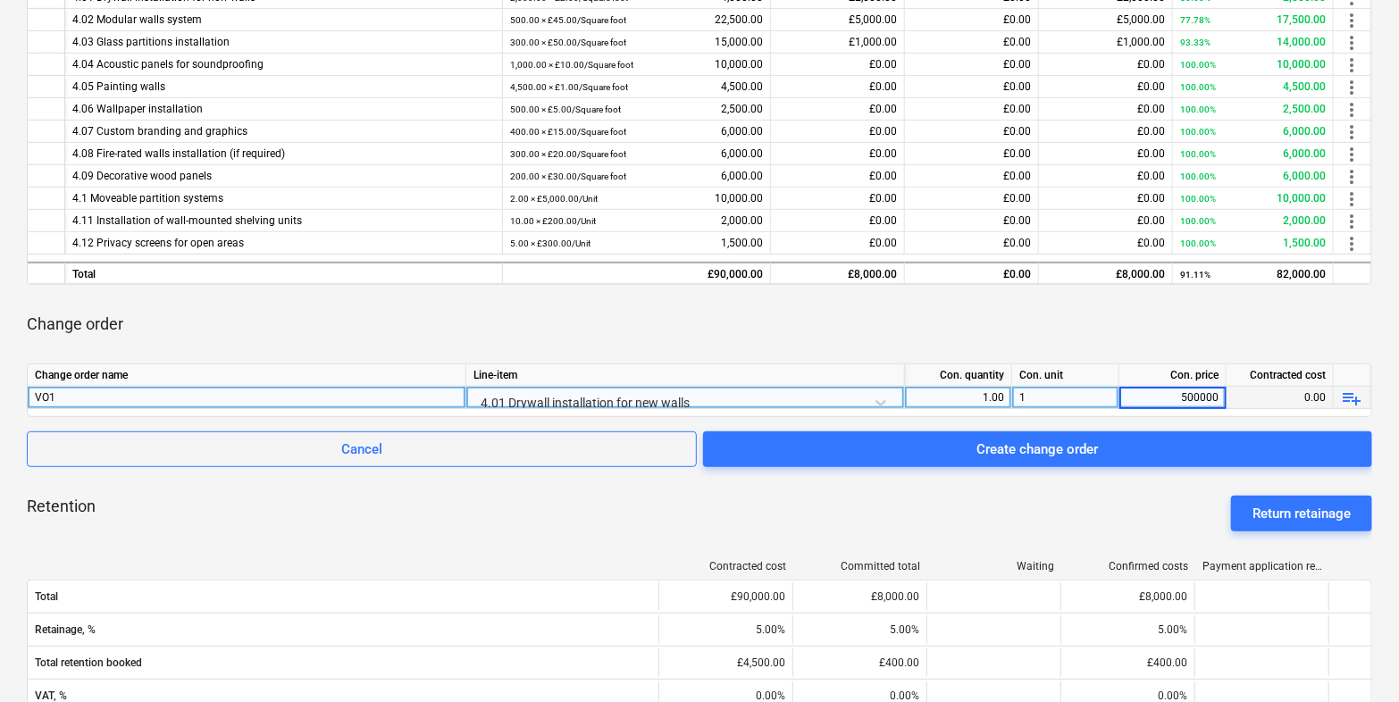
type input "50000"
click at [1124, 338] on div "Change order" at bounding box center [699, 324] width 1345 height 50
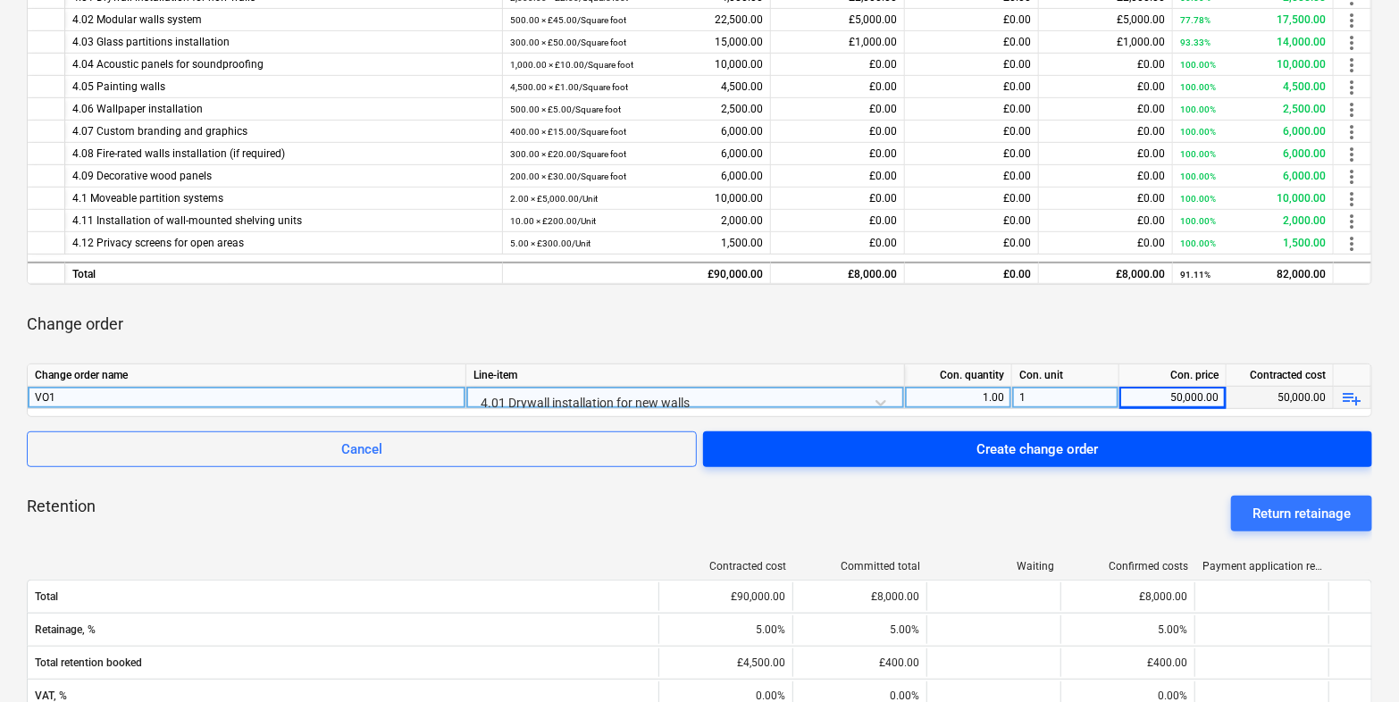
click at [1118, 441] on span "Create change order" at bounding box center [1037, 449] width 626 height 23
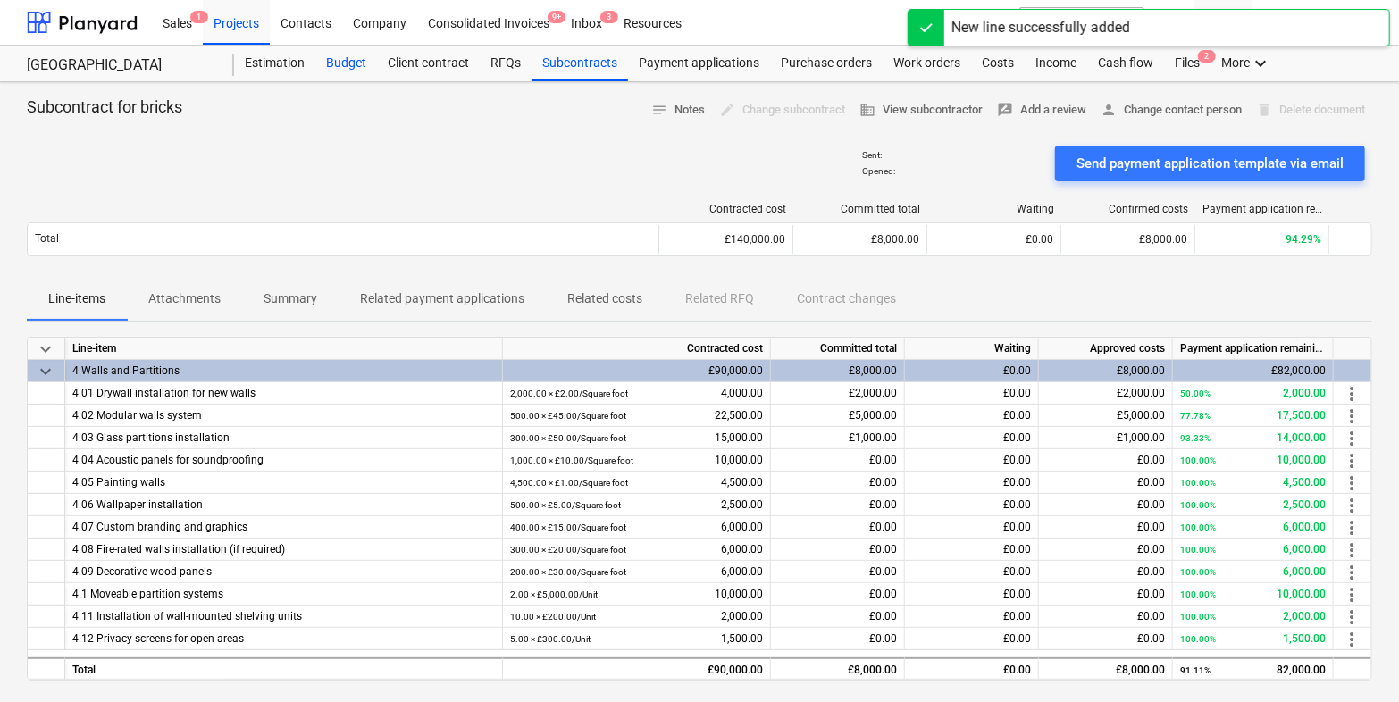
click at [347, 47] on div "Budget" at bounding box center [346, 64] width 62 height 36
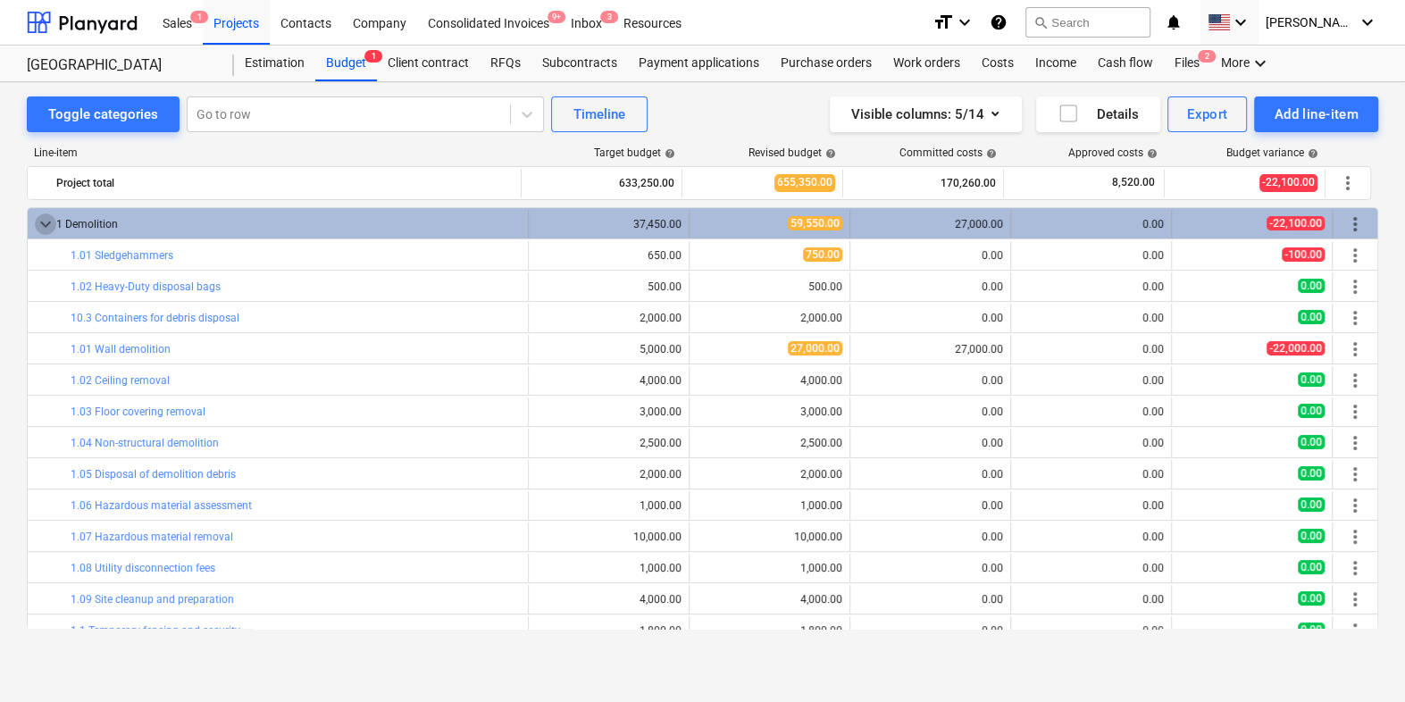
click at [39, 221] on span "keyboard_arrow_down" at bounding box center [45, 223] width 21 height 21
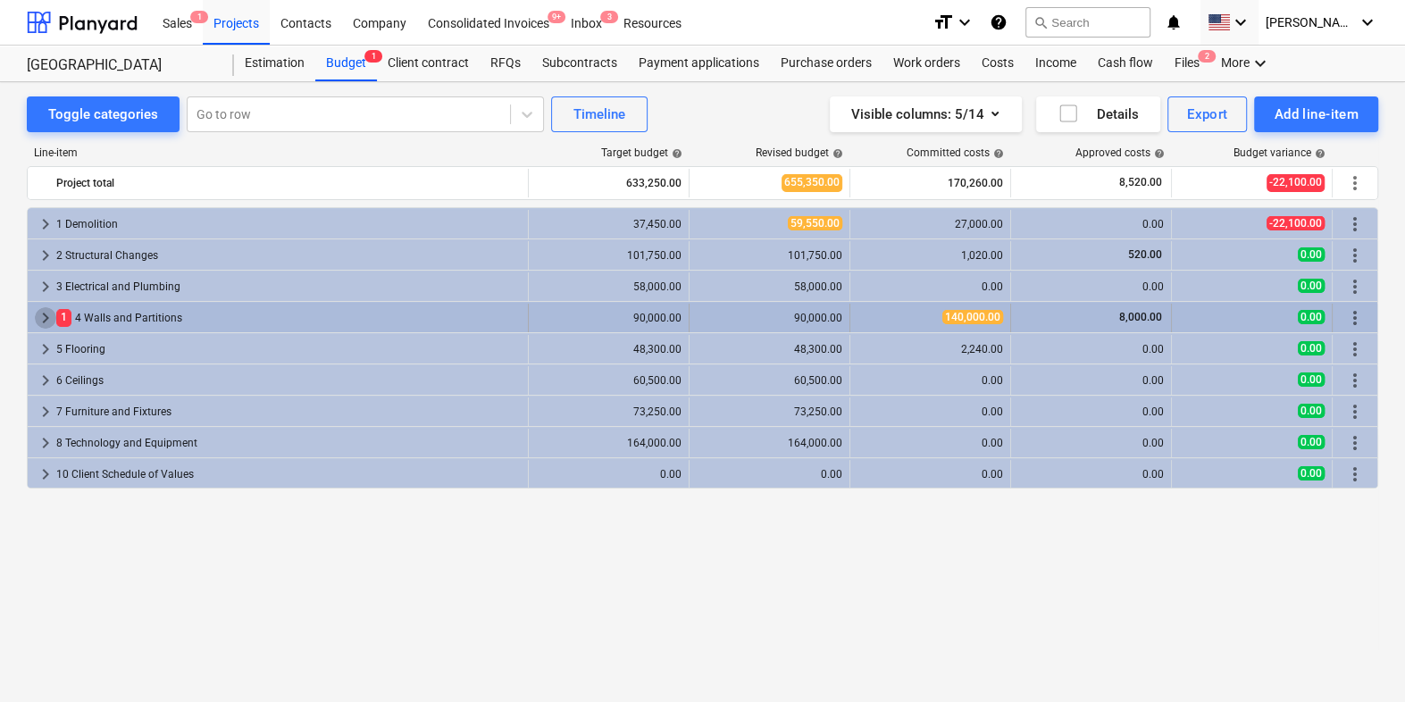
click at [41, 316] on span "keyboard_arrow_right" at bounding box center [45, 317] width 21 height 21
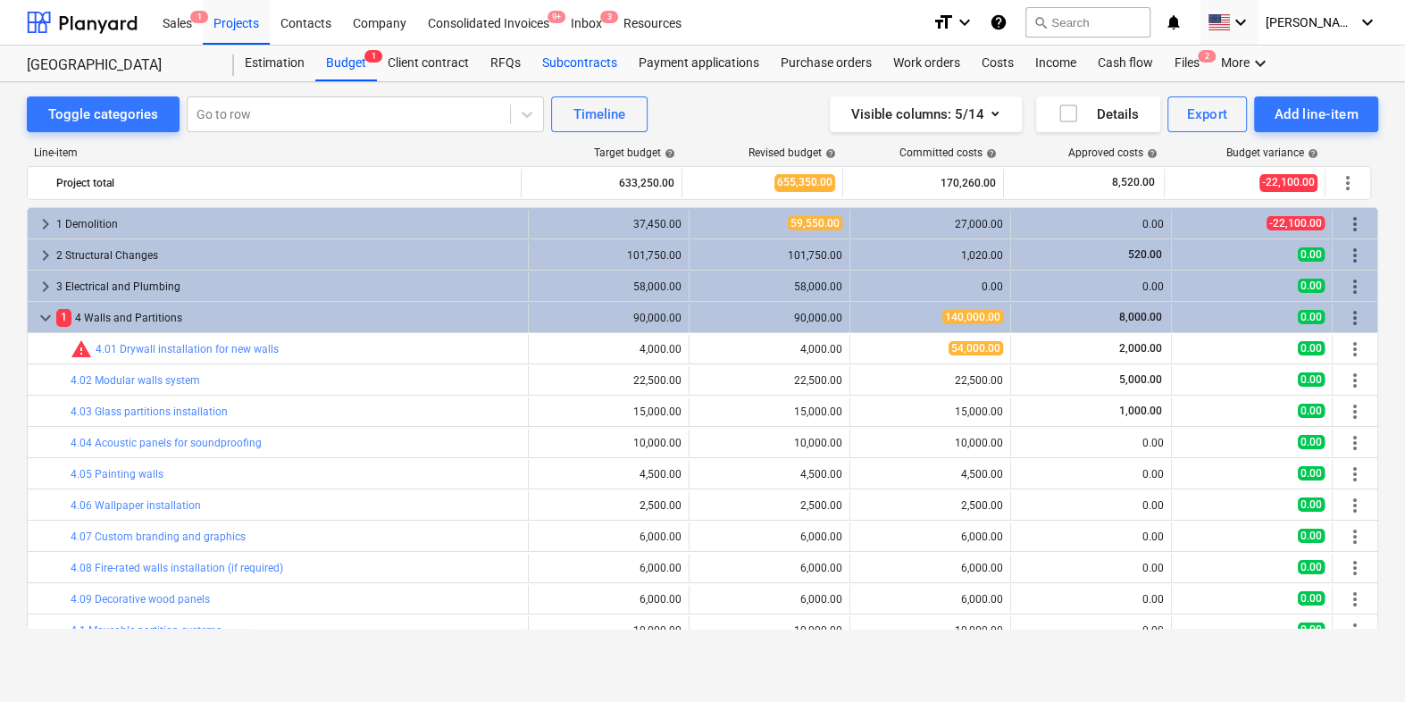
click at [572, 62] on div "Subcontracts" at bounding box center [579, 64] width 96 height 36
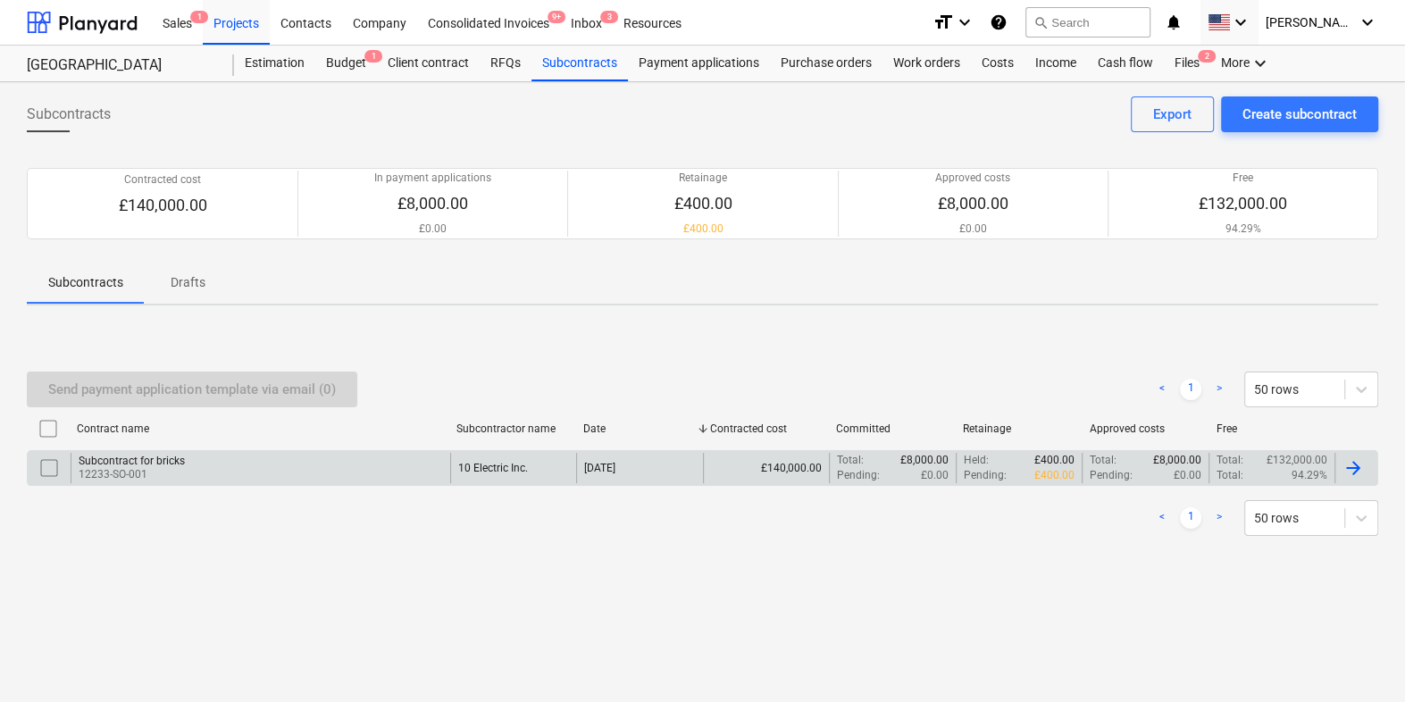
click at [519, 454] on div "10 Electric Inc." at bounding box center [513, 468] width 127 height 30
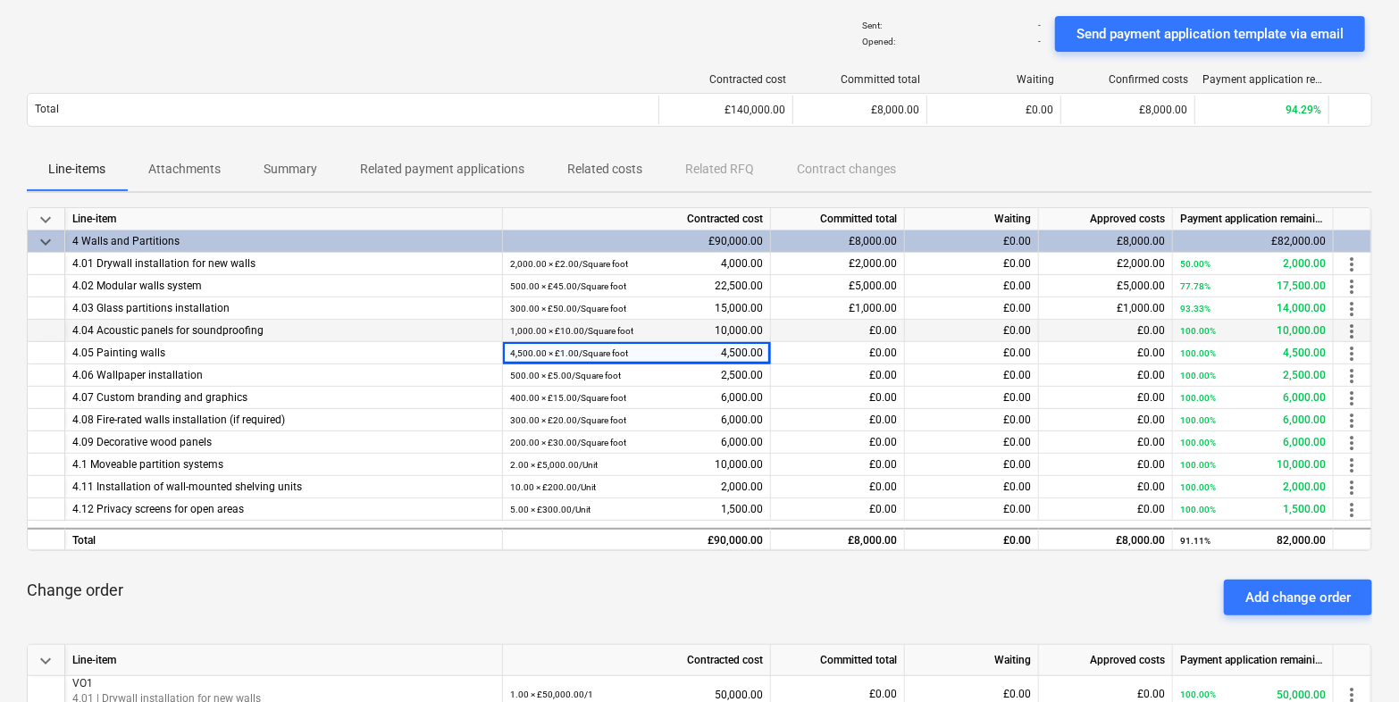
scroll to position [488, 0]
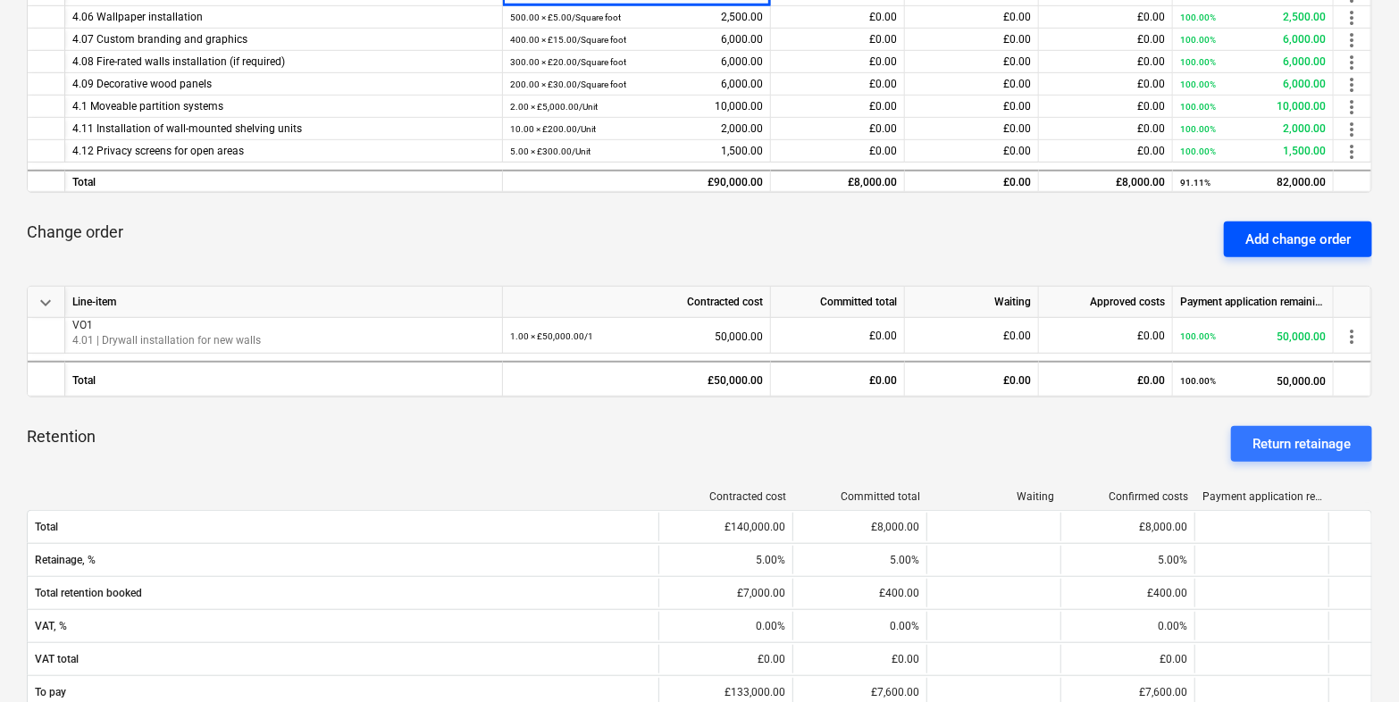
click at [1280, 238] on div "Add change order" at bounding box center [1297, 239] width 105 height 23
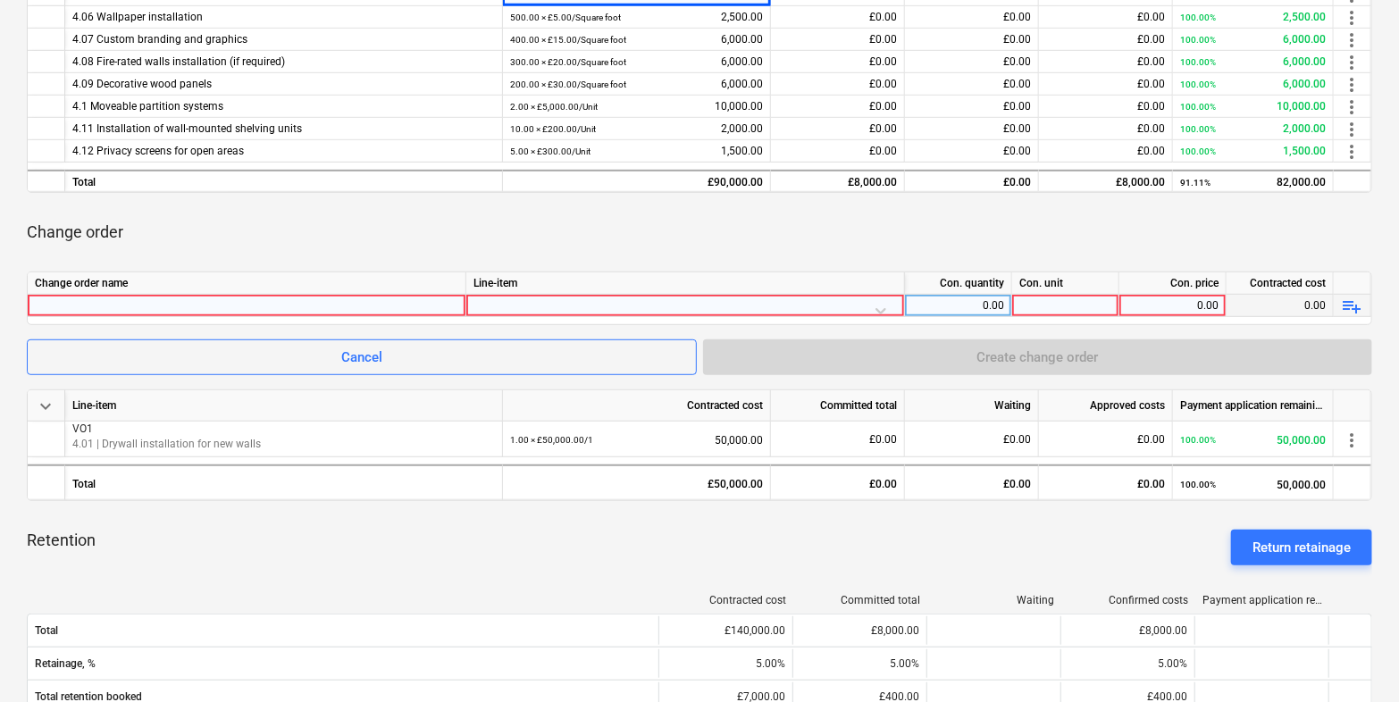
click at [406, 298] on div at bounding box center [246, 305] width 423 height 21
type input "Vo2"
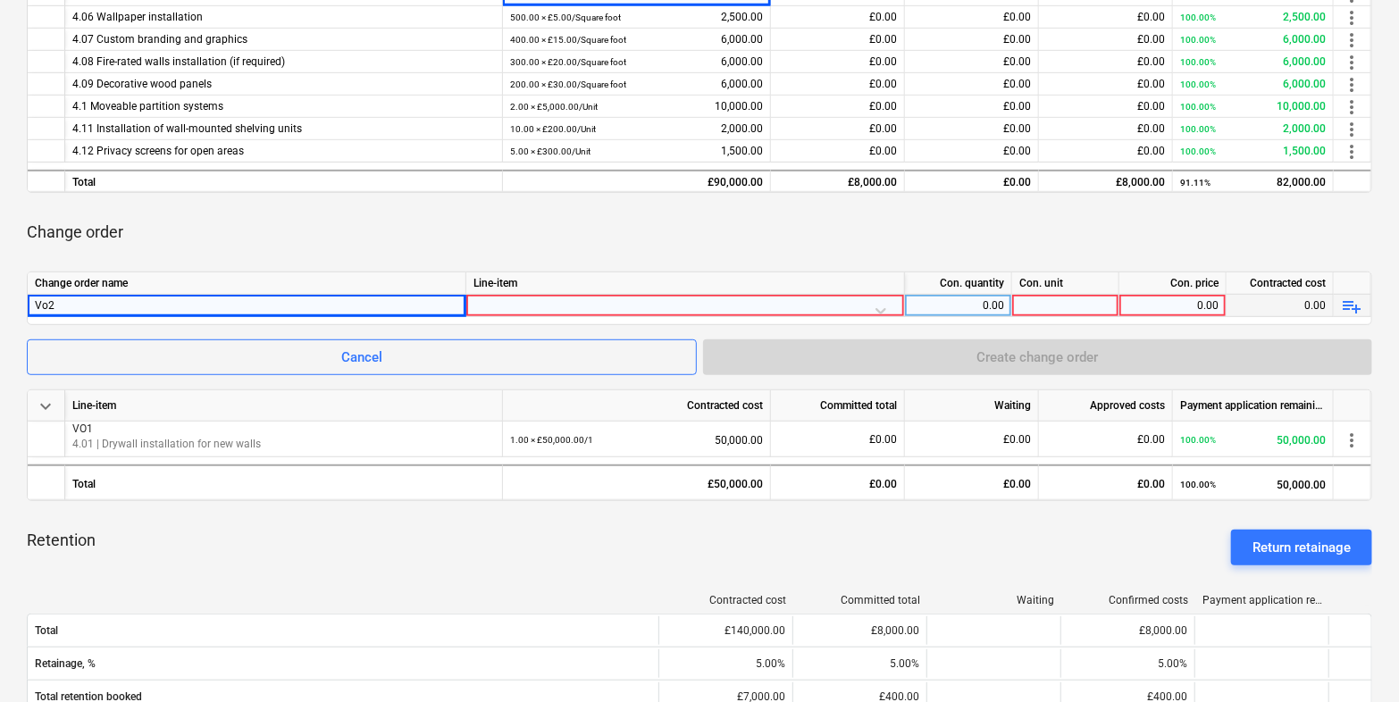
click at [563, 302] on div at bounding box center [684, 310] width 423 height 31
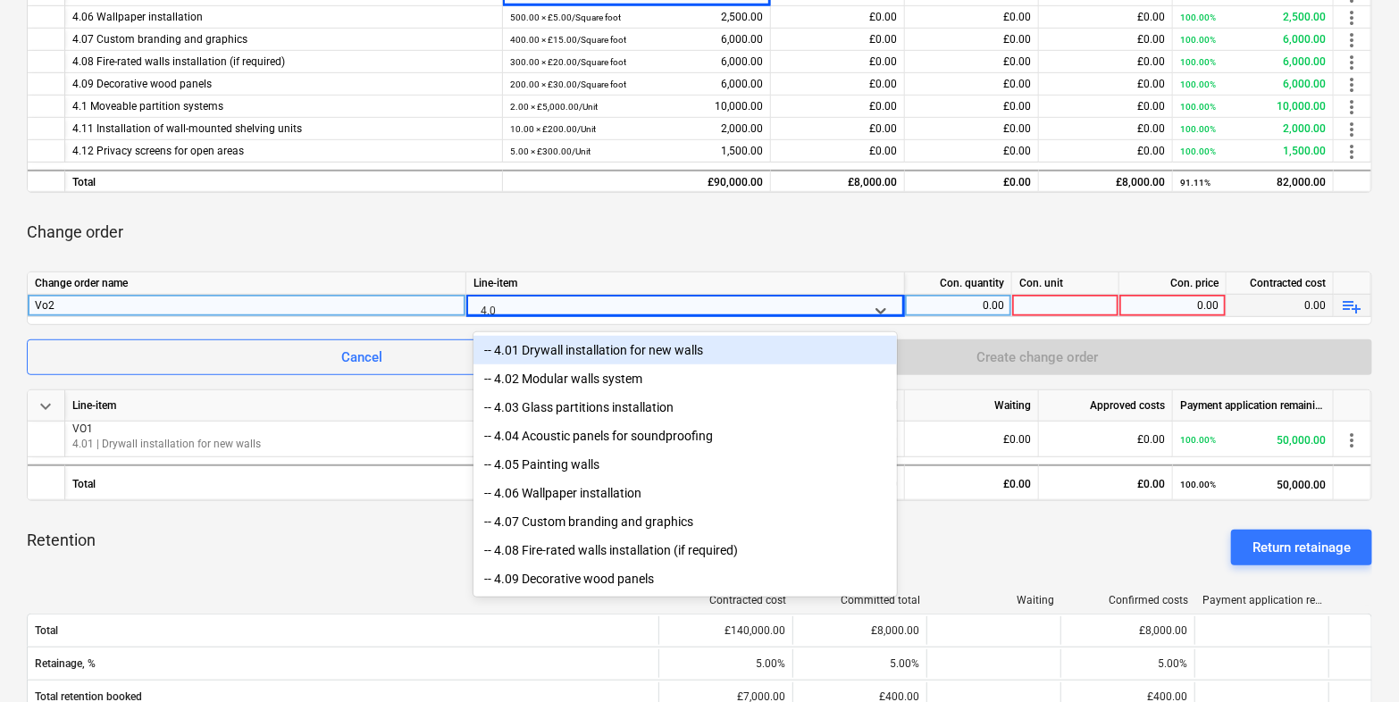
type input "4.01"
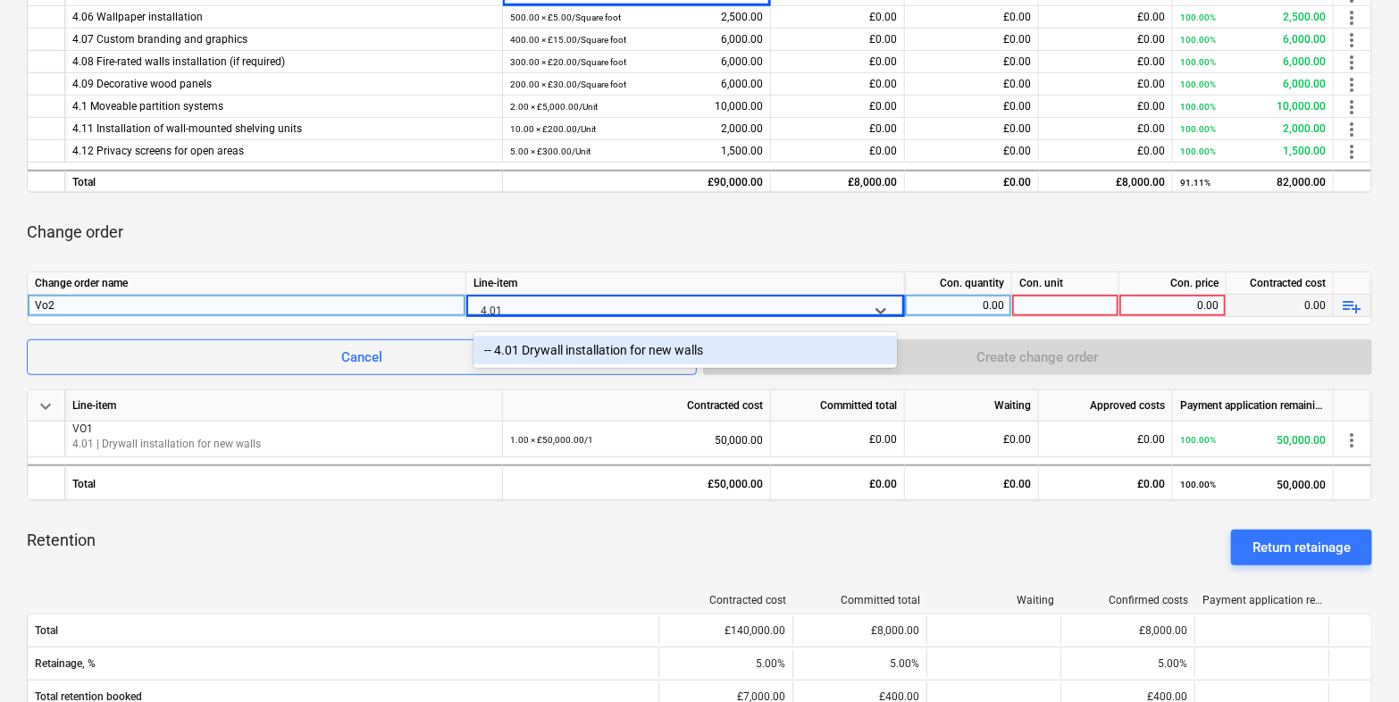
click at [554, 338] on div "-- 4.01 Drywall installation for new walls" at bounding box center [684, 350] width 423 height 29
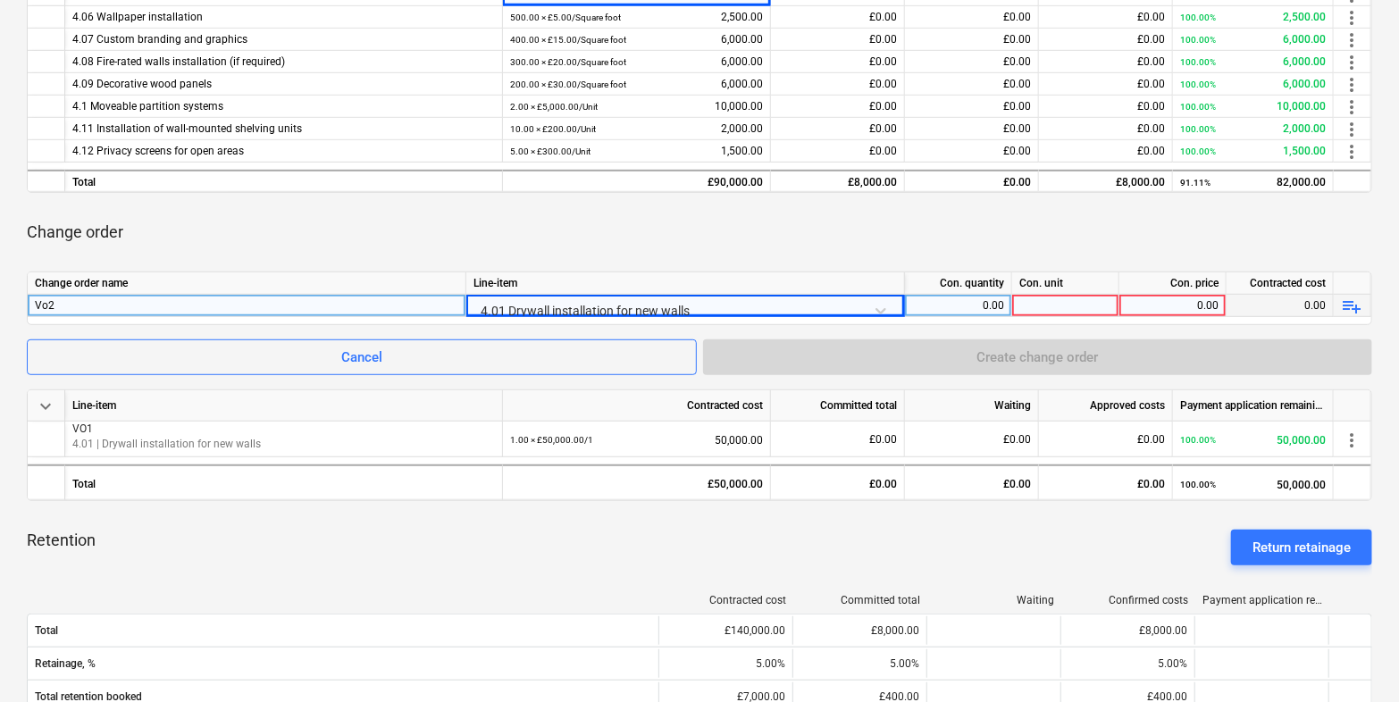
click at [953, 299] on div "0.00" at bounding box center [958, 306] width 92 height 22
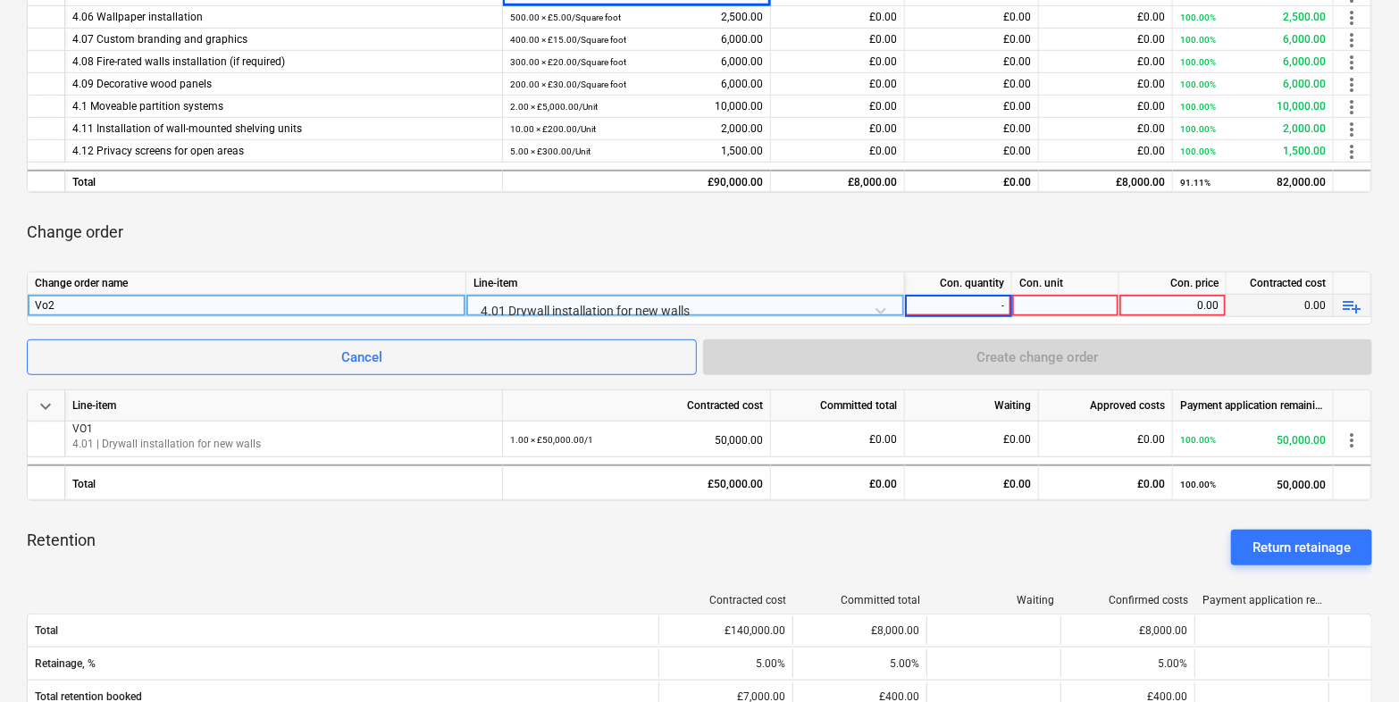
type input "-1"
type input "."
type input "-1"
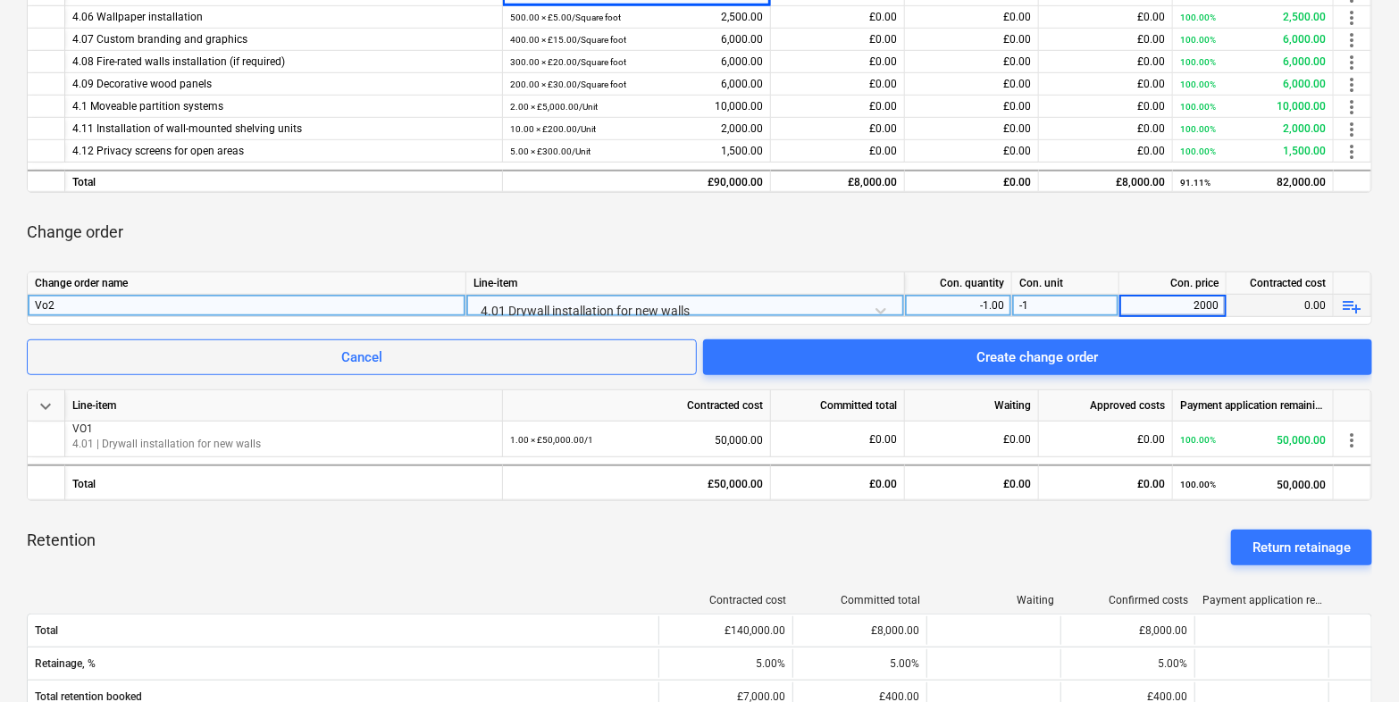
type input "20000"
click at [965, 222] on div "Change order" at bounding box center [699, 232] width 1345 height 50
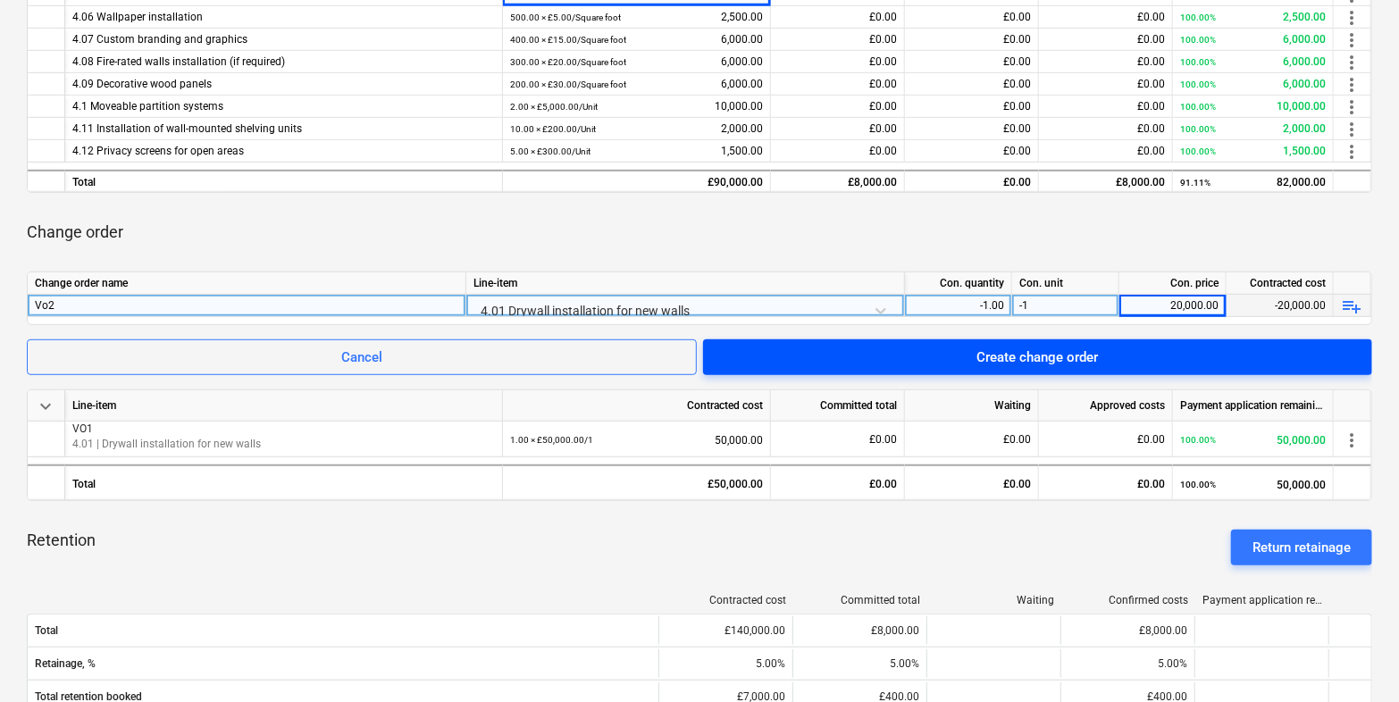
click at [1229, 364] on span "Create change order" at bounding box center [1037, 357] width 626 height 23
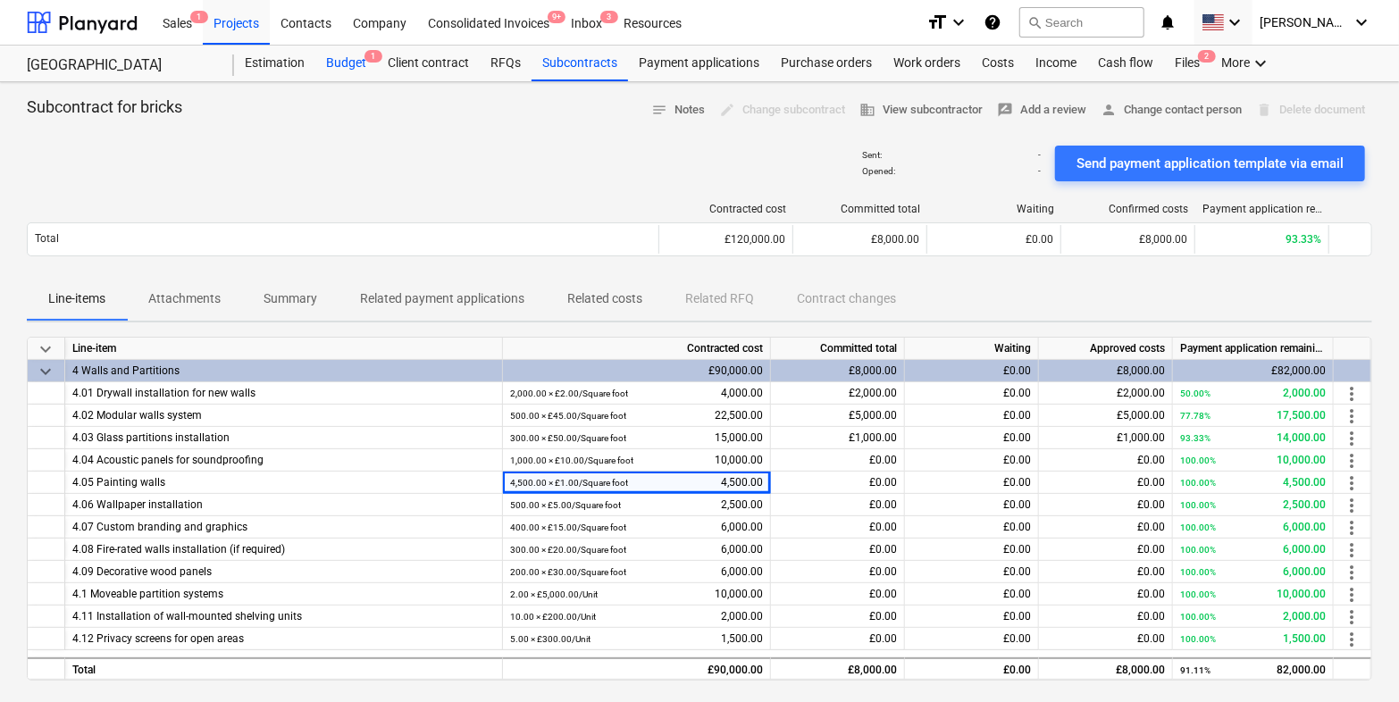
click at [343, 62] on div "Budget 1" at bounding box center [346, 64] width 62 height 36
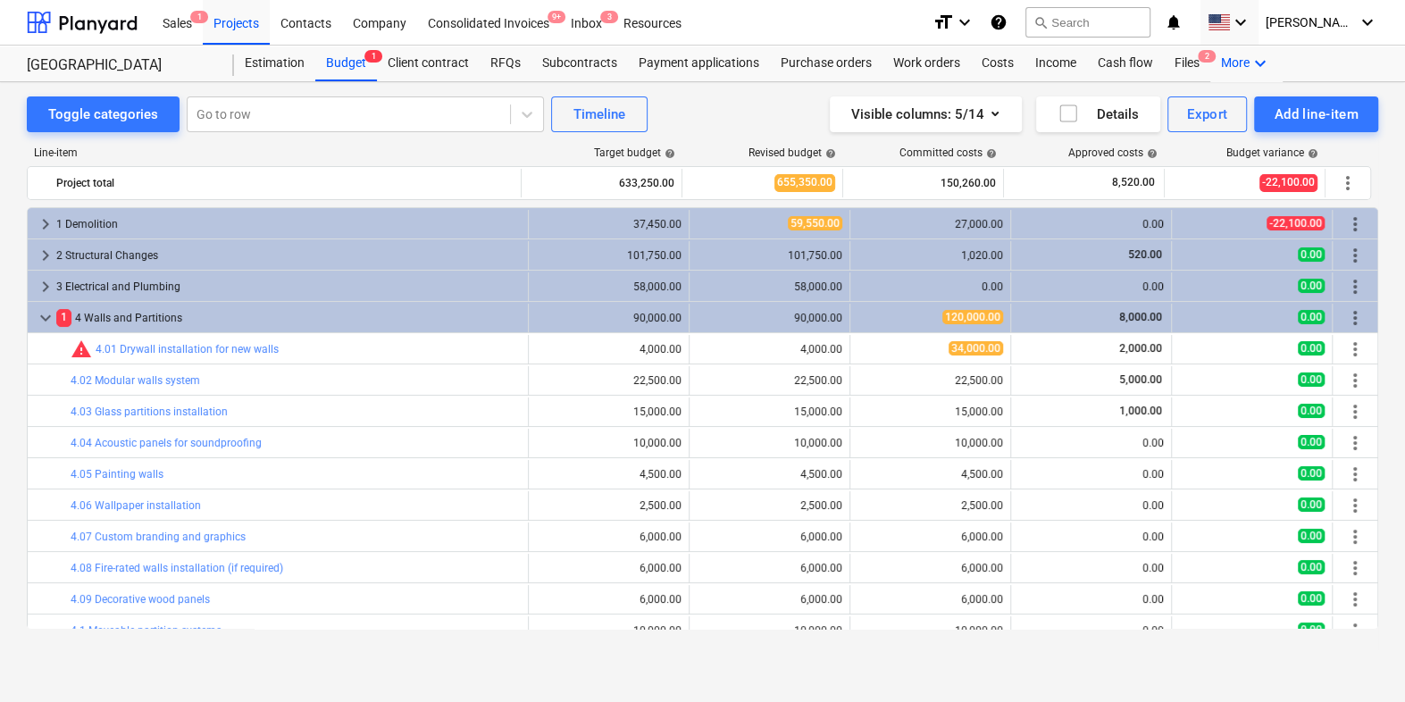
click at [1239, 65] on div "More keyboard_arrow_down" at bounding box center [1245, 64] width 71 height 36
click at [1193, 132] on div "Settings" at bounding box center [1228, 135] width 86 height 14
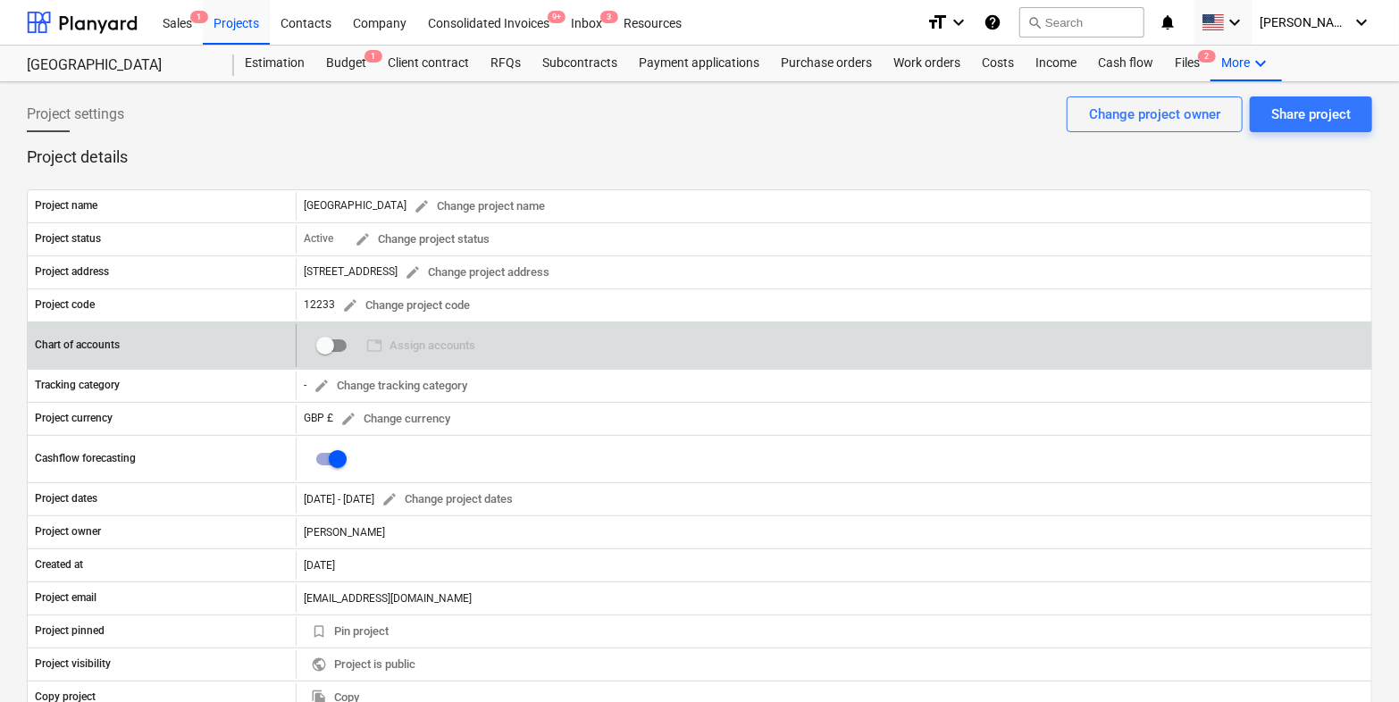
click at [422, 347] on span "table Assign accounts 0" at bounding box center [420, 346] width 123 height 28
click at [333, 343] on input "checkbox" at bounding box center [325, 345] width 43 height 43
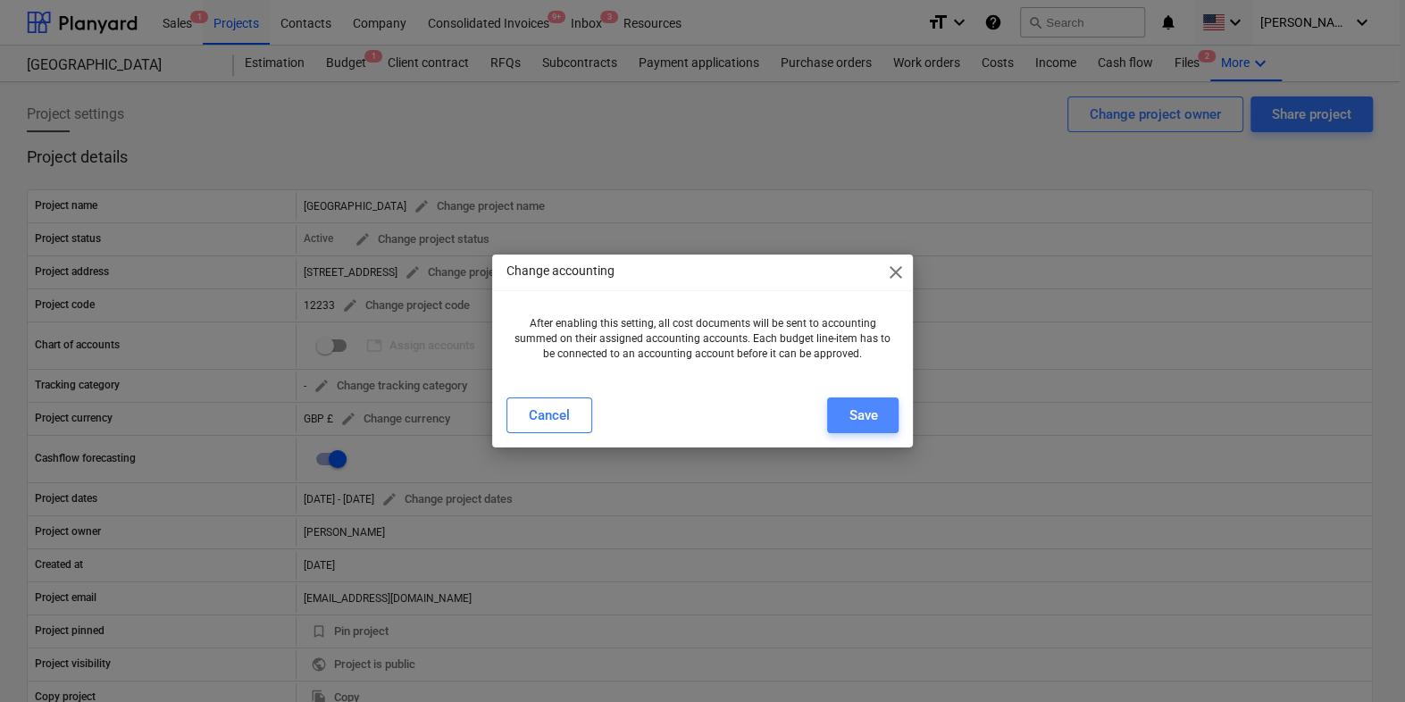
click at [861, 416] on div "Save" at bounding box center [863, 415] width 29 height 23
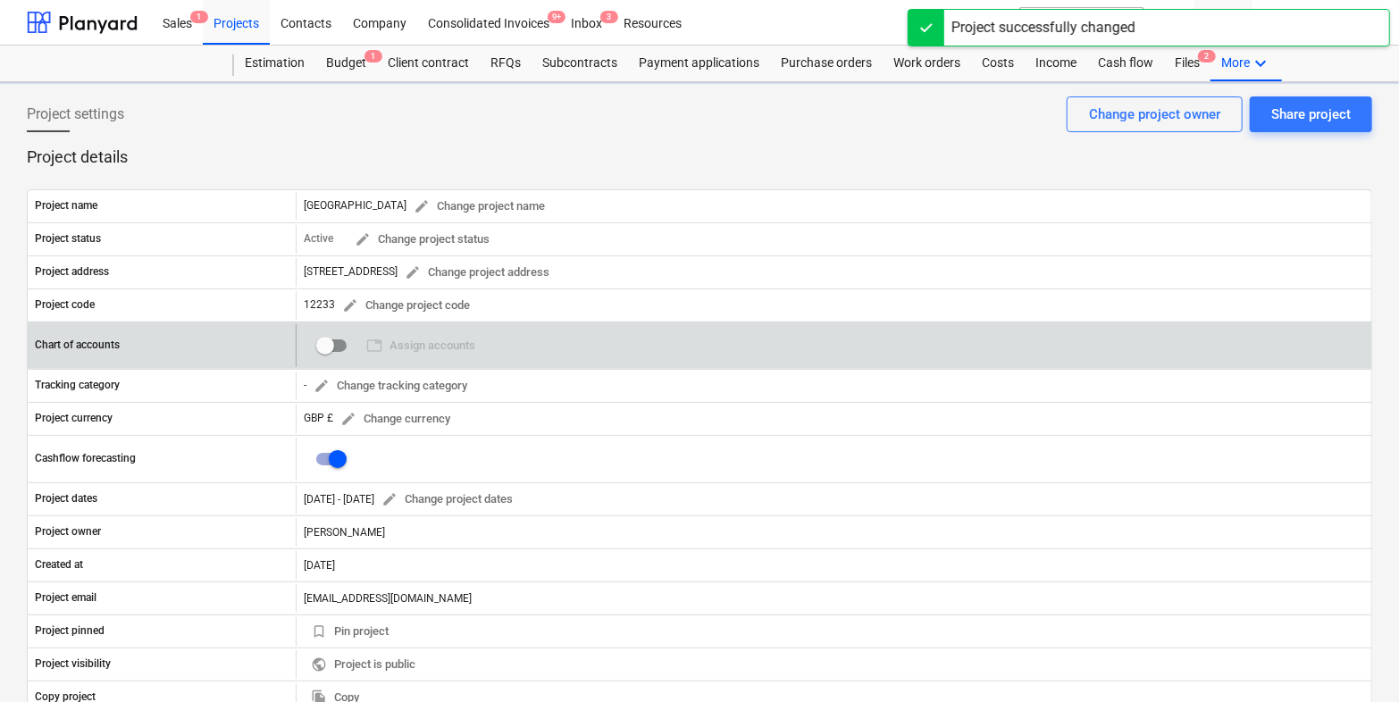
checkbox input "true"
click at [408, 345] on span "table Assign accounts" at bounding box center [420, 346] width 109 height 21
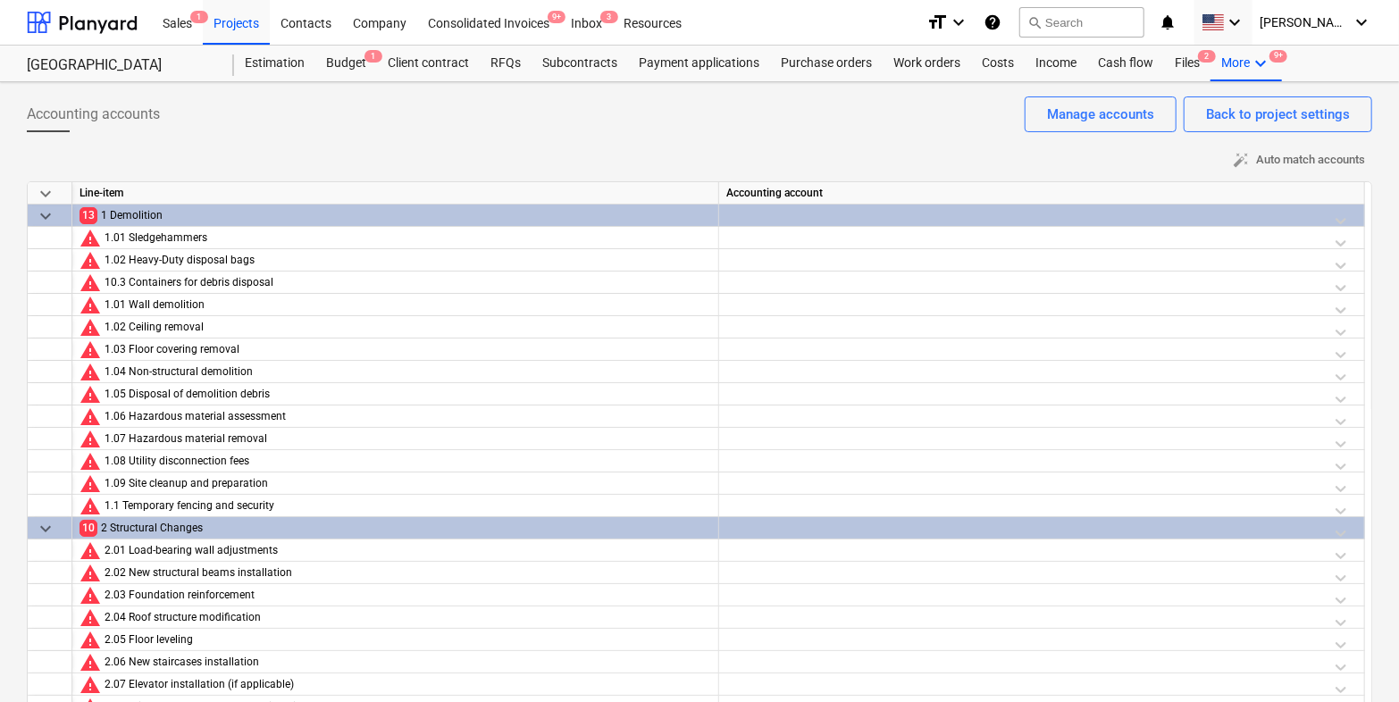
click at [843, 209] on div at bounding box center [1041, 220] width 631 height 31
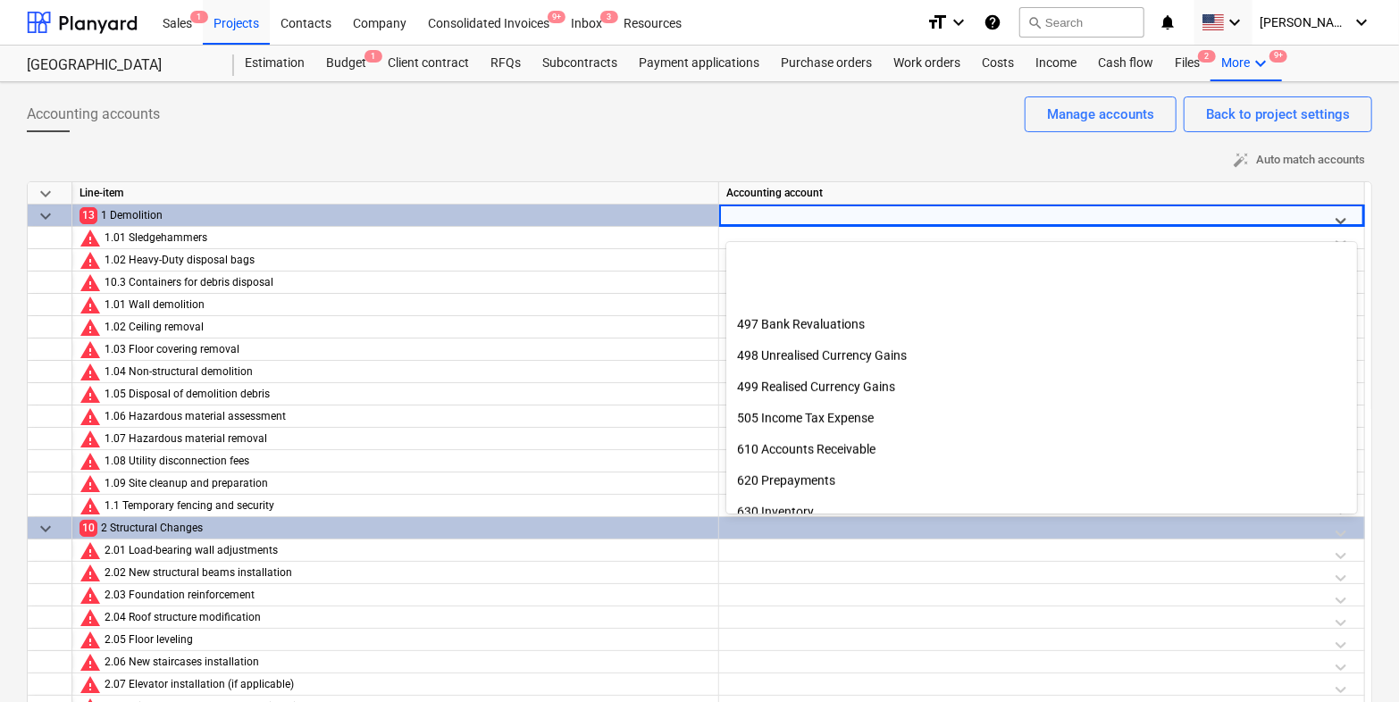
scroll to position [981, 0]
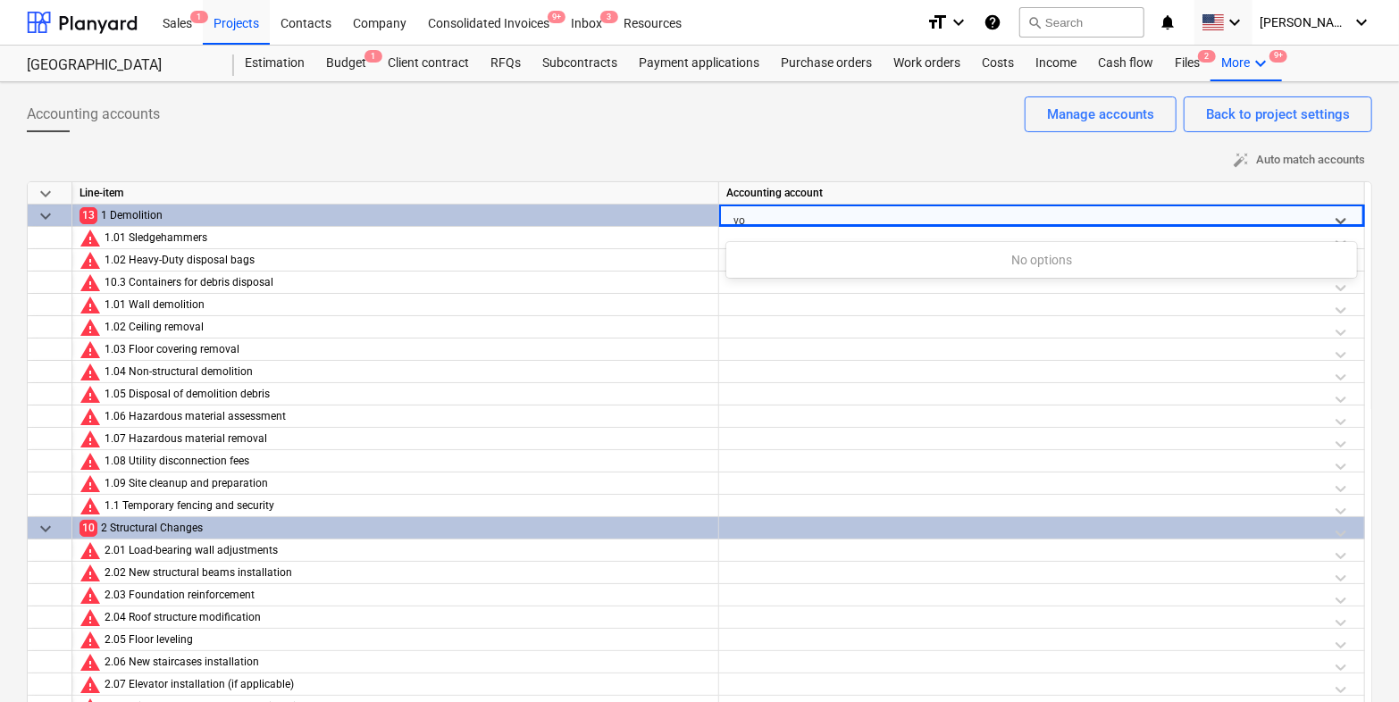
type input "v"
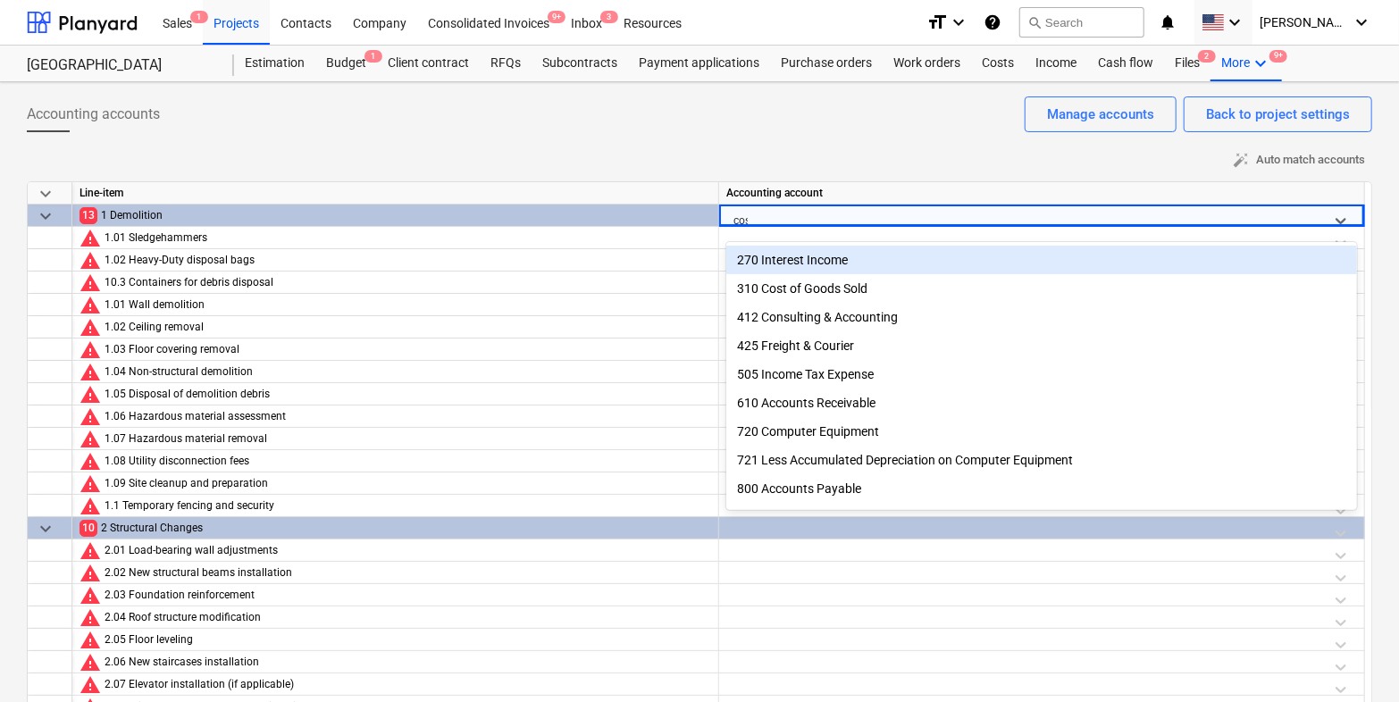
type input "cost"
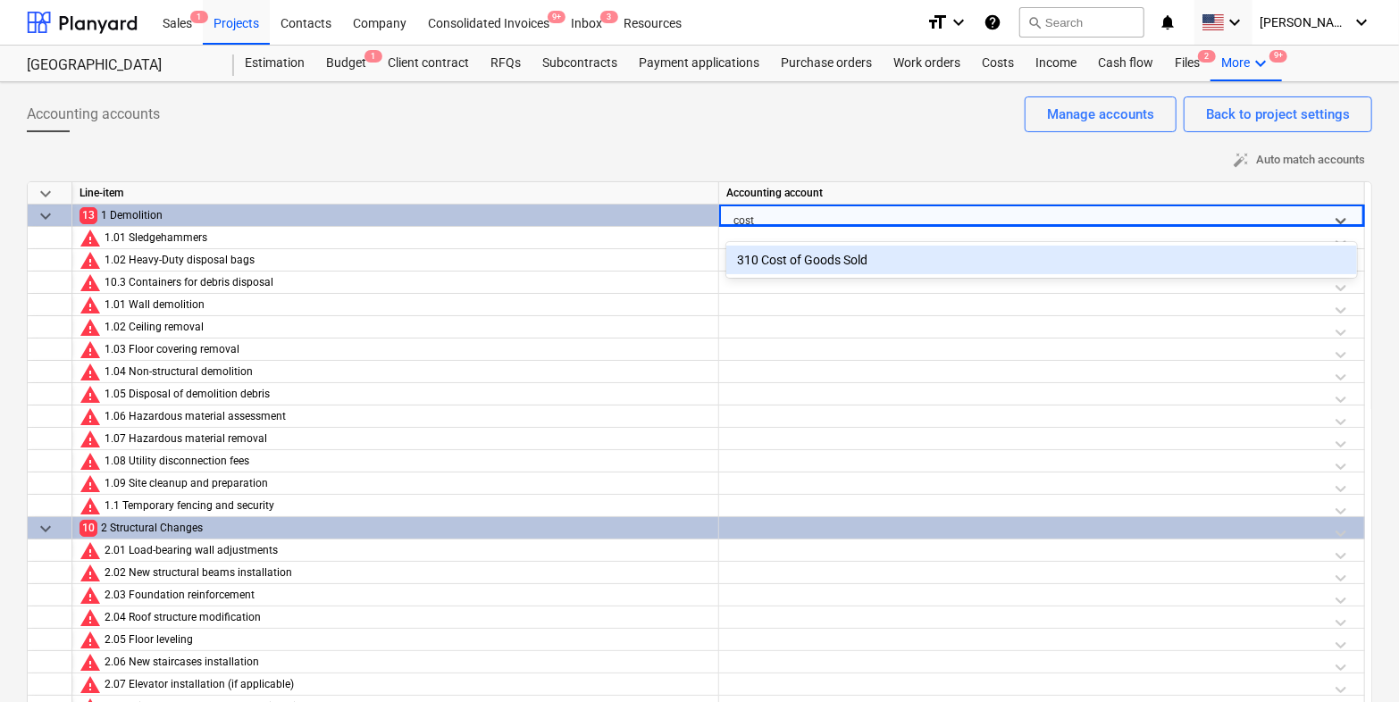
click at [841, 251] on div "310 Cost of Goods Sold" at bounding box center [1041, 260] width 631 height 29
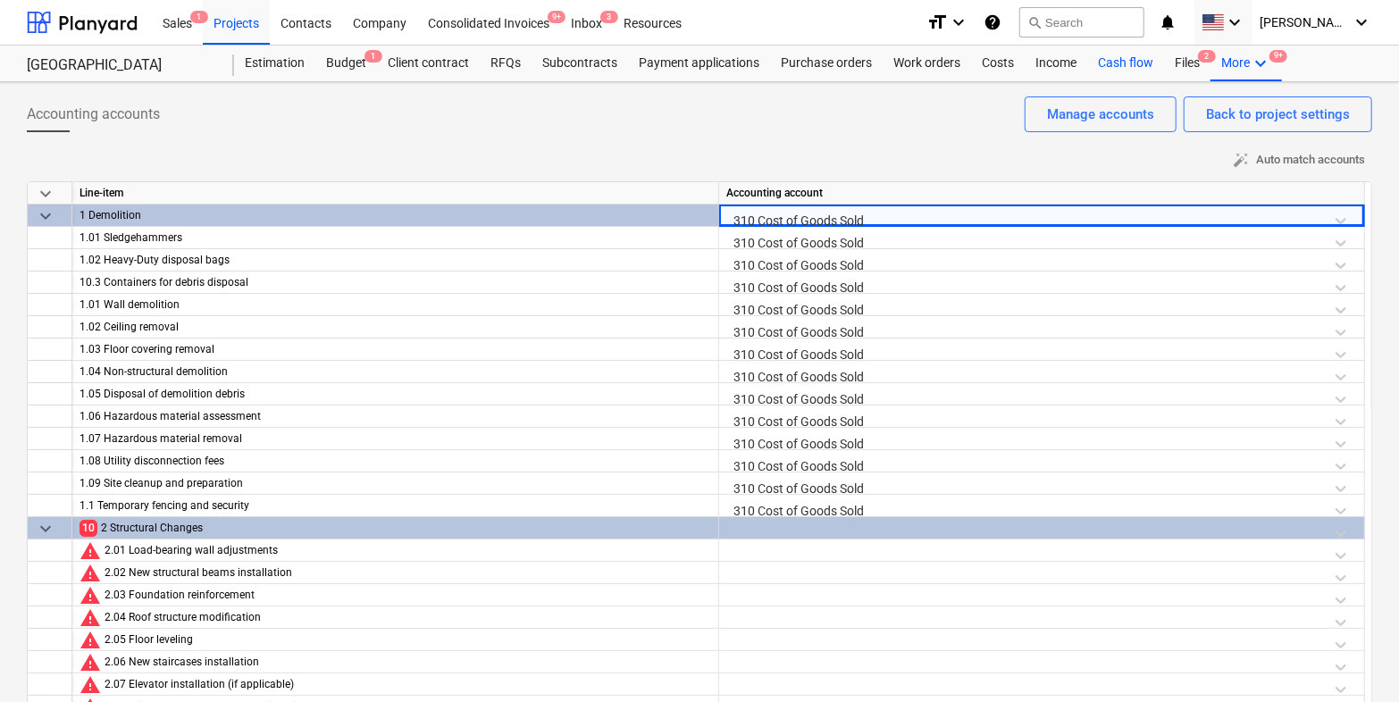
click at [1115, 54] on div "Cash flow" at bounding box center [1125, 64] width 77 height 36
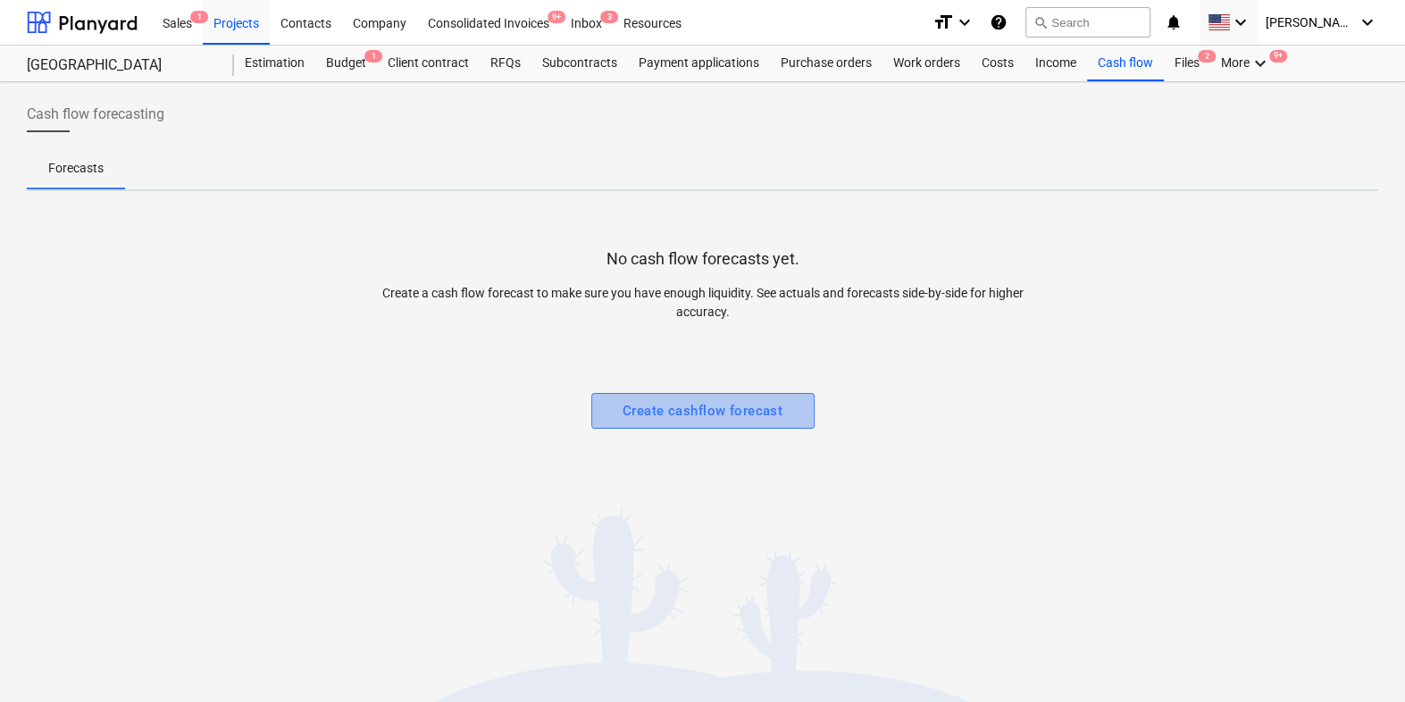
click at [653, 395] on button "Create cashflow forecast" at bounding box center [702, 411] width 223 height 36
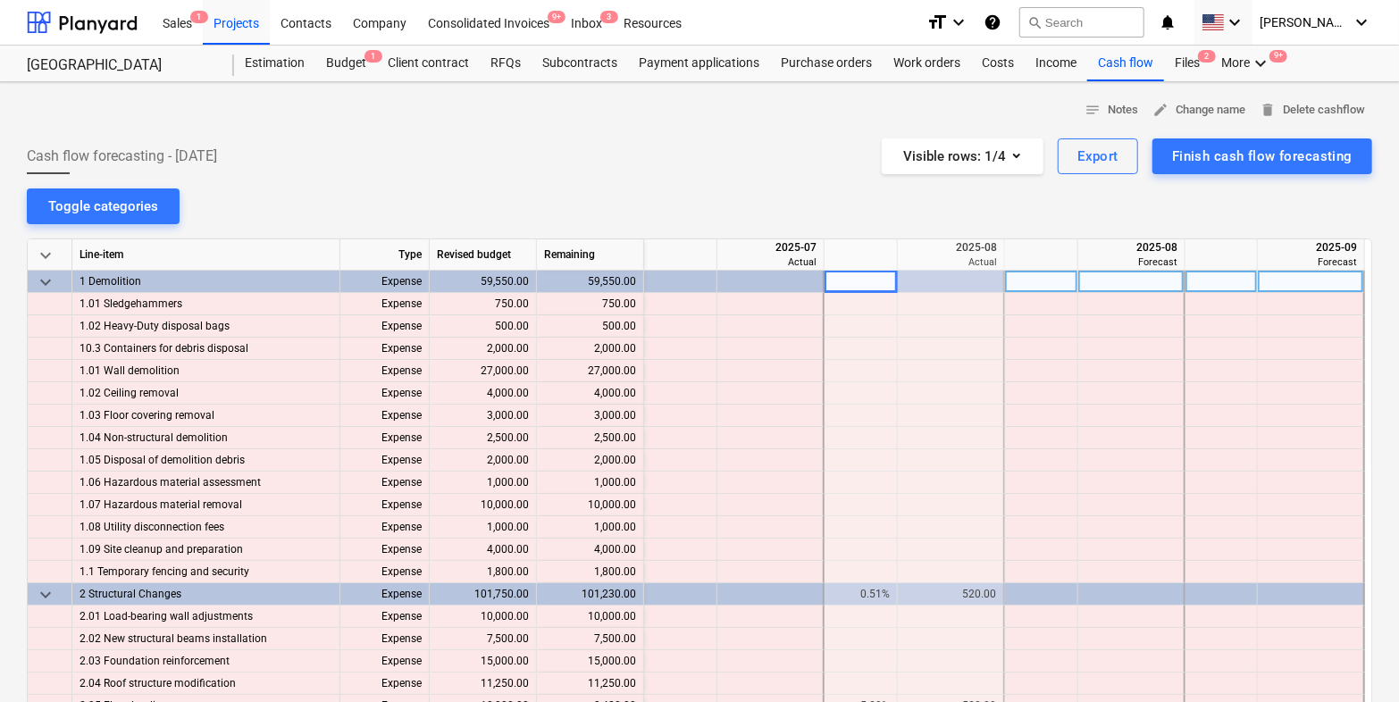
click at [51, 286] on span "keyboard_arrow_down" at bounding box center [45, 282] width 21 height 21
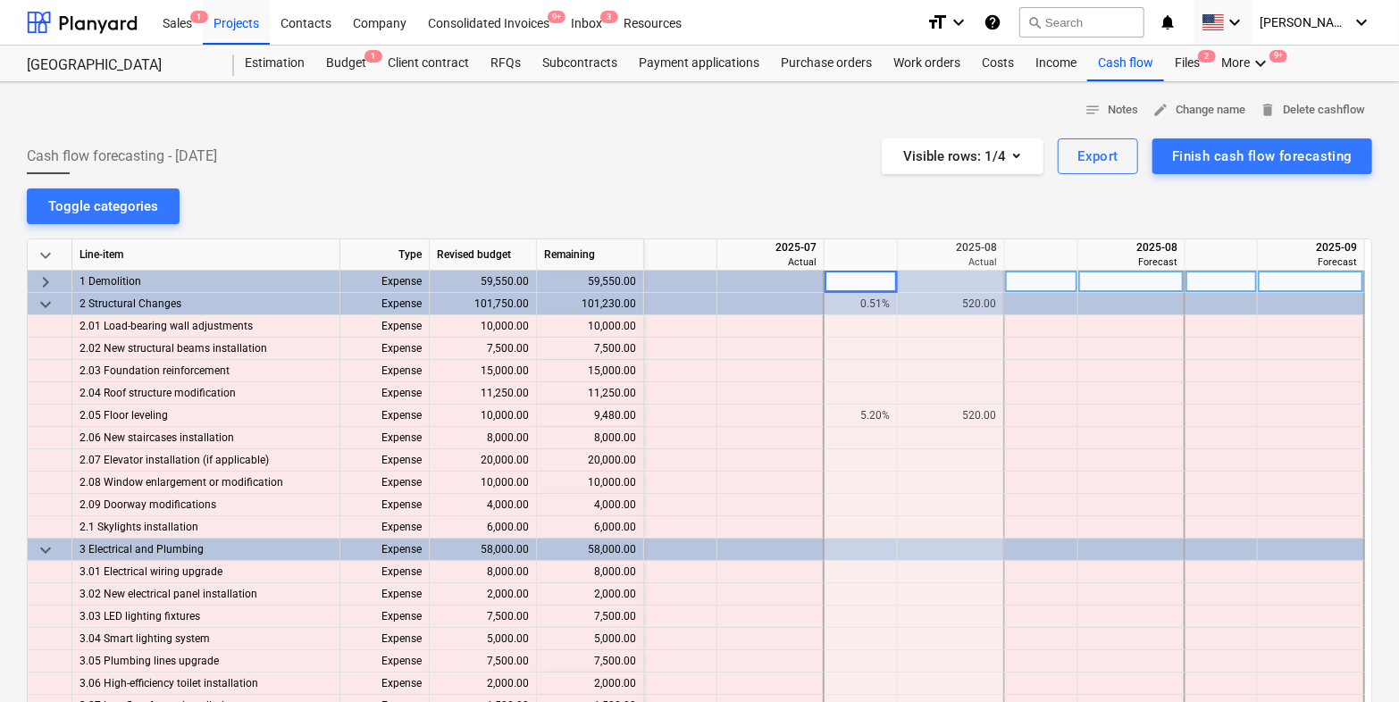
click at [1058, 276] on div at bounding box center [1041, 282] width 73 height 22
type input "10"
type input "20"
click at [42, 272] on span "keyboard_arrow_right" at bounding box center [45, 282] width 21 height 21
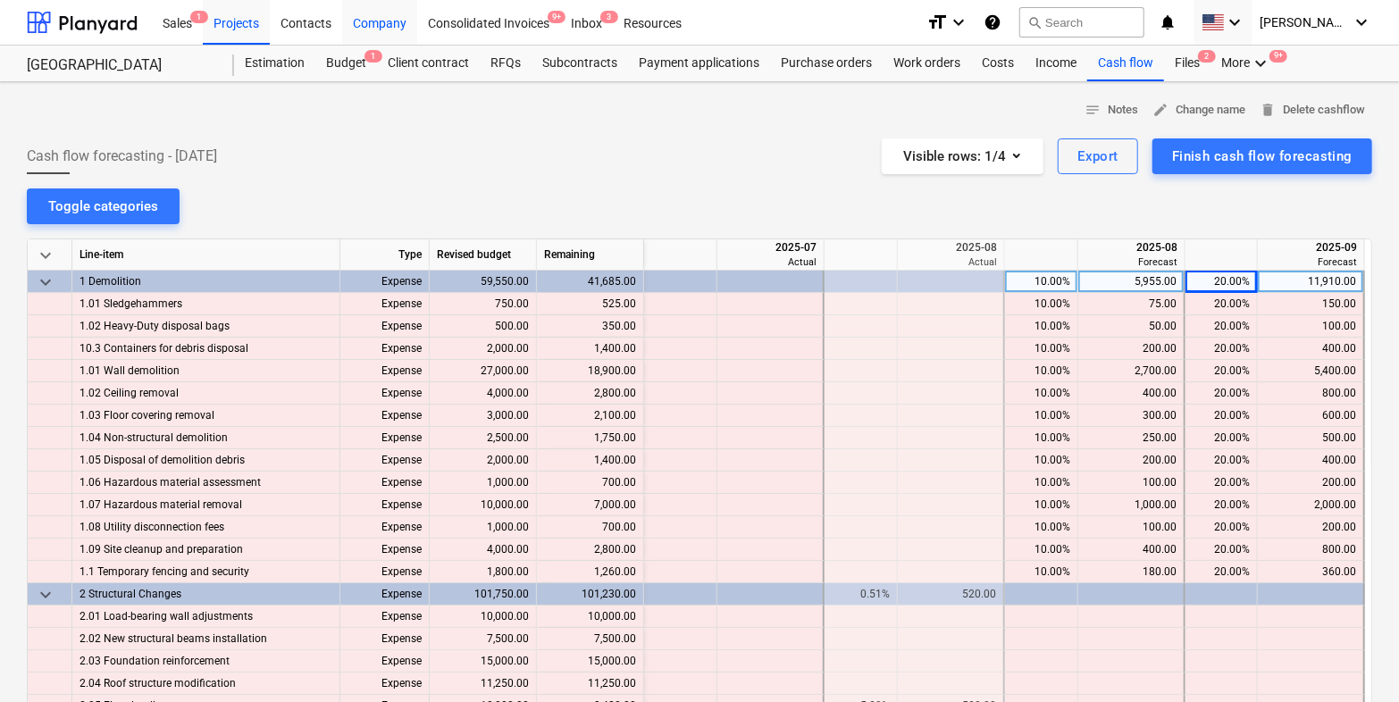
click at [373, 25] on div "Company" at bounding box center [379, 22] width 75 height 46
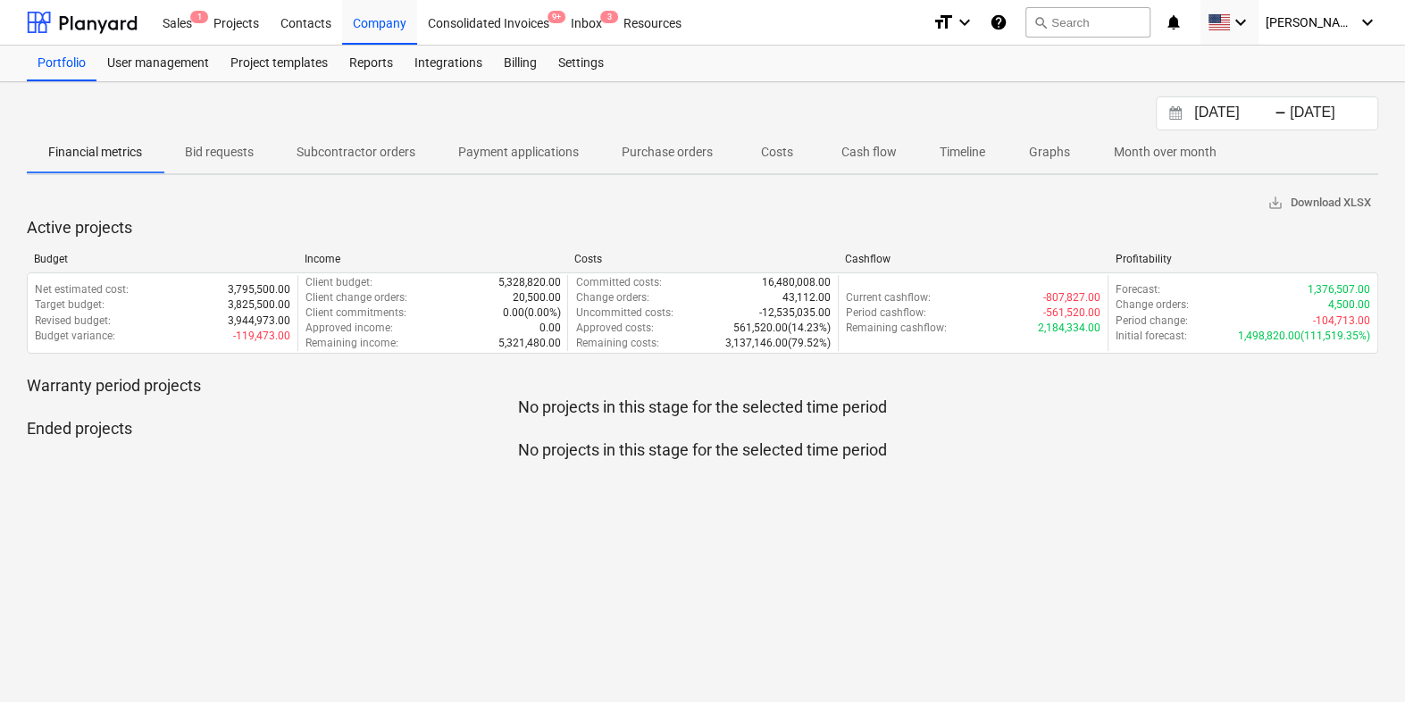
click at [864, 148] on p "Cash flow" at bounding box center [868, 152] width 55 height 19
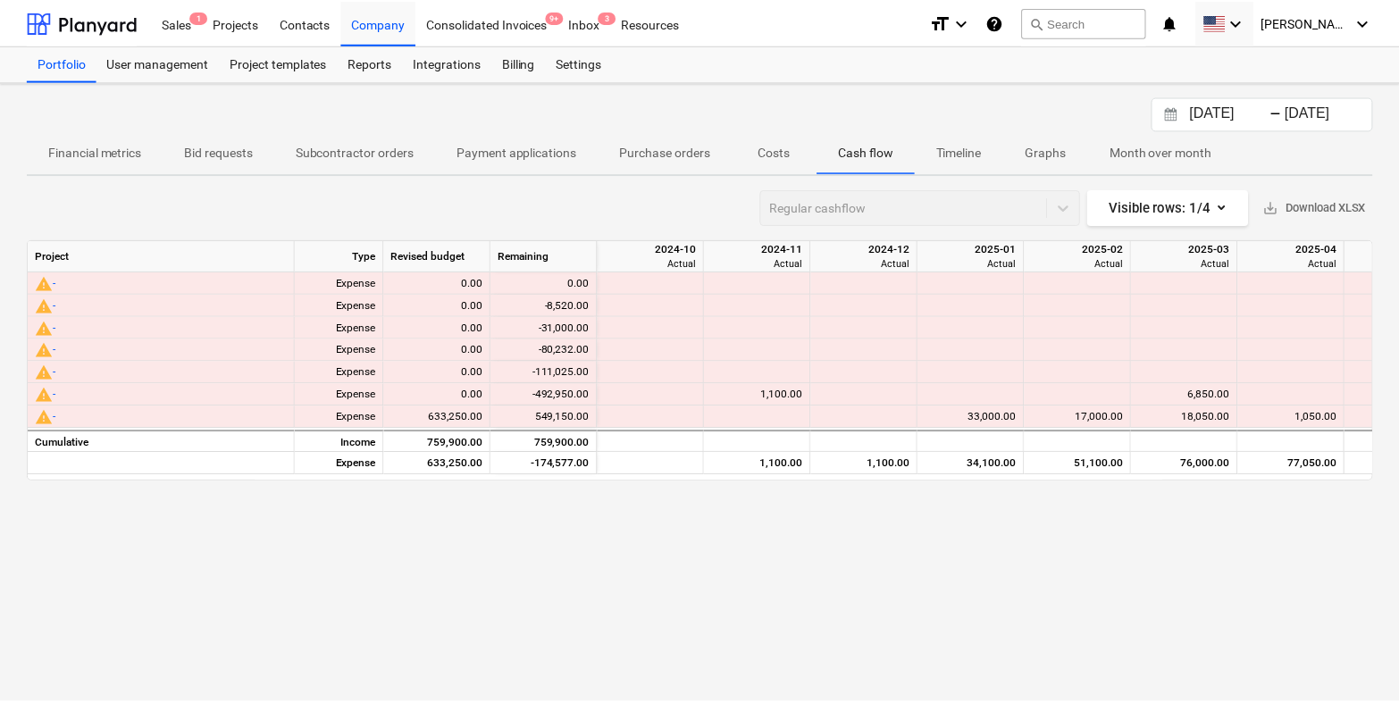
scroll to position [0, 615]
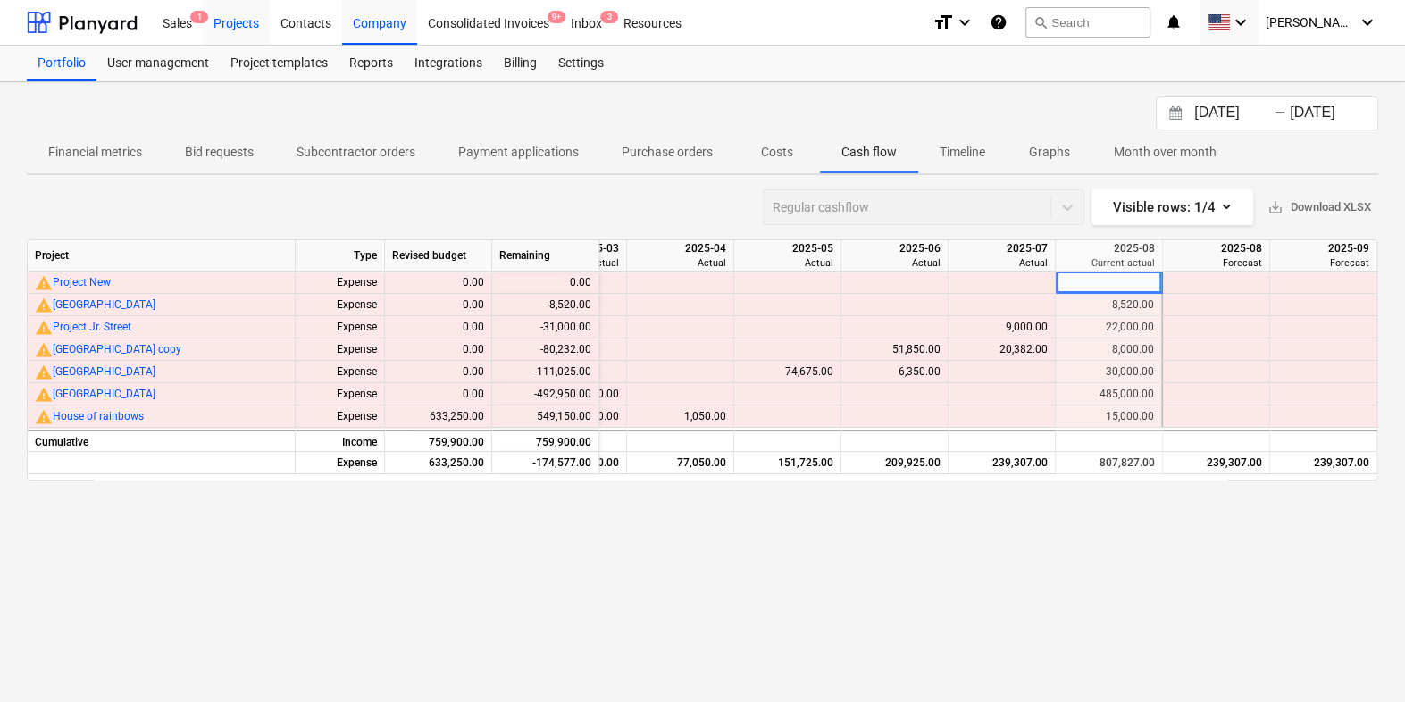
click at [227, 35] on div "Projects" at bounding box center [236, 22] width 67 height 46
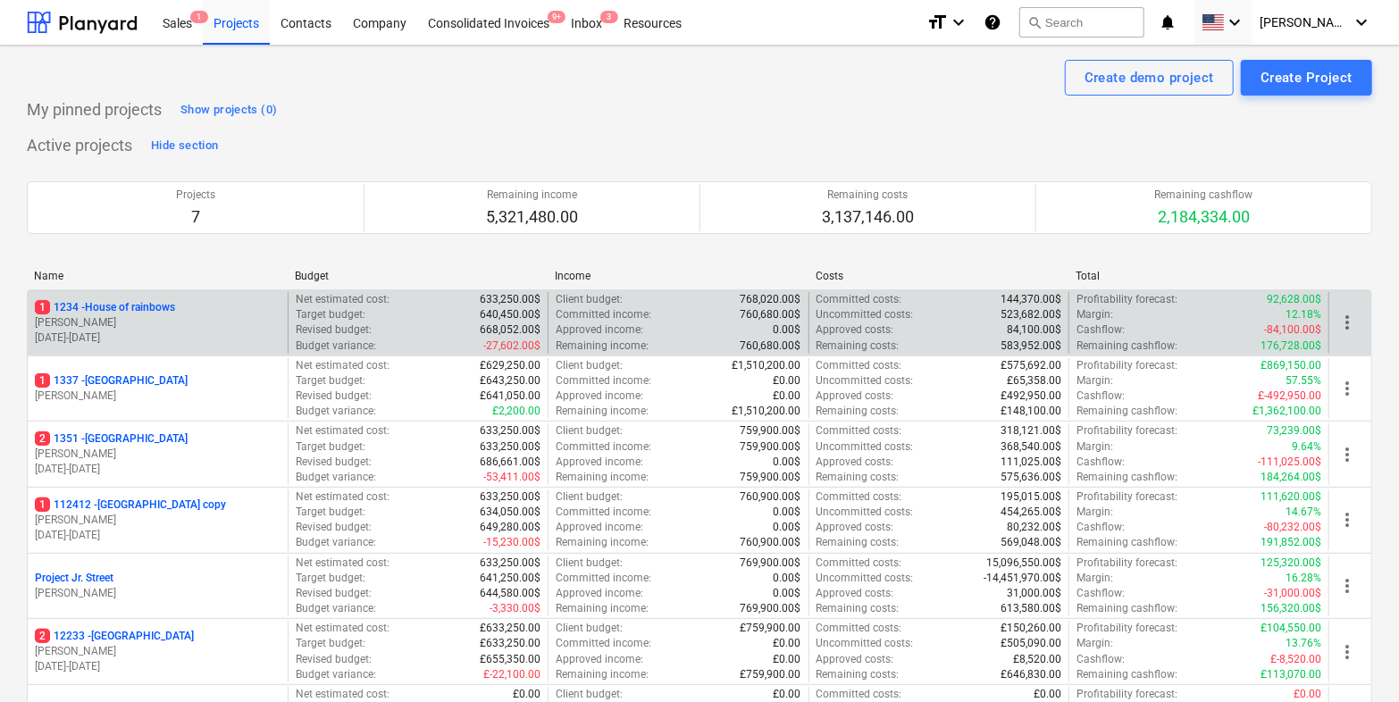
click at [163, 317] on p "[PERSON_NAME]" at bounding box center [158, 322] width 246 height 15
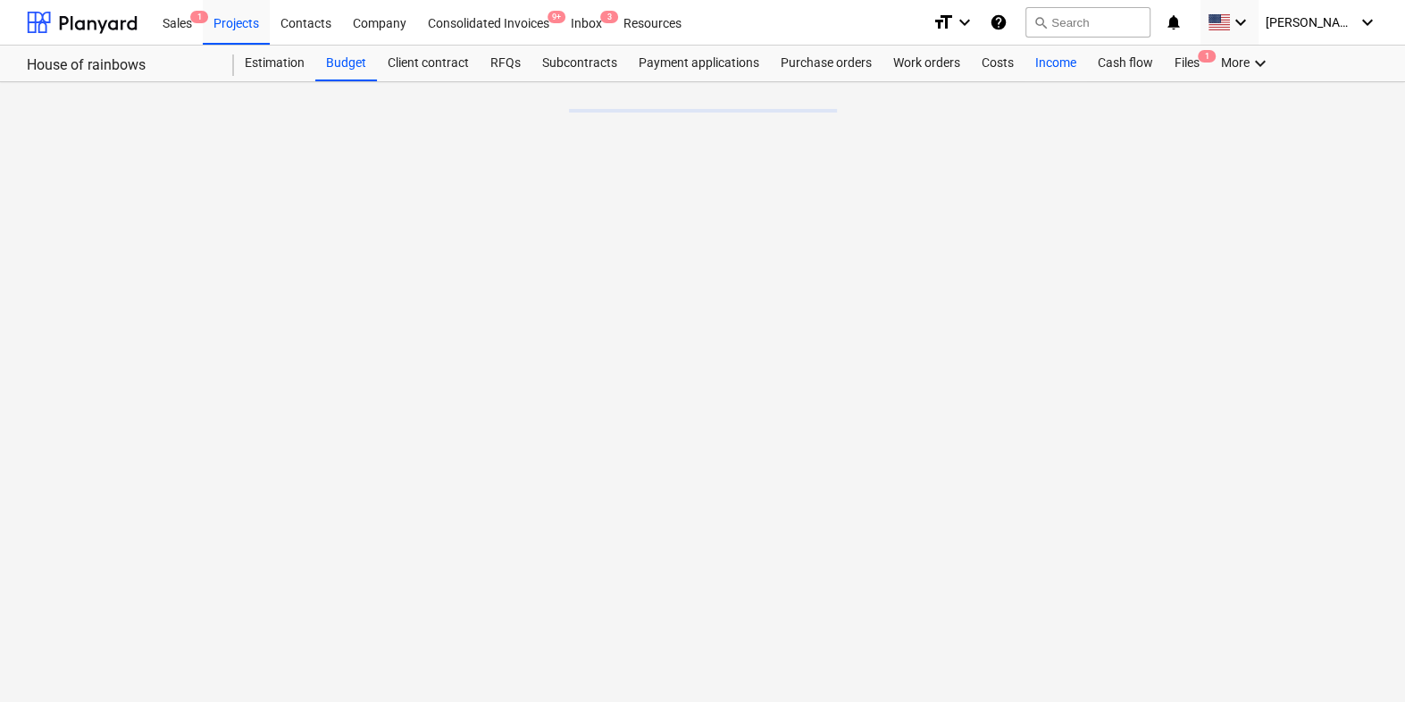
click at [1062, 67] on div "Income" at bounding box center [1056, 64] width 63 height 36
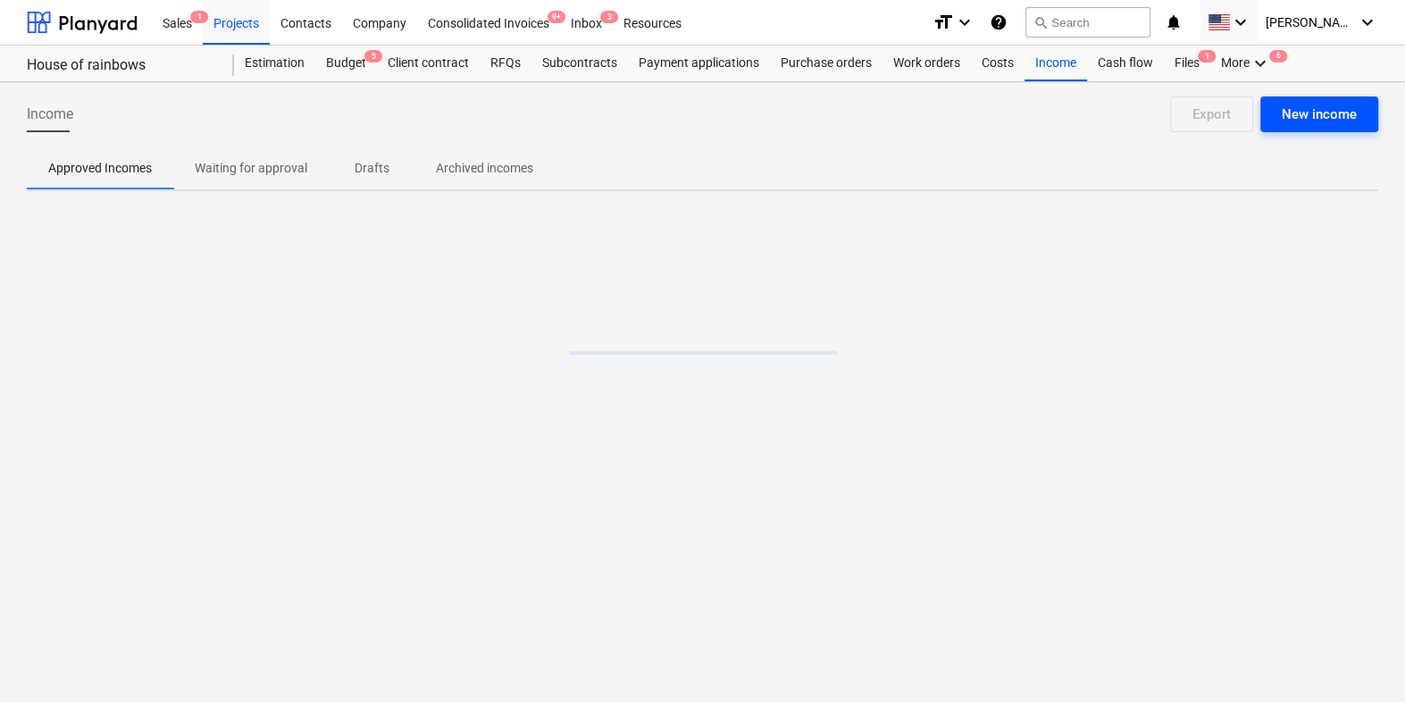
click at [1334, 105] on div "New income" at bounding box center [1319, 114] width 75 height 23
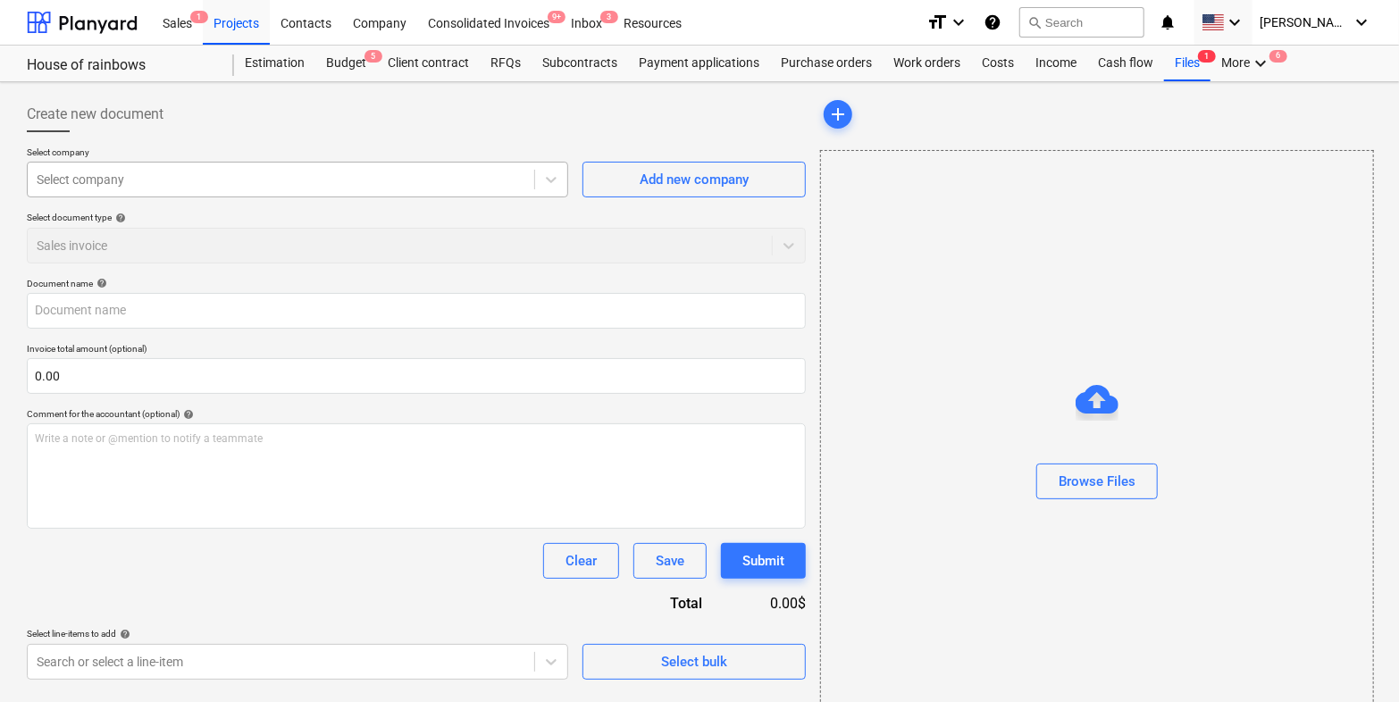
click at [134, 180] on div at bounding box center [281, 180] width 489 height 18
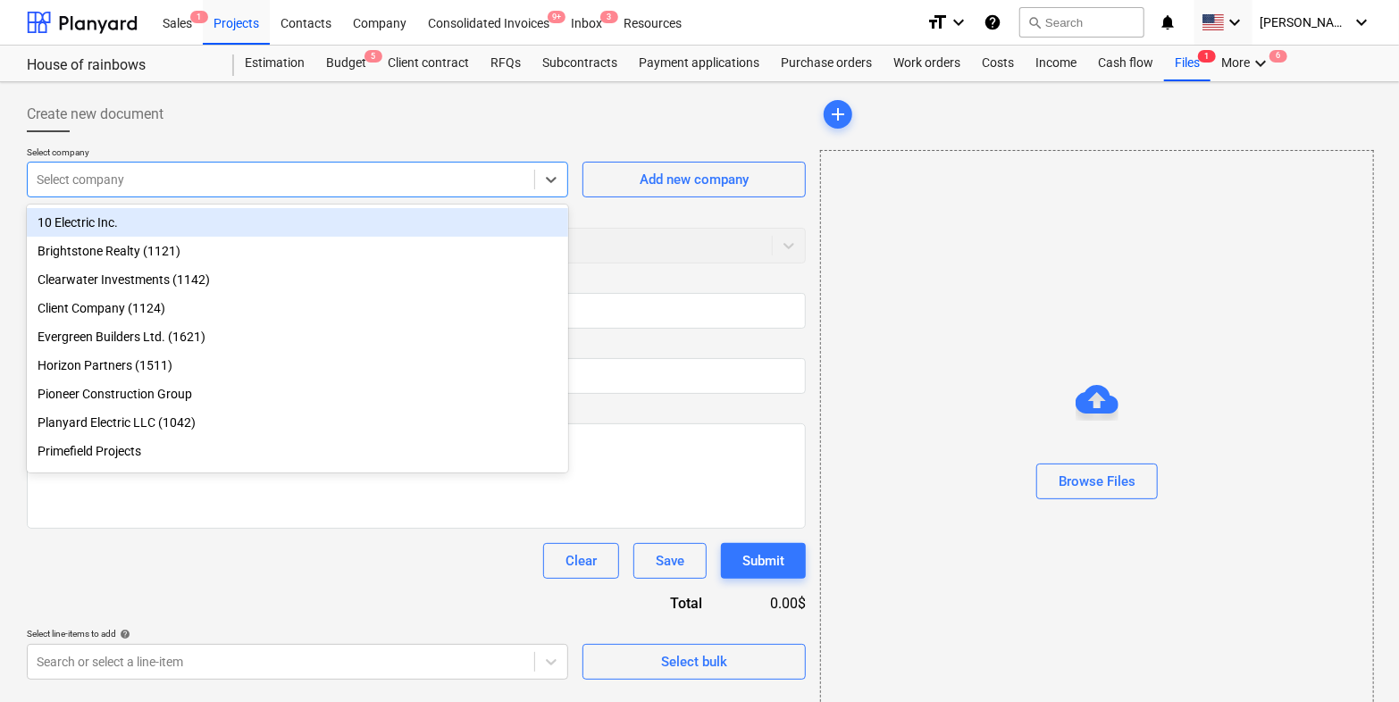
click at [119, 237] on div "Brightstone Realty (1121)" at bounding box center [297, 251] width 541 height 29
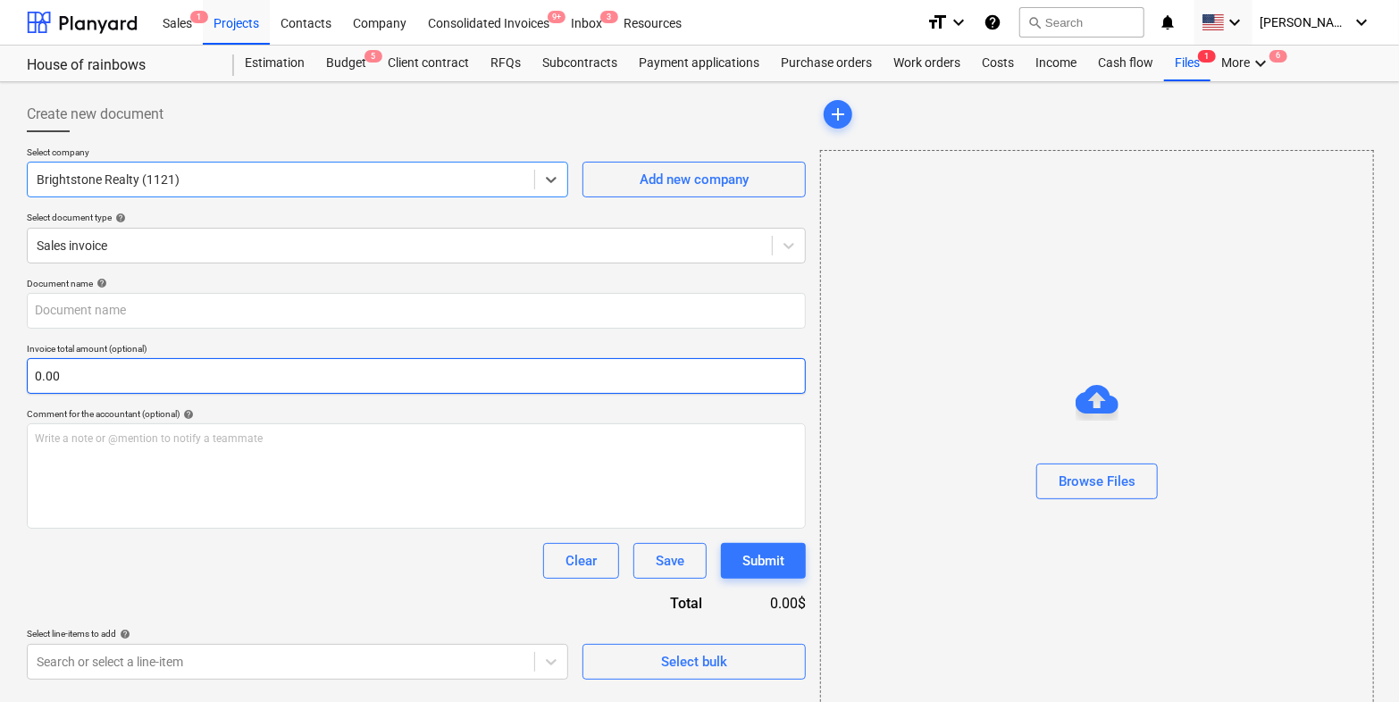
scroll to position [54, 0]
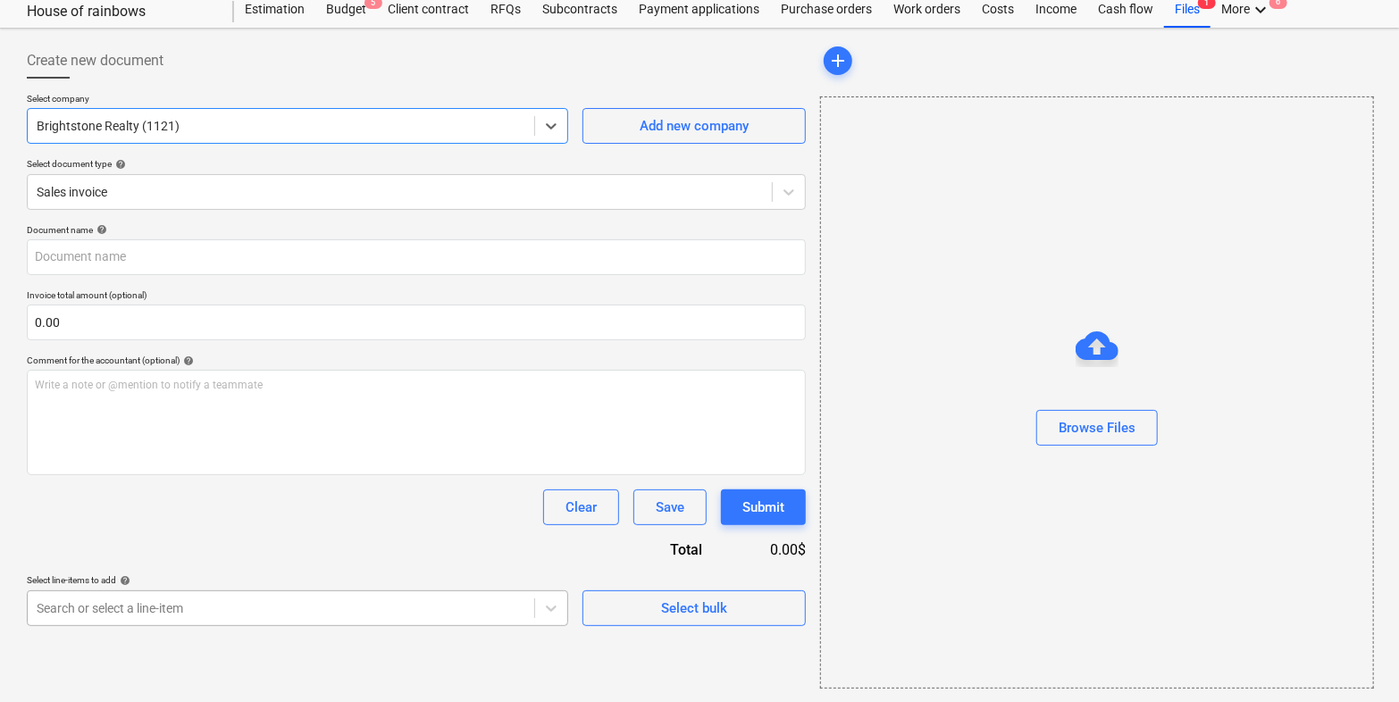
click at [183, 617] on body "Sales 1 Projects Contacts Company Consolidated Invoices 9+ Inbox 3 Resources fo…" at bounding box center [699, 297] width 1399 height 702
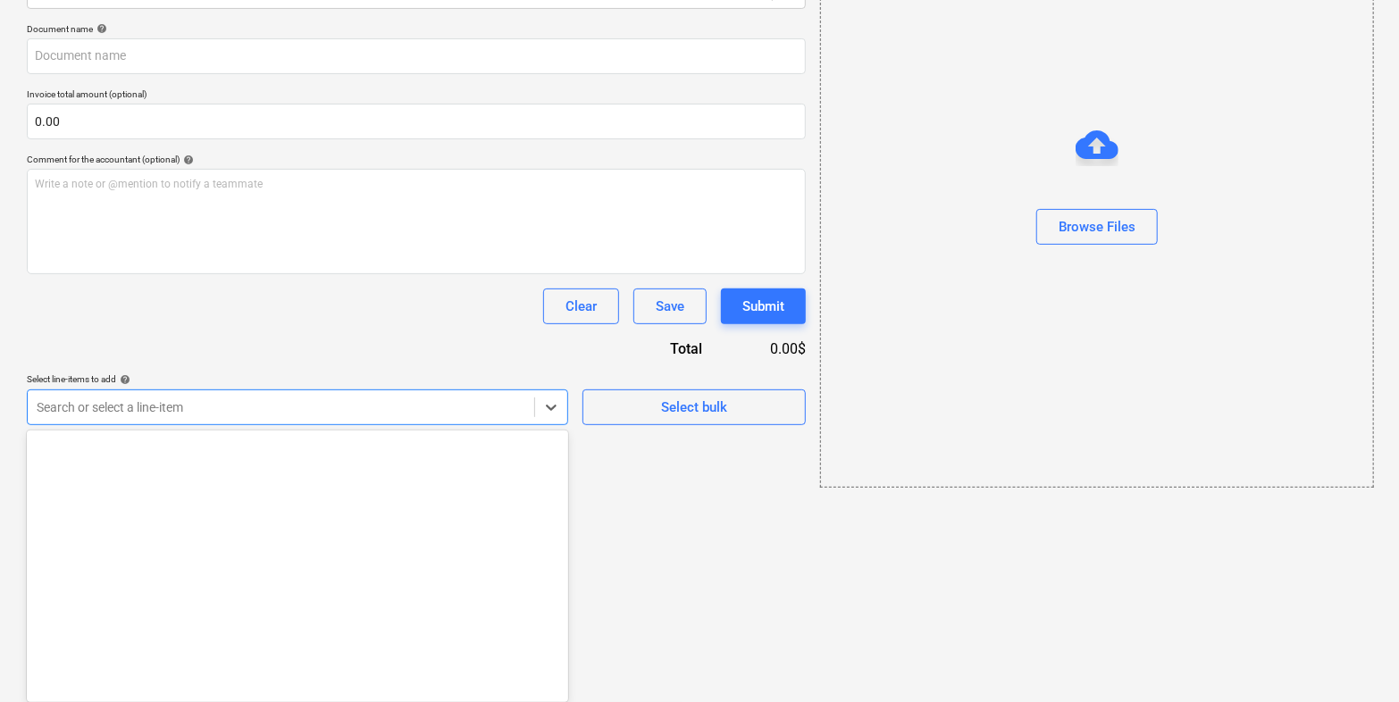
scroll to position [3827, 0]
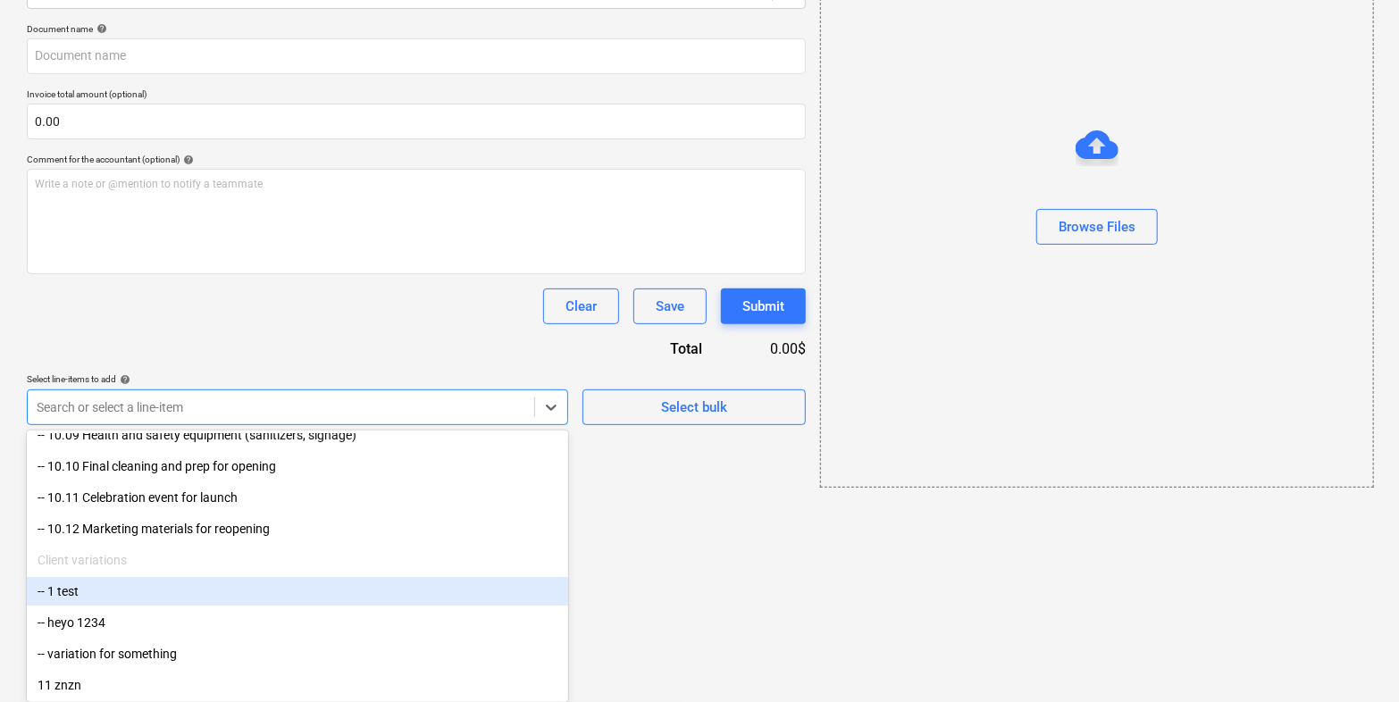
click at [131, 593] on div "-- 1 test" at bounding box center [297, 591] width 541 height 29
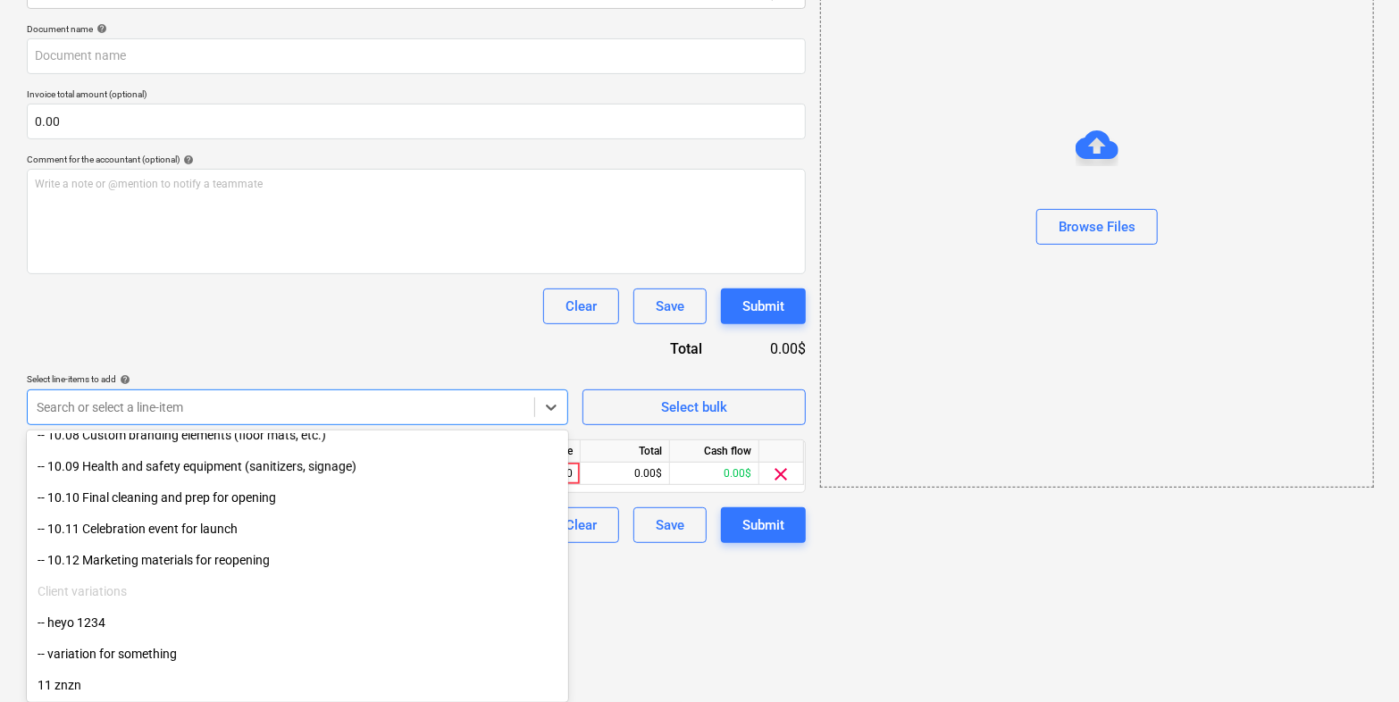
scroll to position [3796, 0]
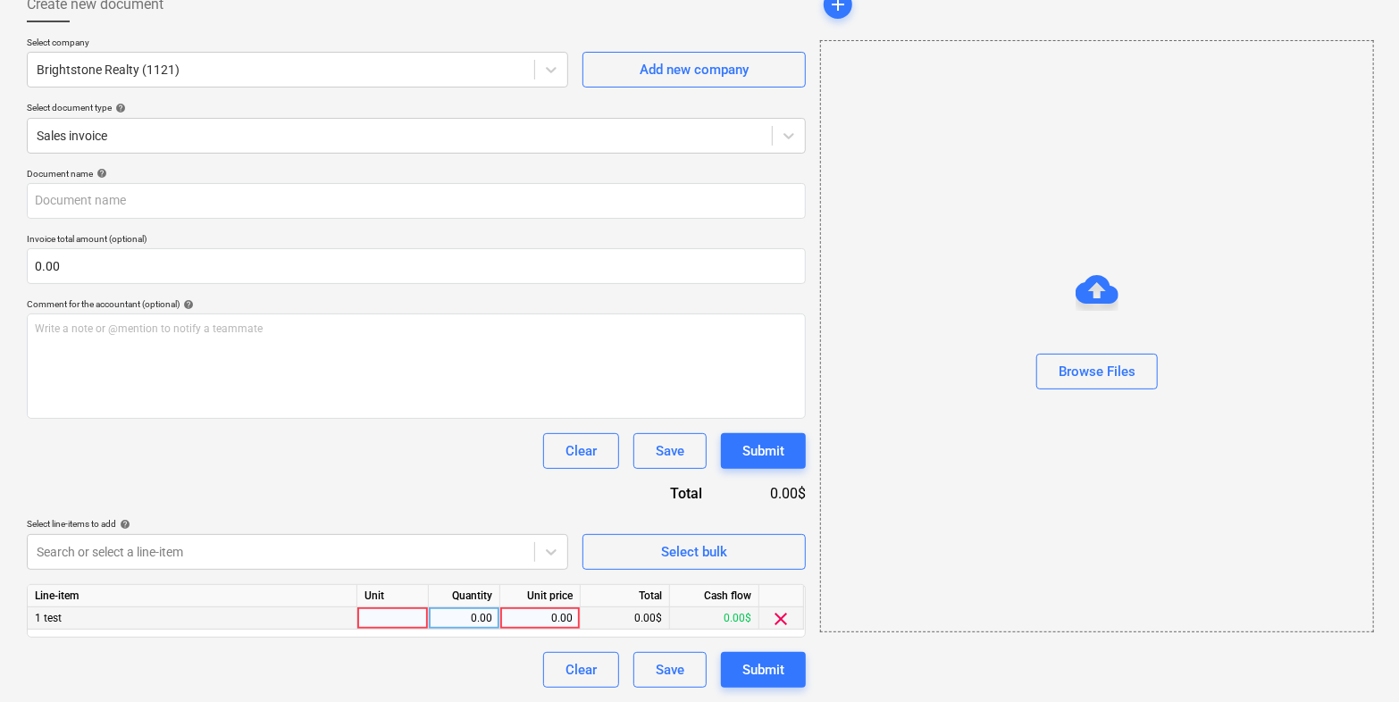
click at [663, 592] on html "Sales 1 Projects Contacts Company Consolidated Invoices 9+ Inbox 3 Resources fo…" at bounding box center [699, 241] width 1399 height 702
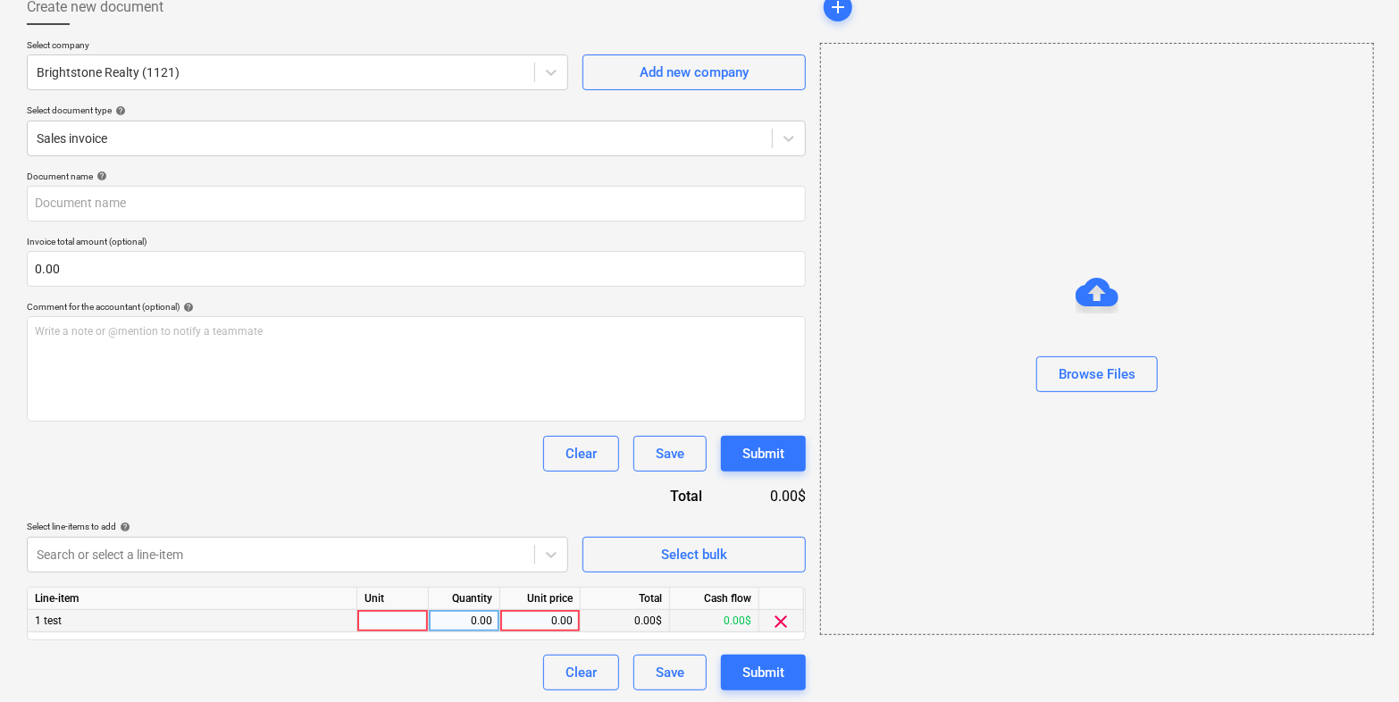
click at [547, 618] on div "0.00" at bounding box center [539, 621] width 65 height 22
click at [654, 618] on div "0.00$" at bounding box center [625, 621] width 89 height 22
click at [551, 618] on div "0.00" at bounding box center [539, 621] width 65 height 22
type input "1000000"
click at [474, 488] on div "Document name help Invoice total amount (optional) 0.00 Comment for the account…" at bounding box center [416, 431] width 779 height 520
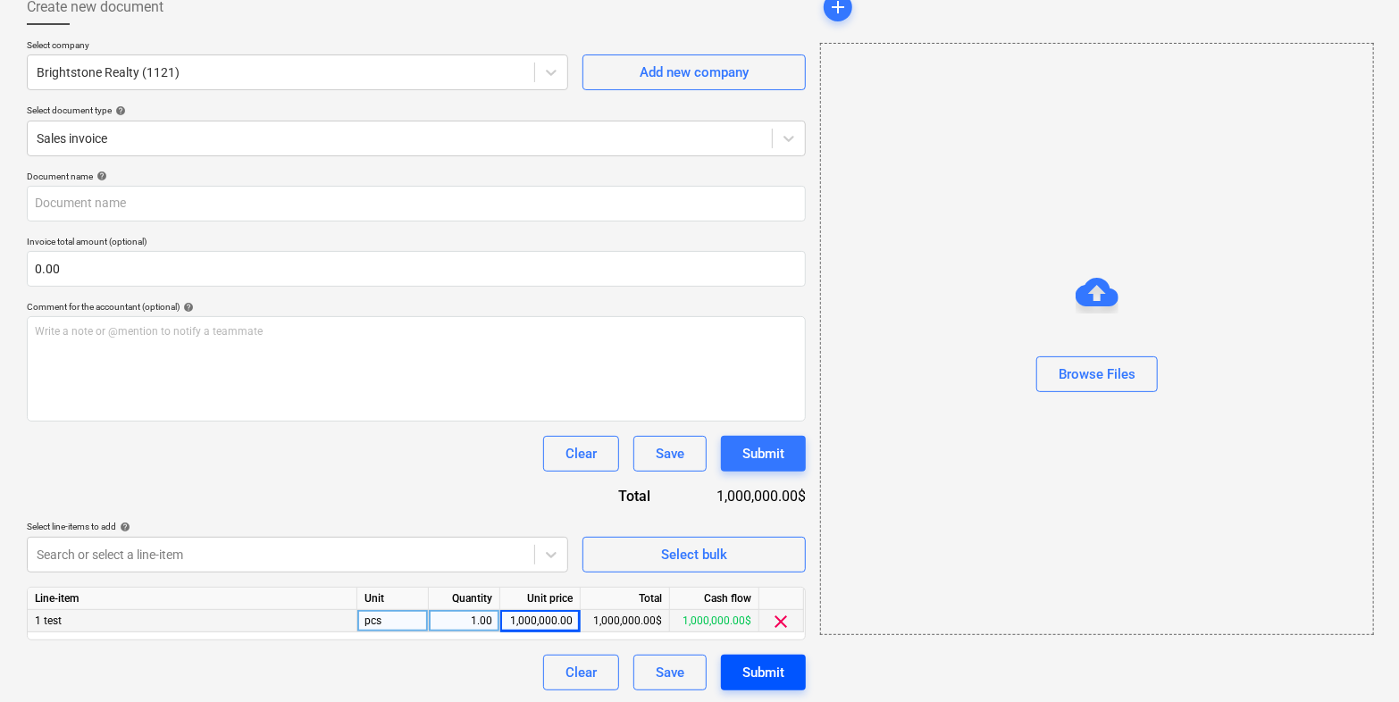
click at [782, 665] on div "Submit" at bounding box center [763, 672] width 42 height 23
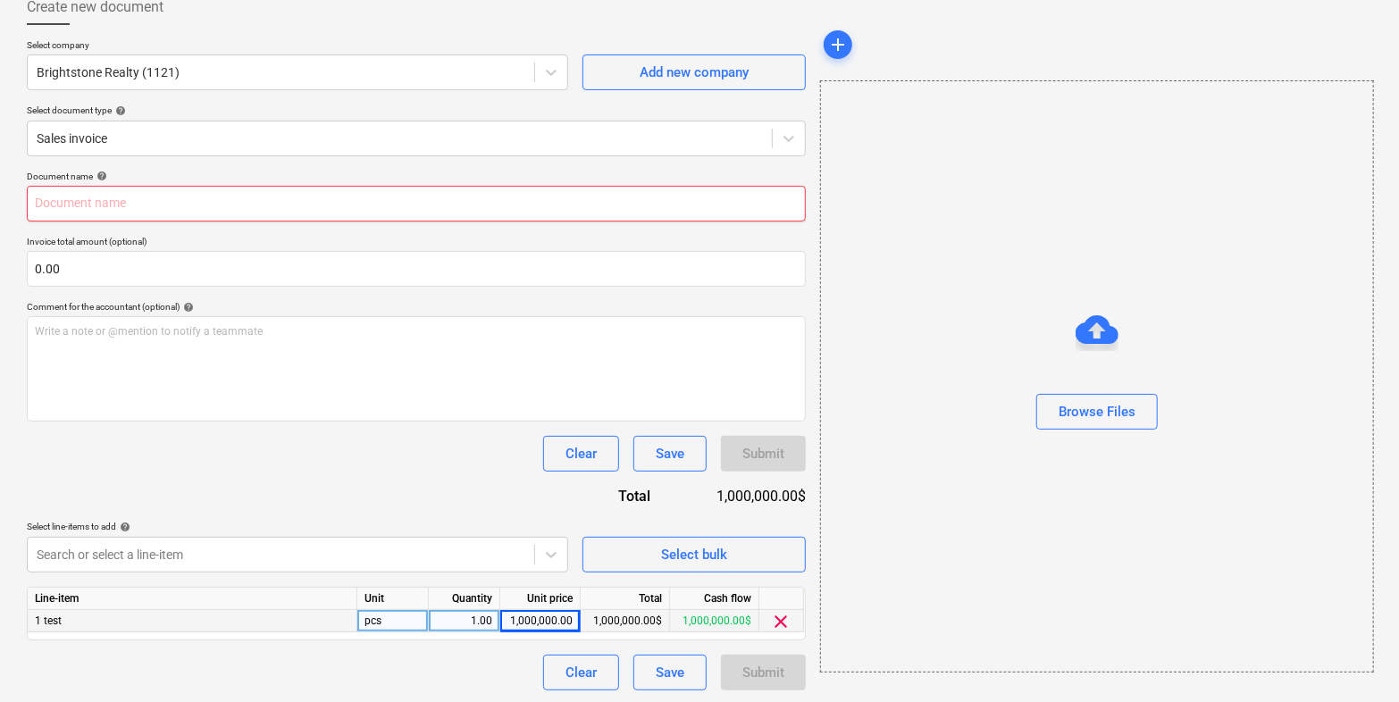
click at [364, 207] on input "text" at bounding box center [416, 204] width 779 height 36
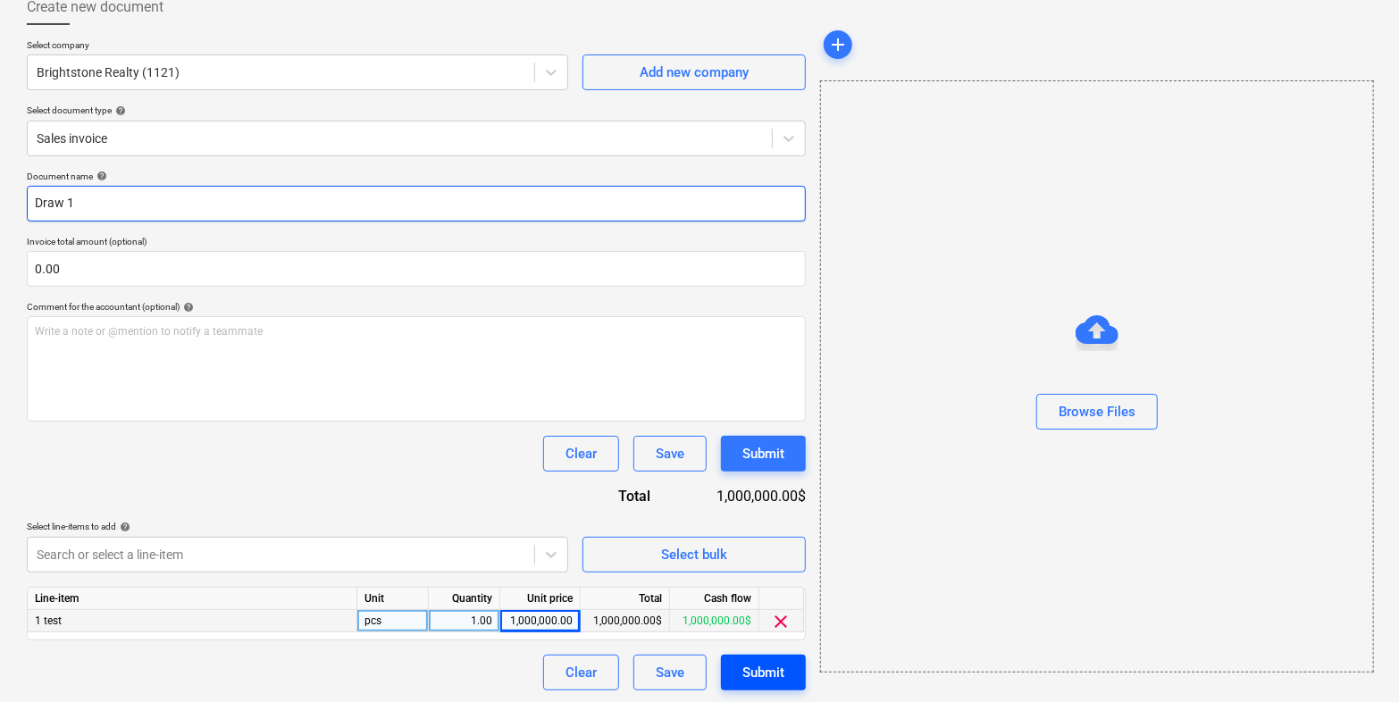
type input "Draw 1"
click at [775, 682] on button "Submit" at bounding box center [763, 673] width 85 height 36
